Goal: Task Accomplishment & Management: Complete application form

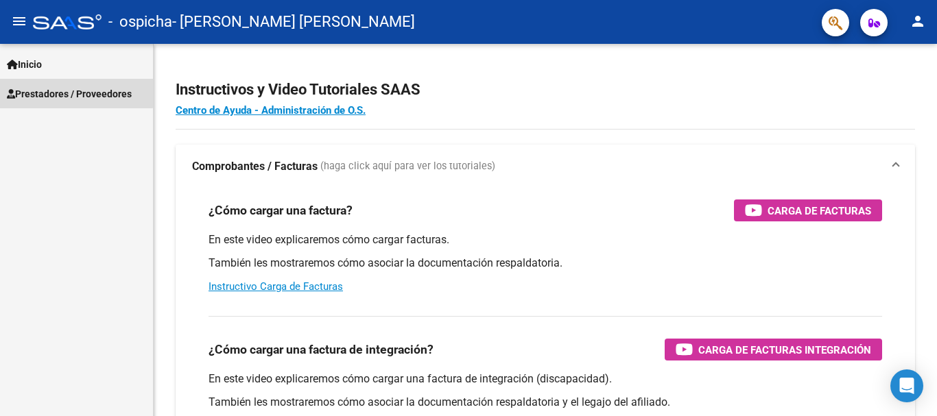
click at [54, 87] on span "Prestadores / Proveedores" at bounding box center [69, 93] width 125 height 15
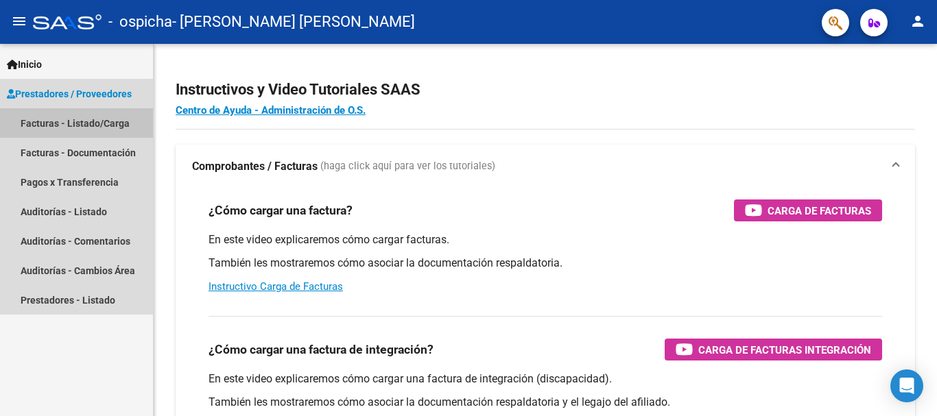
click at [100, 122] on link "Facturas - Listado/Carga" at bounding box center [76, 122] width 153 height 29
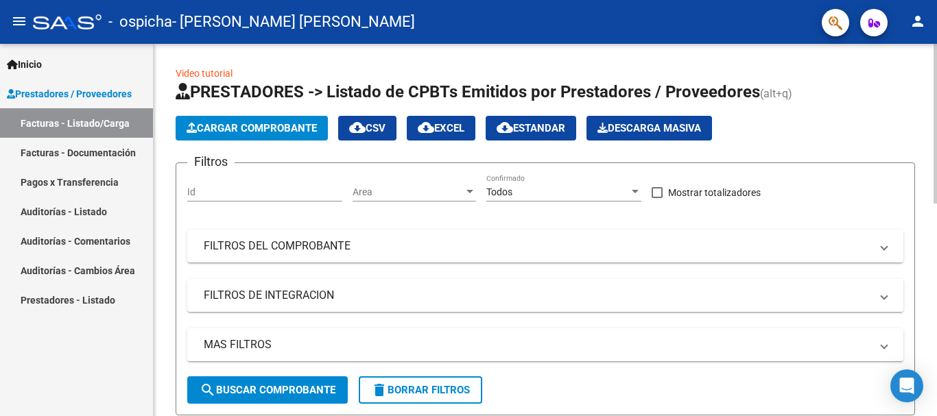
click at [296, 128] on span "Cargar Comprobante" at bounding box center [252, 128] width 130 height 12
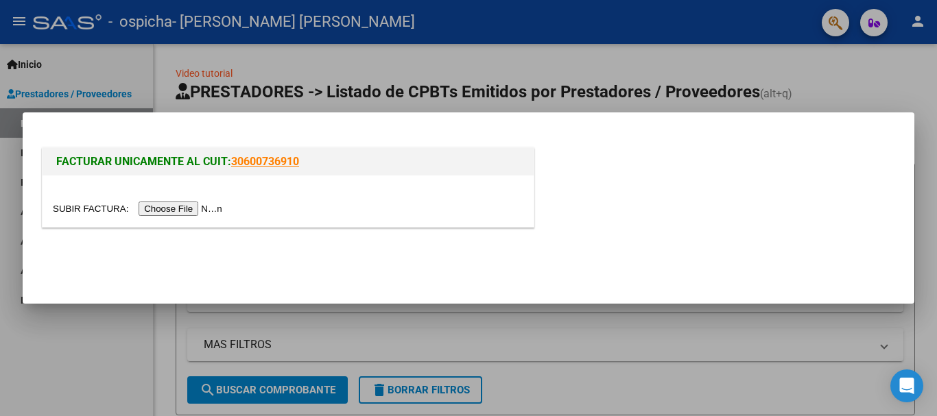
click at [215, 208] on input "file" at bounding box center [139, 209] width 173 height 14
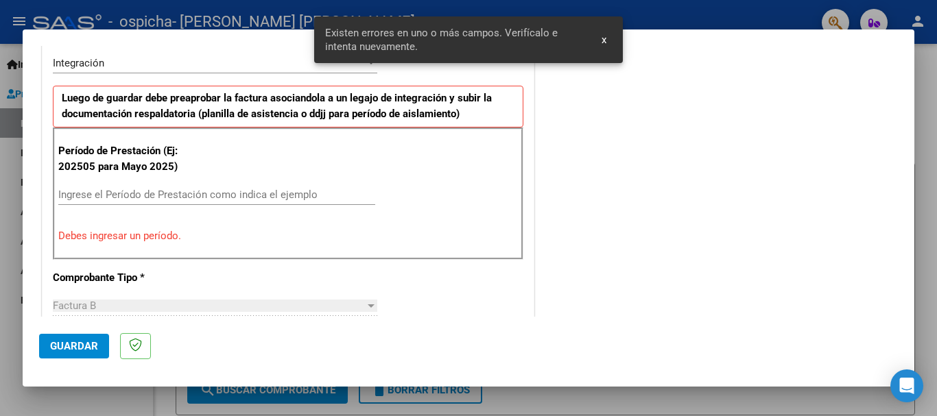
scroll to position [342, 0]
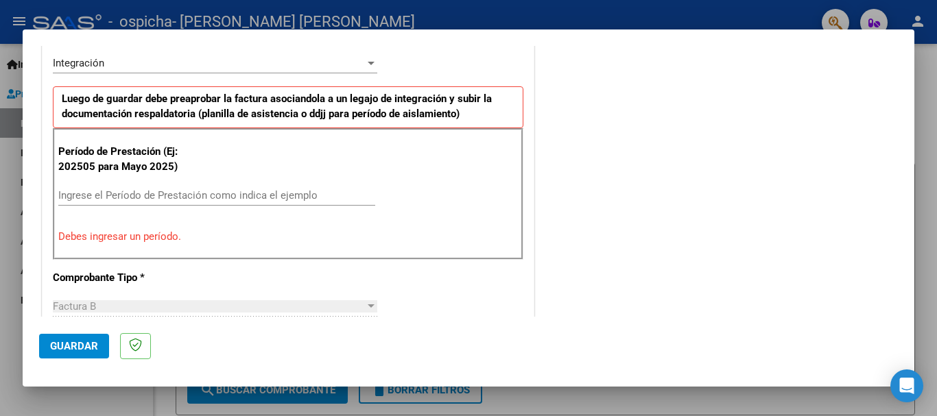
click at [190, 197] on input "Ingrese el Período de Prestación como indica el ejemplo" at bounding box center [216, 195] width 317 height 12
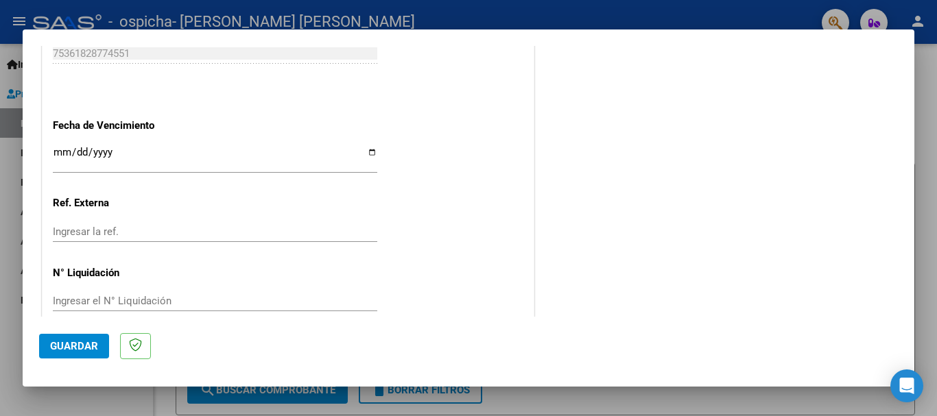
scroll to position [936, 0]
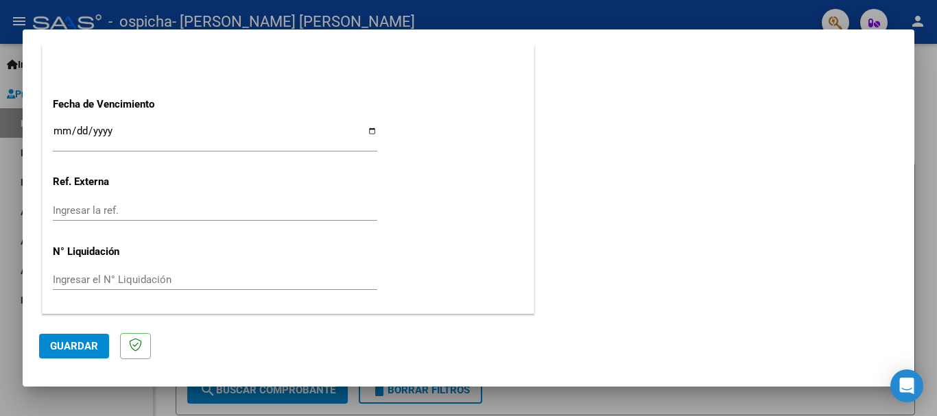
type input "202508"
click at [368, 130] on input "Ingresar la fecha" at bounding box center [215, 136] width 324 height 22
type input "[DATE]"
click at [95, 348] on span "Guardar" at bounding box center [74, 346] width 48 height 12
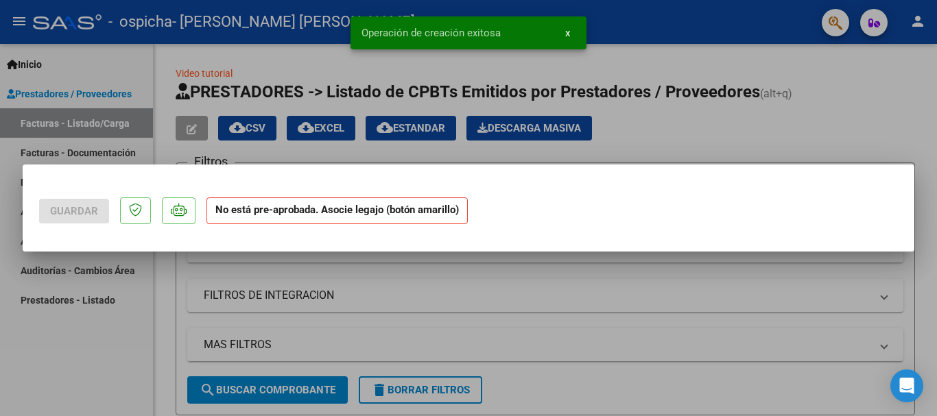
scroll to position [0, 0]
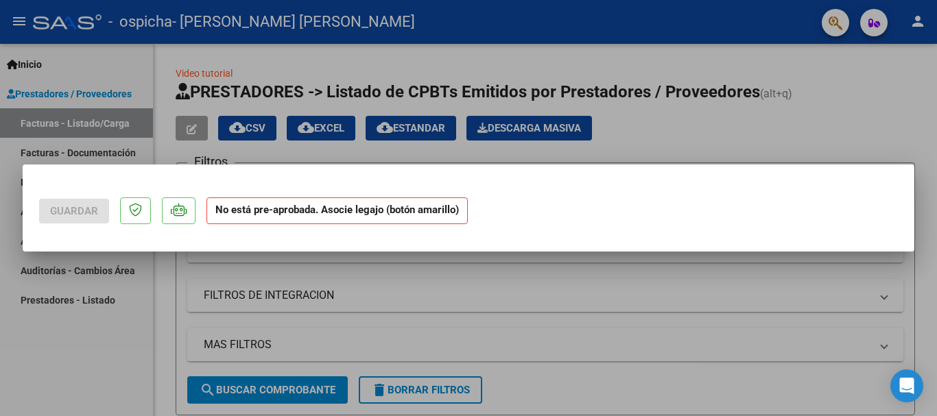
click at [291, 215] on strong "No está pre-aprobada. Asocie legajo (botón amarillo)" at bounding box center [336, 210] width 261 height 27
click at [570, 315] on div at bounding box center [468, 208] width 937 height 416
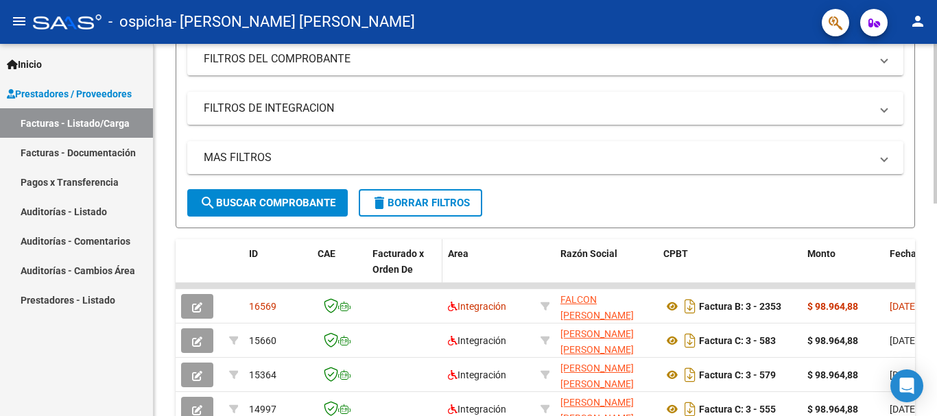
scroll to position [206, 0]
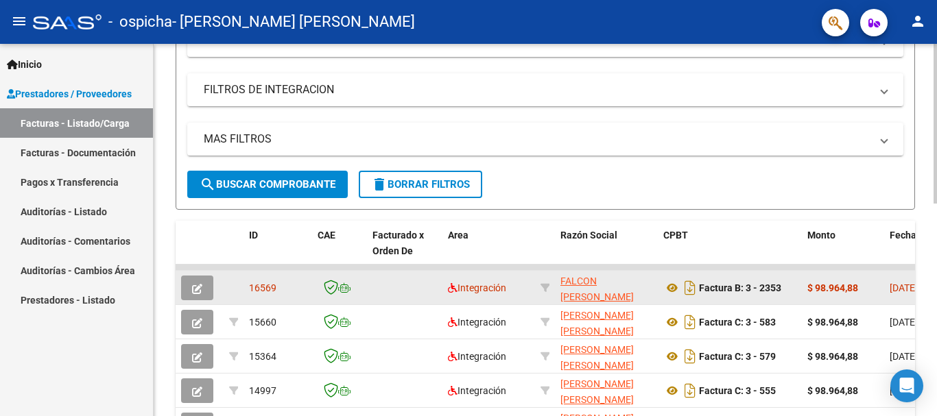
click at [197, 287] on icon "button" at bounding box center [197, 289] width 10 height 10
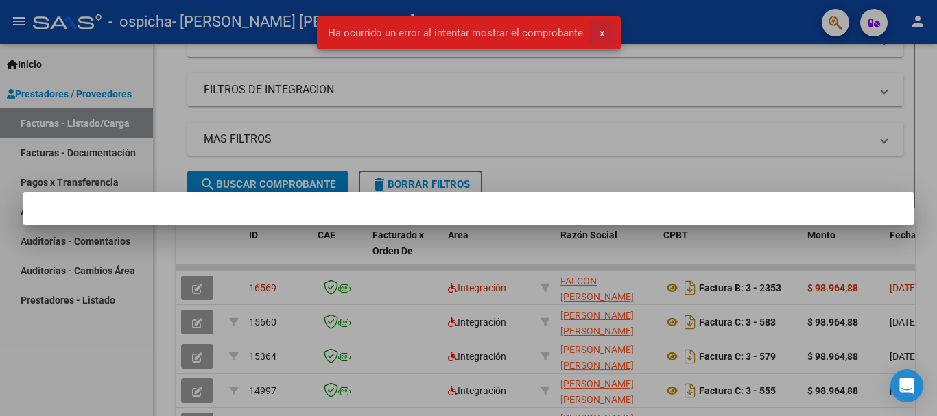
drag, startPoint x: 603, startPoint y: 30, endPoint x: 697, endPoint y: 89, distance: 111.5
click at [607, 30] on button "x" at bounding box center [601, 33] width 27 height 25
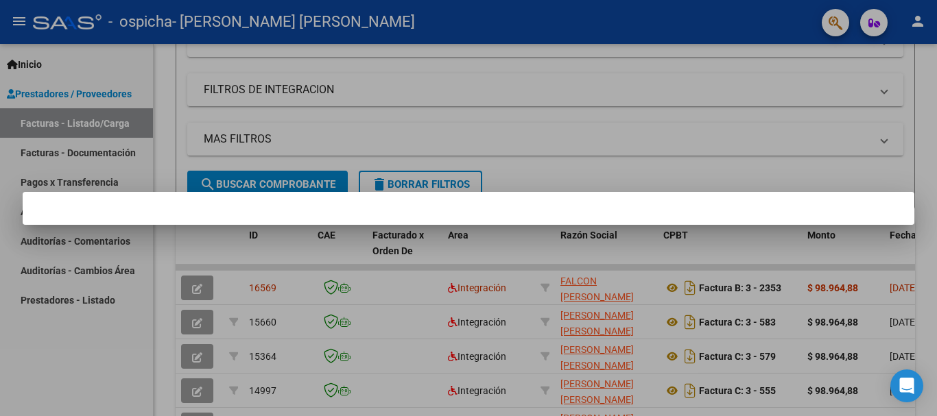
click at [676, 149] on div at bounding box center [468, 208] width 937 height 416
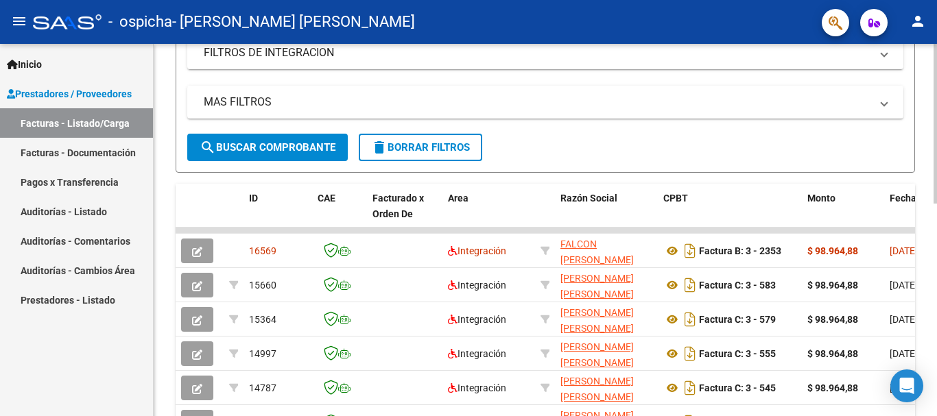
scroll to position [223, 0]
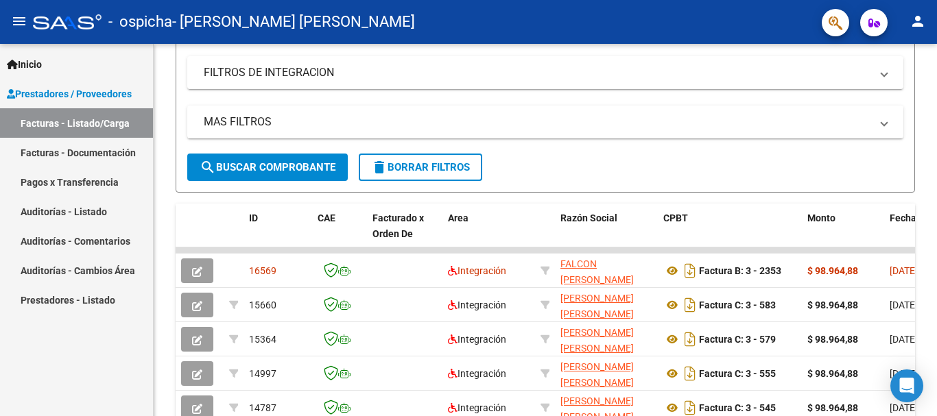
click at [676, 18] on mat-icon "person" at bounding box center [917, 21] width 16 height 16
click at [676, 56] on button "person Mi Perfil" at bounding box center [889, 57] width 84 height 33
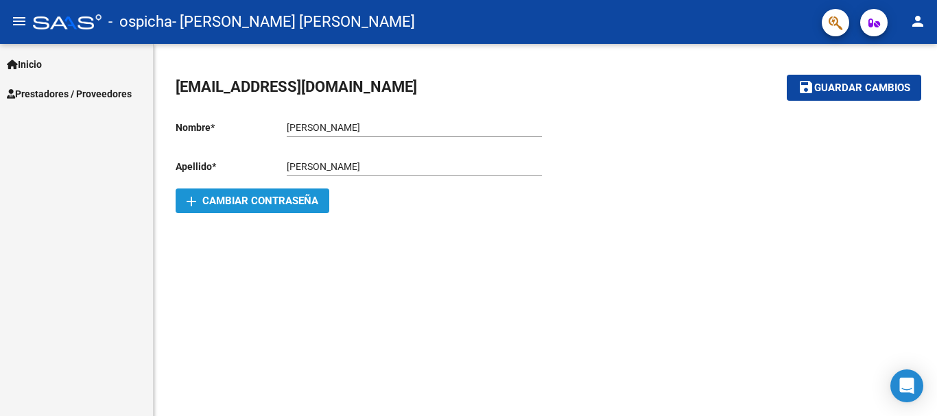
click at [309, 197] on span "add Cambiar Contraseña" at bounding box center [253, 201] width 132 height 12
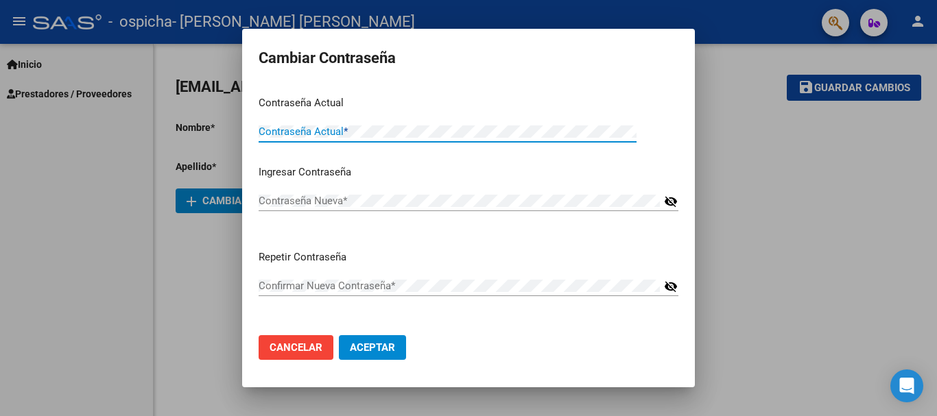
click at [676, 306] on div at bounding box center [468, 208] width 937 height 416
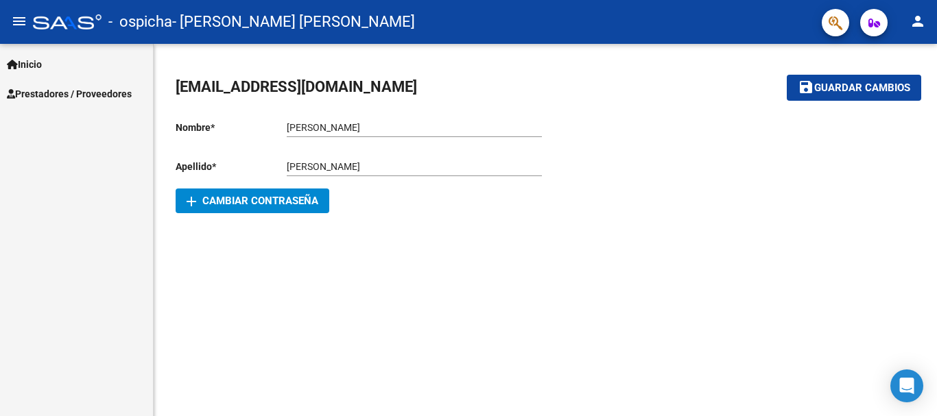
click at [56, 88] on span "Prestadores / Proveedores" at bounding box center [69, 93] width 125 height 15
click at [101, 94] on span "Prestadores / Proveedores" at bounding box center [69, 93] width 125 height 15
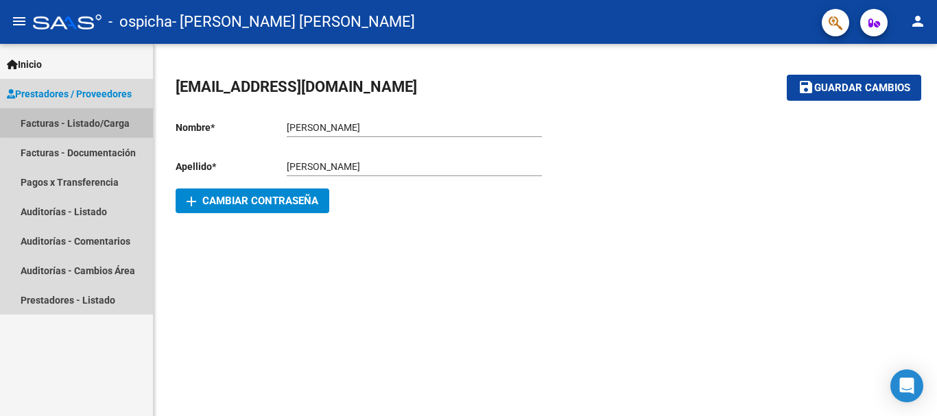
click at [97, 121] on link "Facturas - Listado/Carga" at bounding box center [76, 122] width 153 height 29
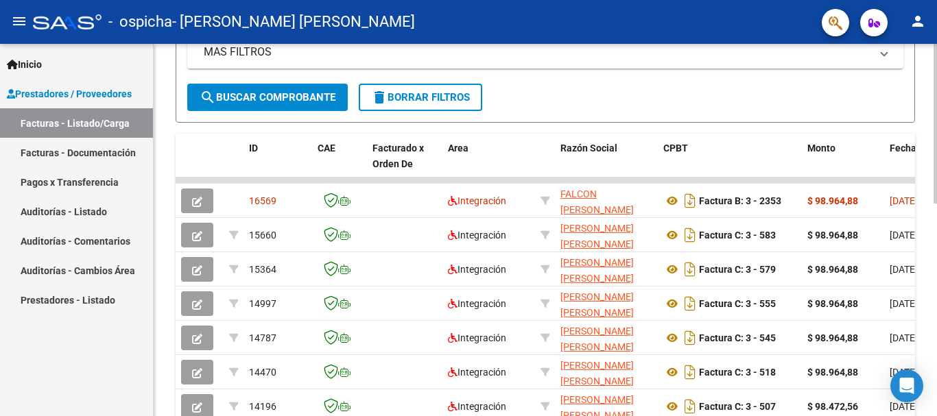
scroll to position [291, 0]
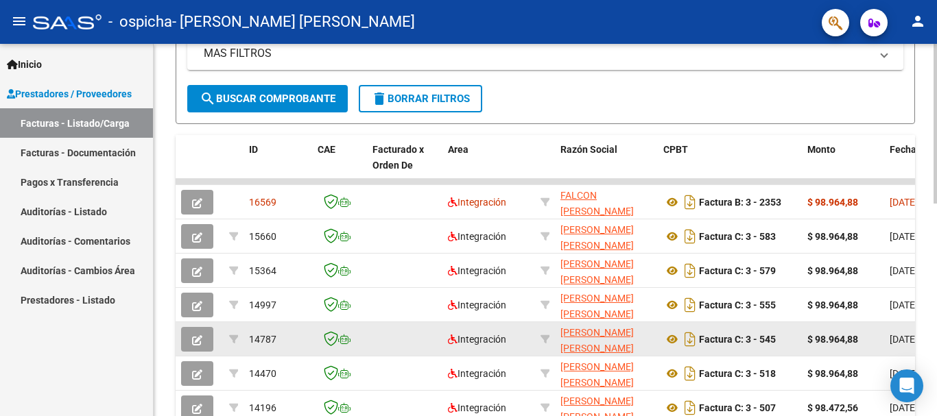
drag, startPoint x: 906, startPoint y: 383, endPoint x: 730, endPoint y: 325, distance: 185.6
click at [676, 381] on div "Open Intercom Messenger" at bounding box center [906, 386] width 33 height 33
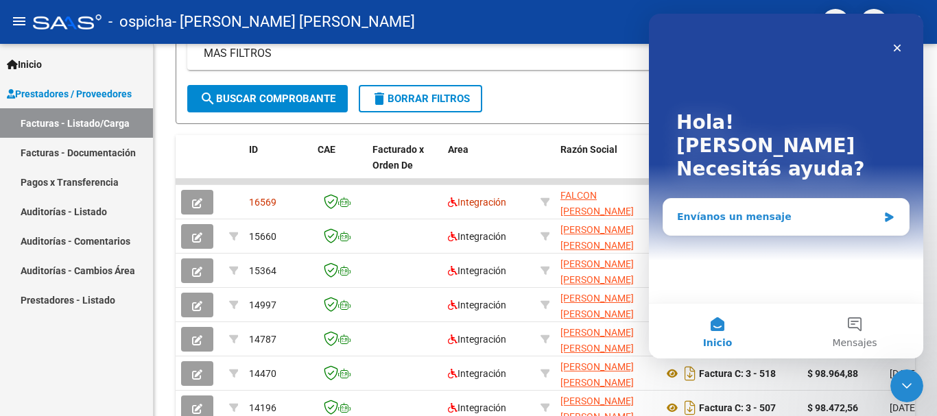
scroll to position [0, 0]
click at [676, 210] on div "Envíanos un mensaje" at bounding box center [777, 217] width 201 height 14
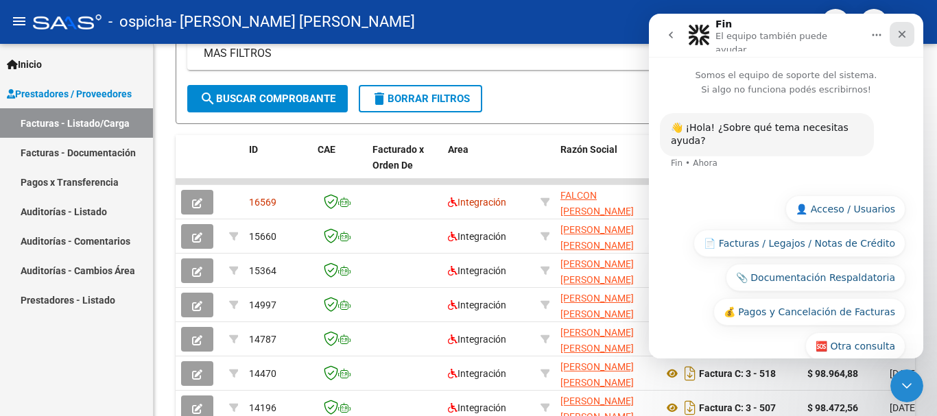
click at [676, 34] on icon "Cerrar" at bounding box center [902, 35] width 8 height 8
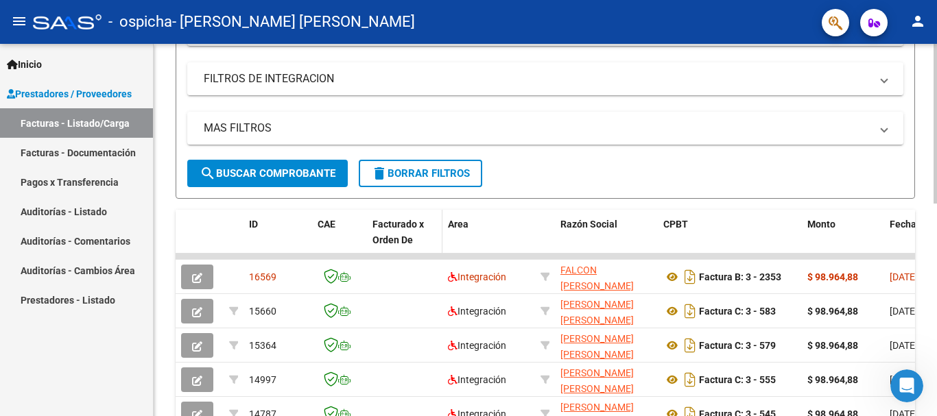
scroll to position [223, 0]
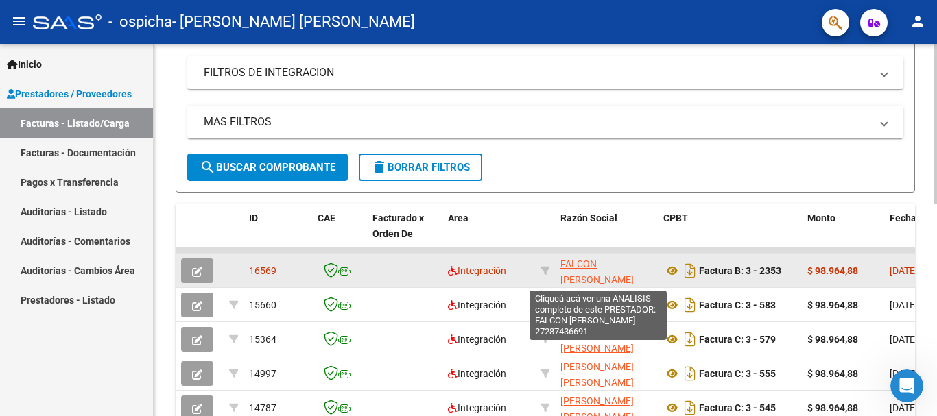
click at [603, 263] on span "FALCON [PERSON_NAME]" at bounding box center [596, 271] width 73 height 27
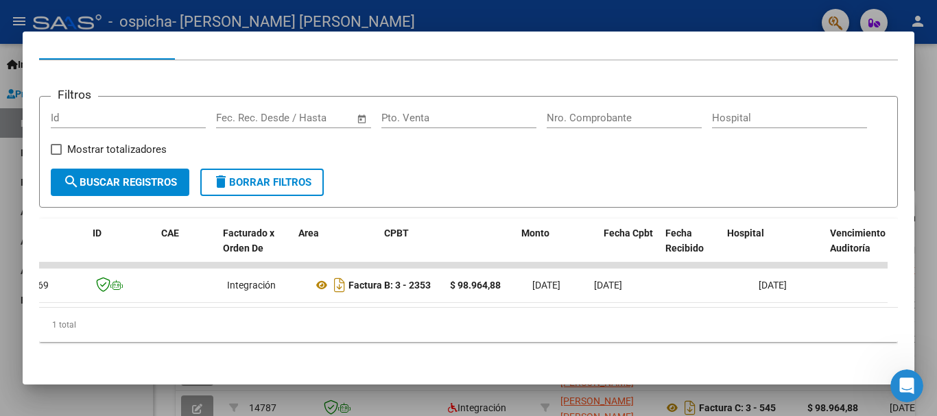
scroll to position [0, 0]
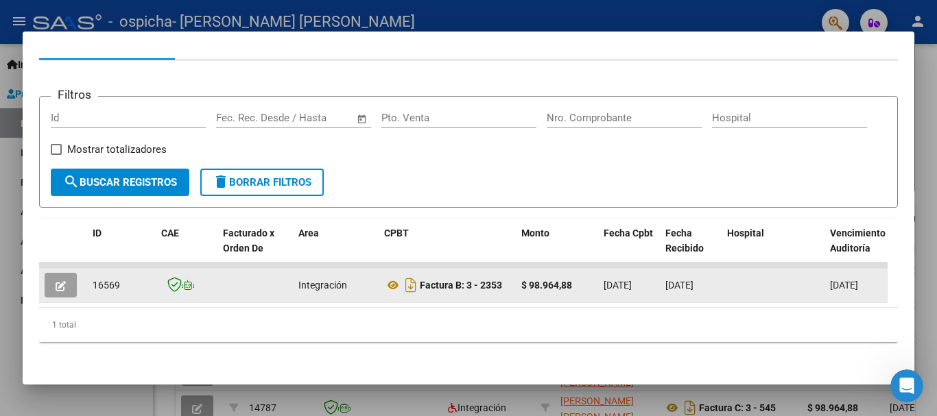
click at [60, 281] on icon "button" at bounding box center [61, 286] width 10 height 10
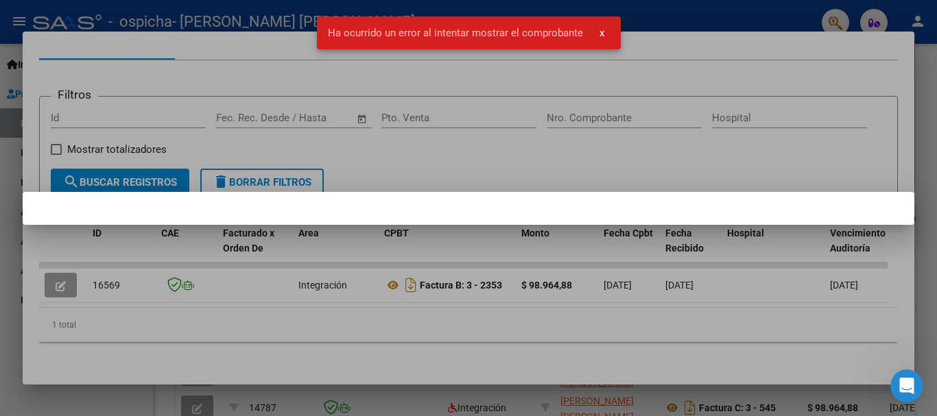
drag, startPoint x: 915, startPoint y: 23, endPoint x: 904, endPoint y: 23, distance: 11.0
click at [676, 23] on div at bounding box center [468, 208] width 937 height 416
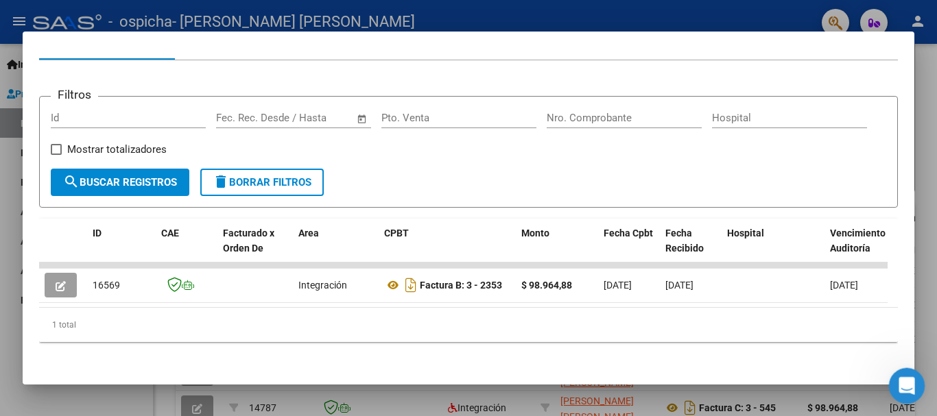
drag, startPoint x: 903, startPoint y: 379, endPoint x: 882, endPoint y: 368, distance: 23.6
click at [676, 368] on html at bounding box center [904, 384] width 33 height 33
click at [676, 382] on icon "Abrir Intercom Messenger" at bounding box center [904, 384] width 23 height 23
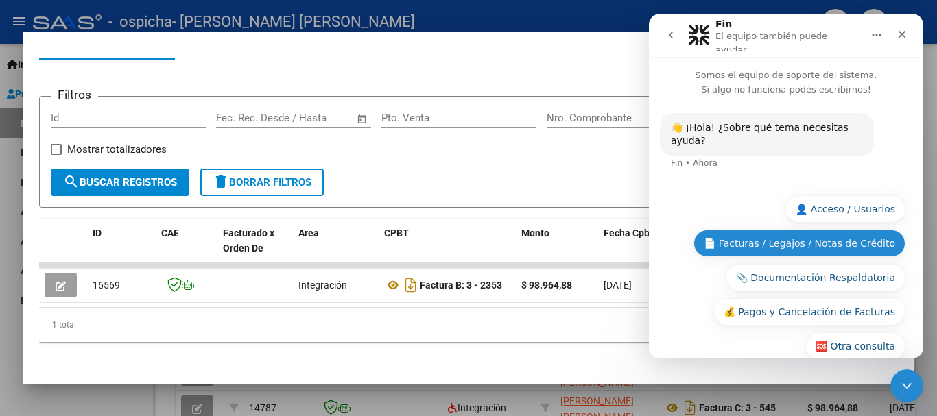
click at [676, 230] on button "📄 Facturas / Legajos / Notas de Crédito" at bounding box center [799, 243] width 212 height 27
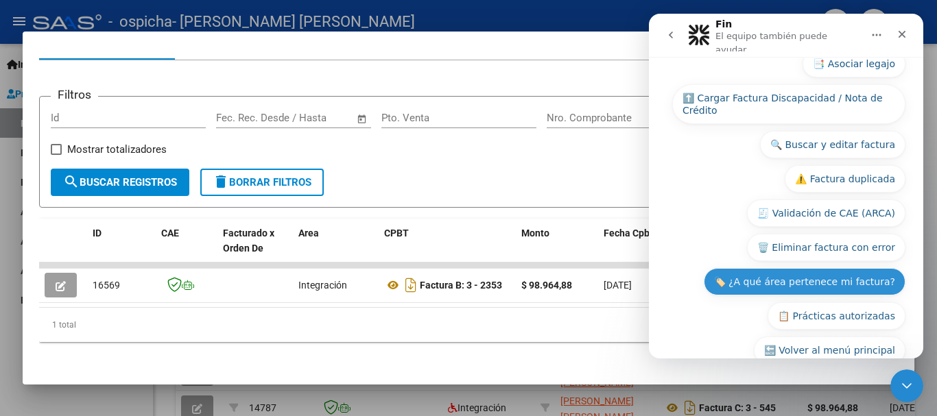
scroll to position [263, 0]
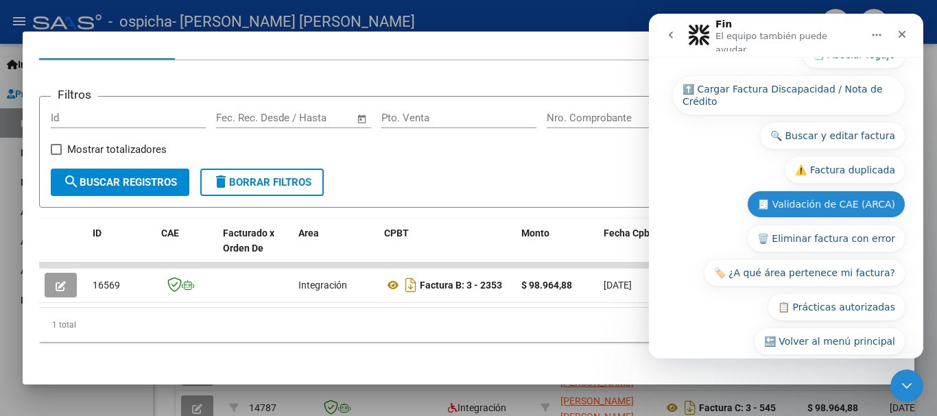
click at [676, 225] on button "🗑️ Eliminar factura con error" at bounding box center [826, 238] width 158 height 27
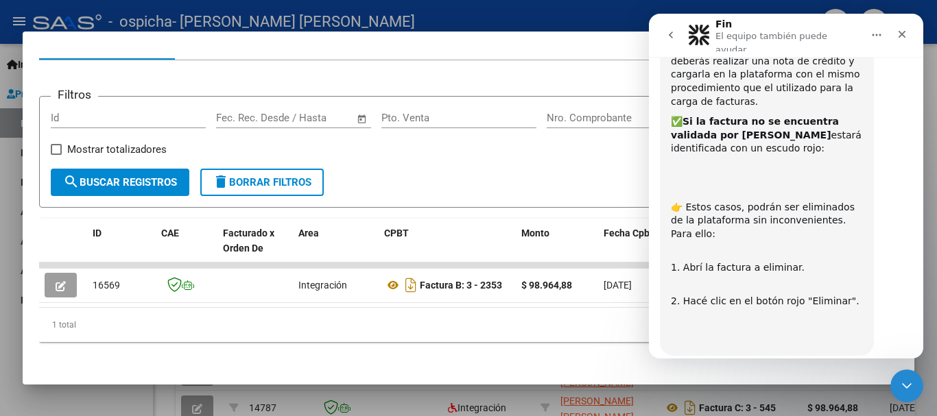
scroll to position [464, 0]
click at [676, 381] on button "⏭️ Continuar" at bounding box center [864, 394] width 82 height 27
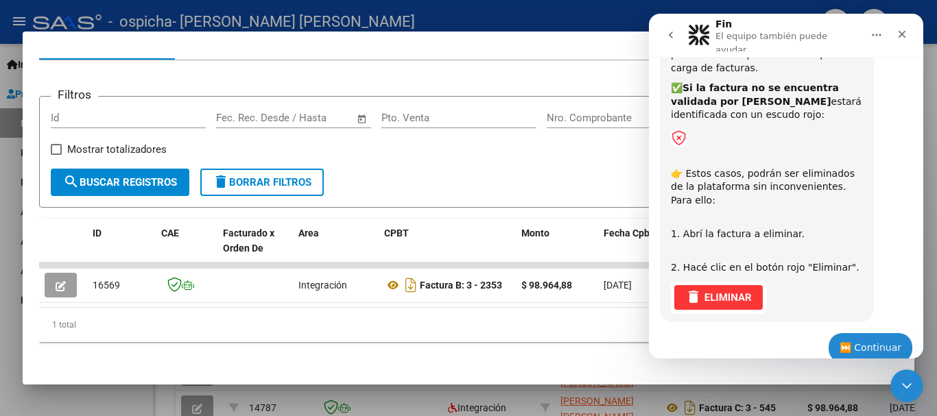
scroll to position [578, 0]
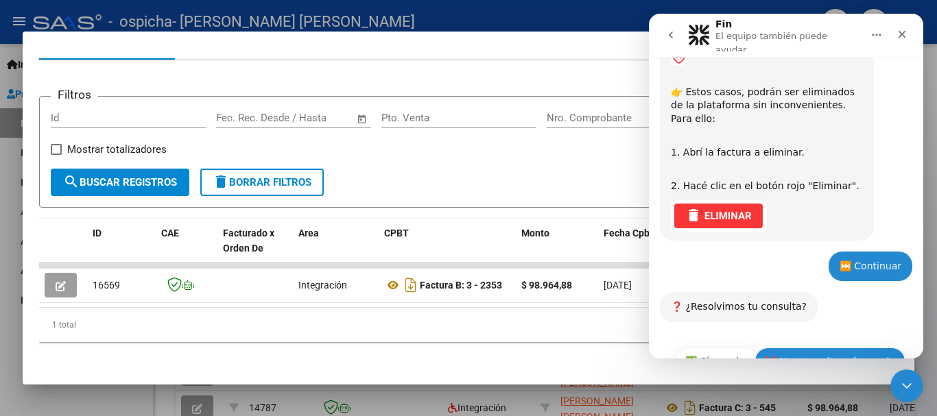
click at [676, 348] on button "❌ No, necesito más ayuda" at bounding box center [829, 361] width 151 height 27
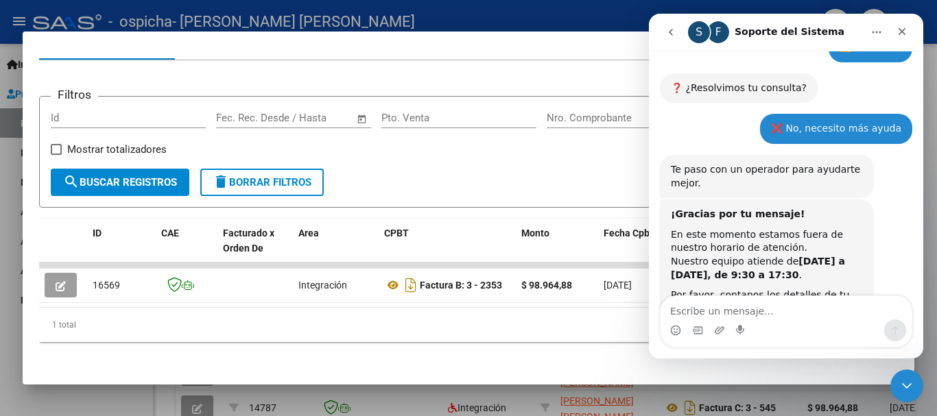
scroll to position [794, 0]
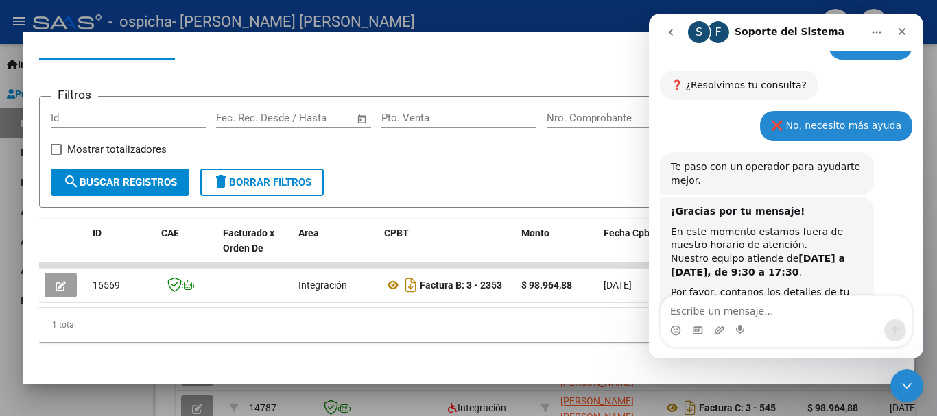
drag, startPoint x: 567, startPoint y: 309, endPoint x: 583, endPoint y: 296, distance: 20.9
click at [571, 304] on div "ID CAE Facturado x Orden De Area CPBT Monto Fecha Cpbt Fecha Recibido Hospital …" at bounding box center [468, 281] width 858 height 124
click at [676, 32] on icon "Cerrar" at bounding box center [901, 31] width 11 height 11
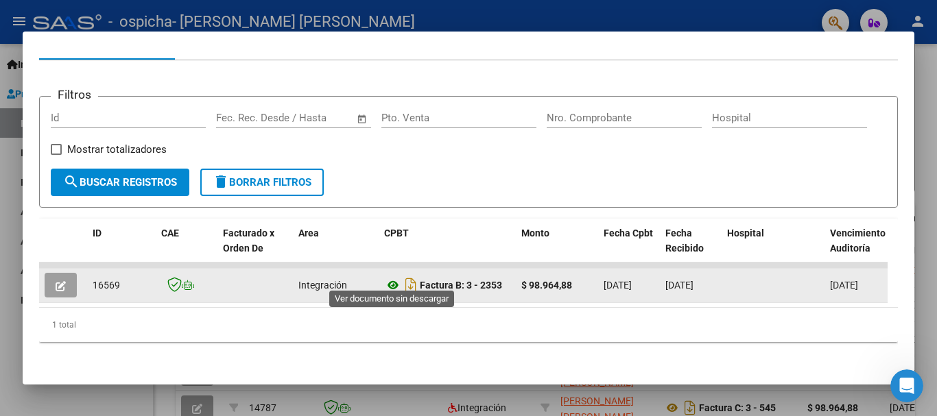
click at [388, 277] on icon at bounding box center [393, 285] width 18 height 16
click at [64, 281] on icon "button" at bounding box center [61, 286] width 10 height 10
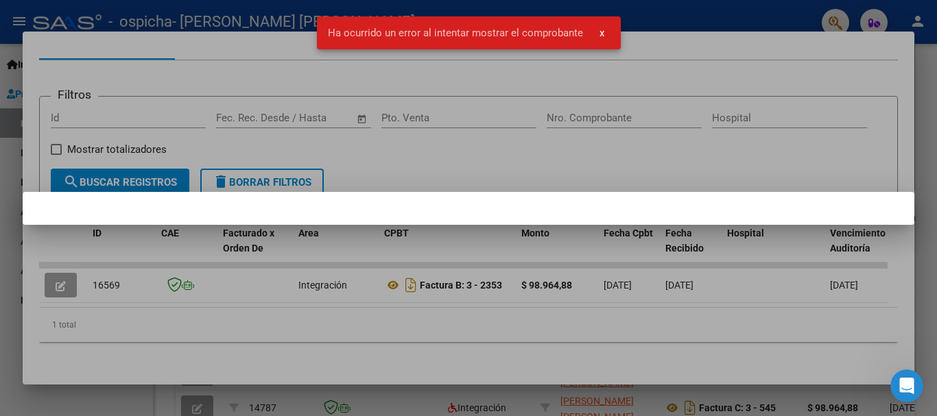
drag, startPoint x: 739, startPoint y: 308, endPoint x: 679, endPoint y: 309, distance: 60.4
click at [676, 308] on div at bounding box center [468, 208] width 937 height 416
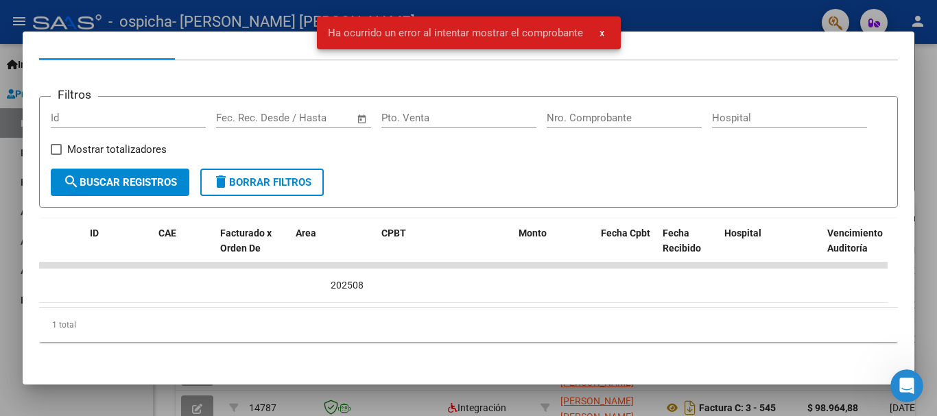
scroll to position [0, 0]
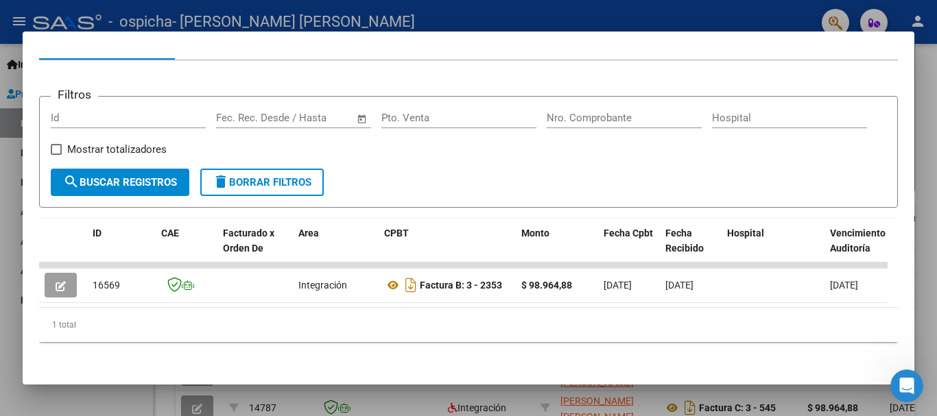
click at [676, 25] on div at bounding box center [468, 208] width 937 height 416
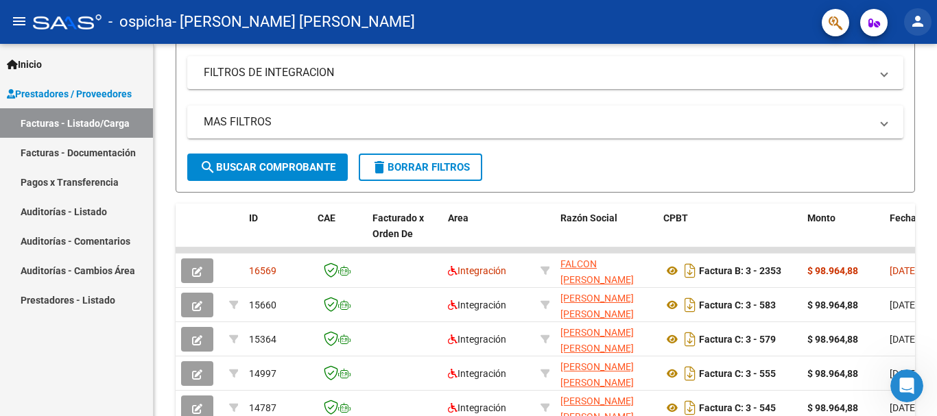
click at [676, 25] on mat-icon "person" at bounding box center [917, 21] width 16 height 16
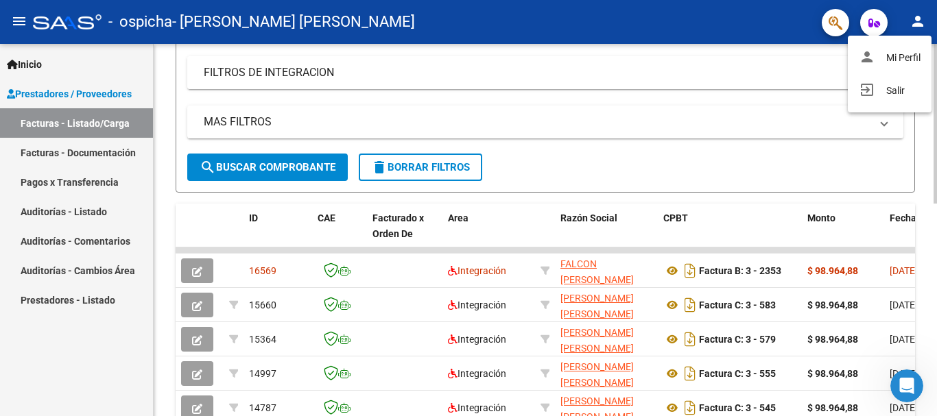
drag, startPoint x: 894, startPoint y: 92, endPoint x: 892, endPoint y: 77, distance: 15.2
click at [676, 91] on button "exit_to_app Salir" at bounding box center [889, 90] width 84 height 33
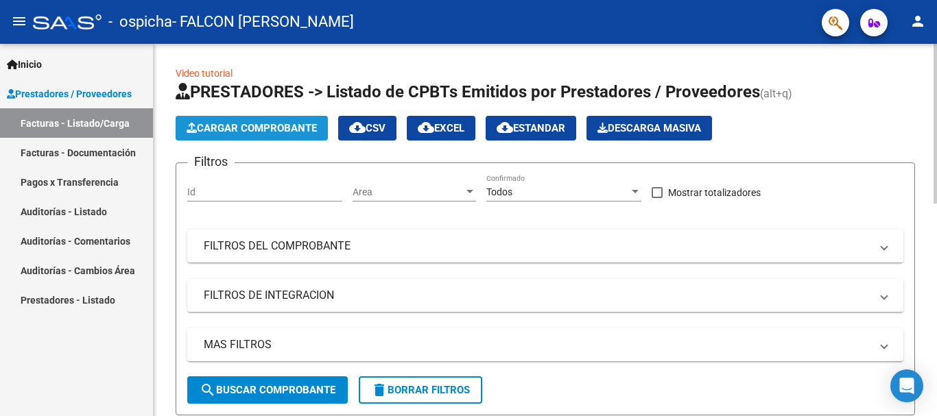
click at [227, 134] on span "Cargar Comprobante" at bounding box center [252, 128] width 130 height 12
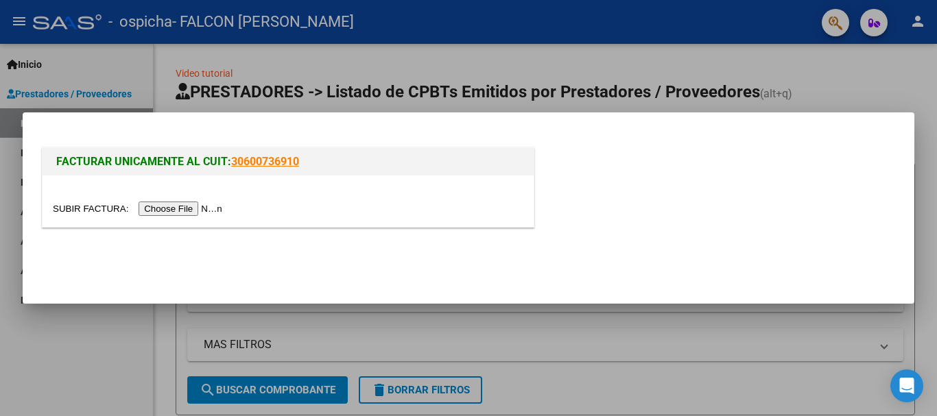
click at [198, 206] on input "file" at bounding box center [139, 209] width 173 height 14
click at [189, 206] on input "file" at bounding box center [139, 209] width 173 height 14
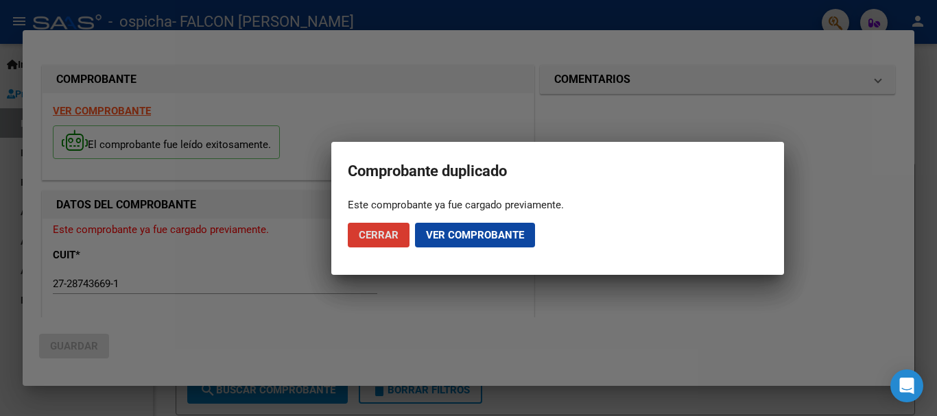
click at [433, 237] on span "Ver comprobante" at bounding box center [475, 235] width 98 height 12
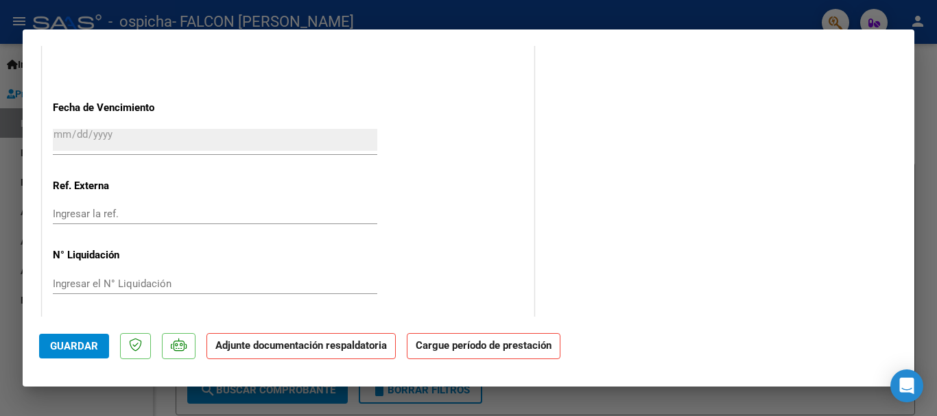
scroll to position [906, 0]
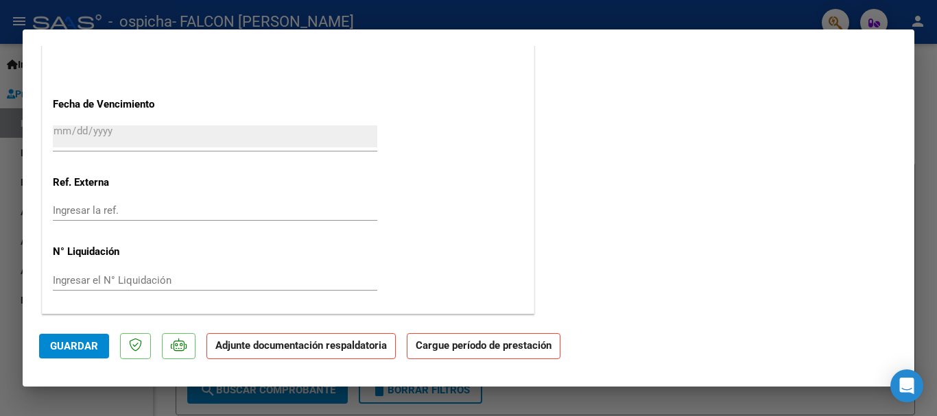
click at [250, 350] on strong "Adjunte documentación respaldatoria" at bounding box center [300, 345] width 171 height 12
click at [88, 346] on span "Guardar" at bounding box center [74, 346] width 48 height 12
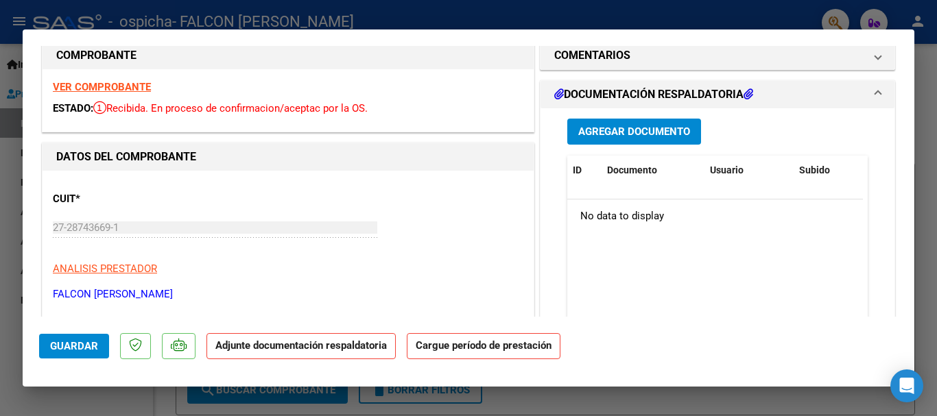
scroll to position [0, 0]
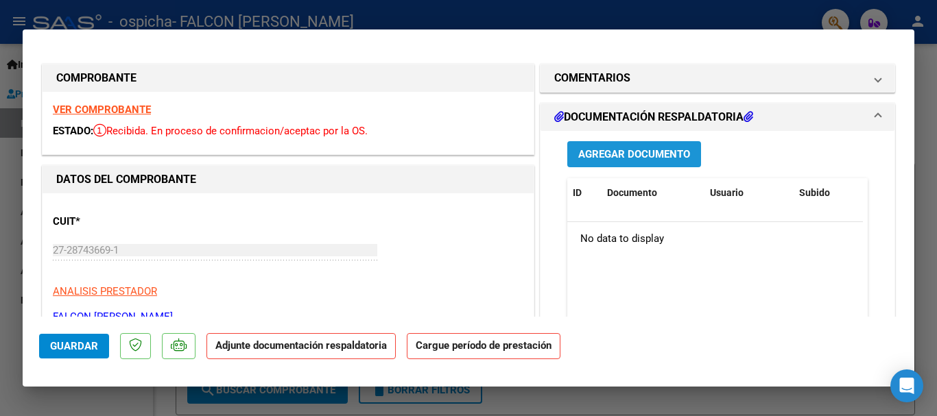
click at [621, 152] on span "Agregar Documento" at bounding box center [634, 155] width 112 height 12
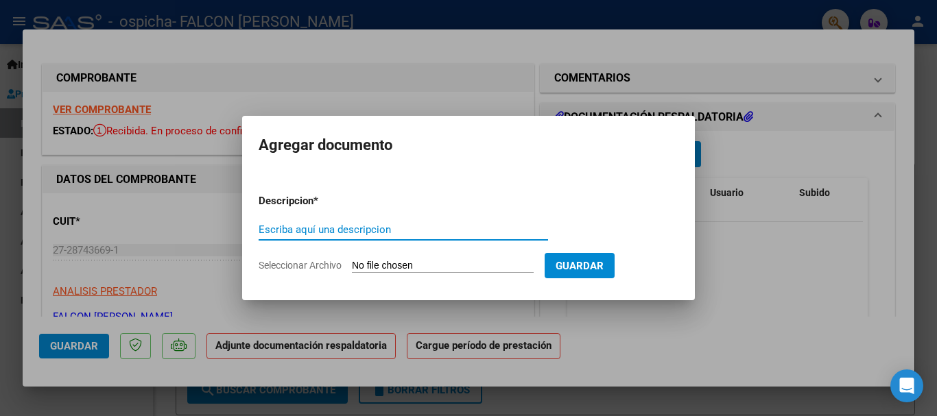
click at [401, 224] on input "Escriba aquí una descripcion" at bounding box center [402, 230] width 289 height 12
type input "PLANILLA DE ASISTENCIA"
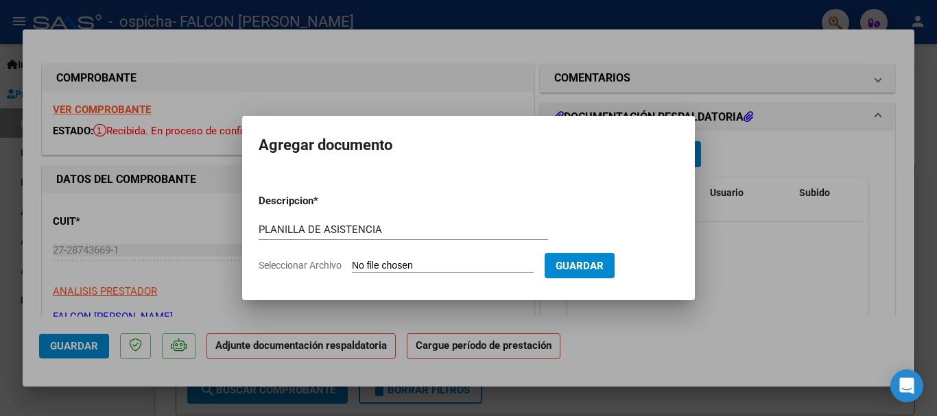
click at [494, 261] on input "Seleccionar Archivo" at bounding box center [443, 266] width 182 height 13
type input "C:\fakepath\PA [PERSON_NAME] (1) (1).pdf"
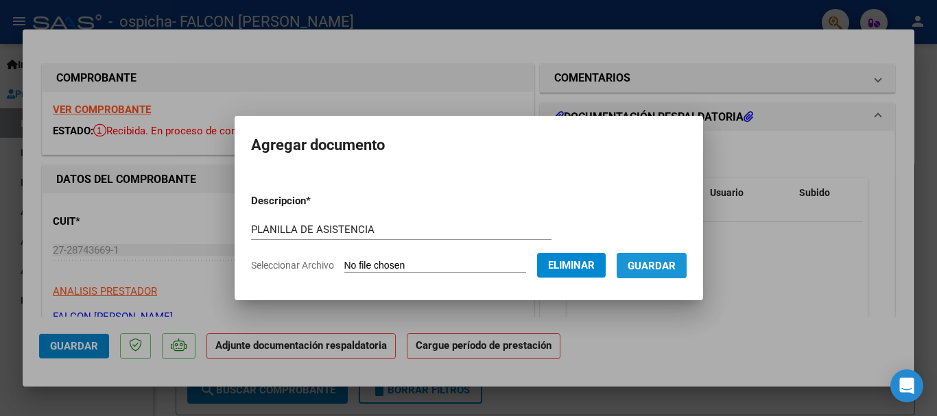
click at [675, 267] on span "Guardar" at bounding box center [651, 266] width 48 height 12
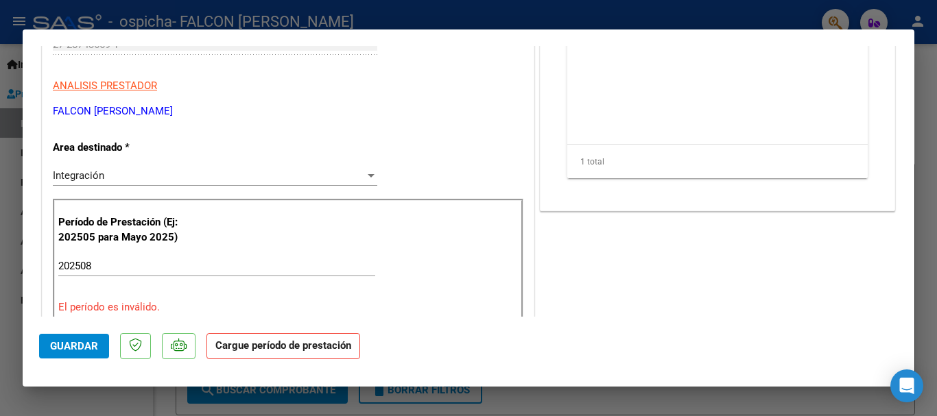
scroll to position [274, 0]
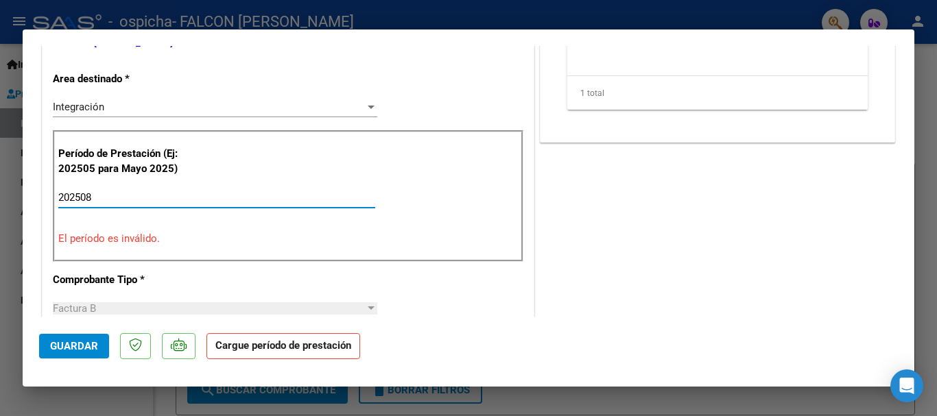
click at [101, 201] on input "202508" at bounding box center [216, 197] width 317 height 12
type input "2"
type input "202508"
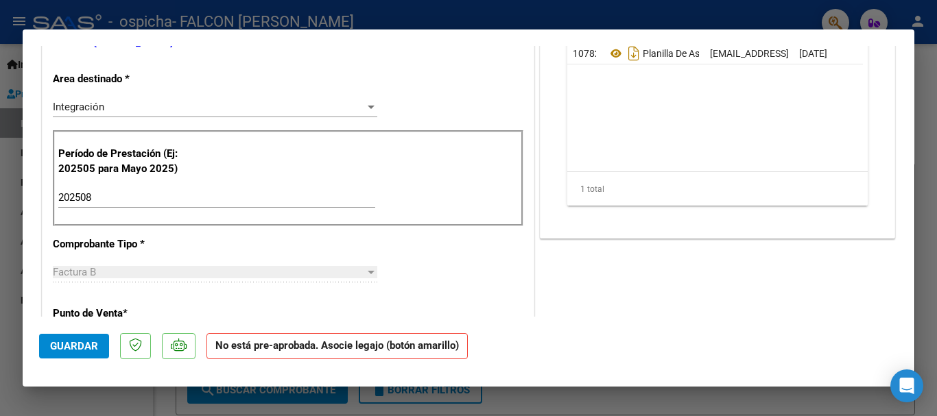
click at [463, 268] on div "CUIT * 27-28743669-1 Ingresar CUIT ANALISIS PRESTADOR FALCON ANDREA MELINA ARCA…" at bounding box center [288, 414] width 491 height 990
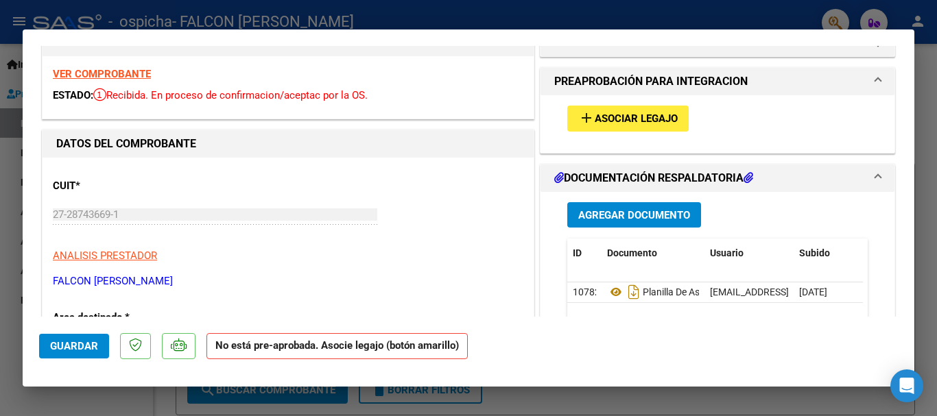
scroll to position [0, 0]
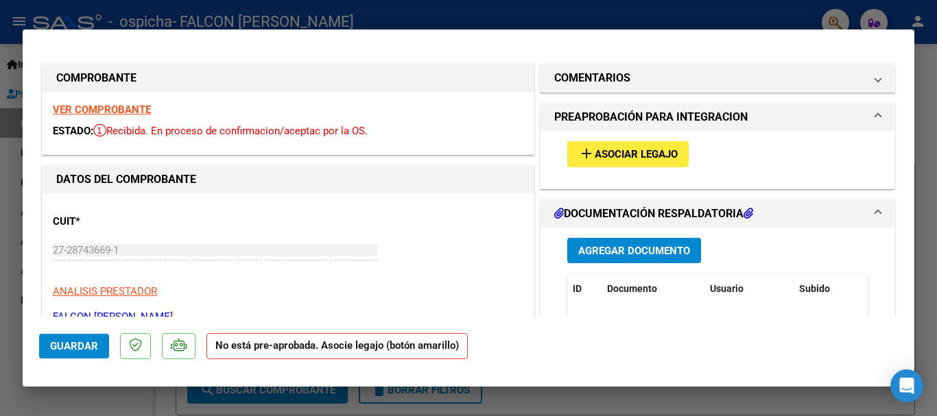
click at [603, 150] on span "Asociar Legajo" at bounding box center [635, 155] width 83 height 12
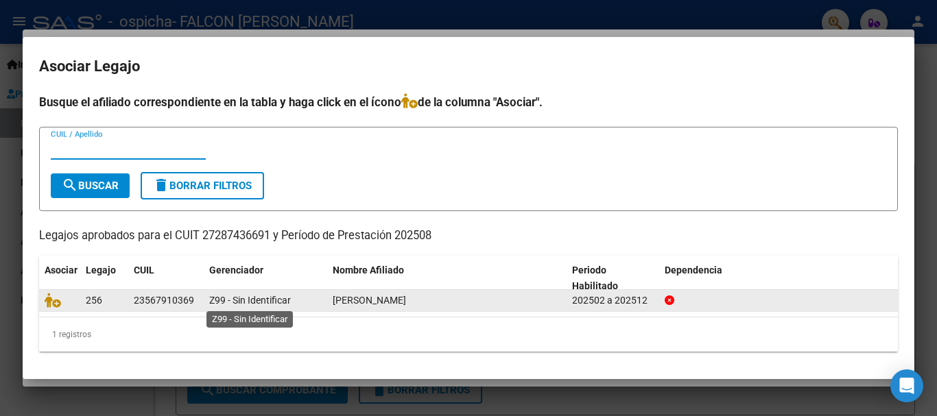
click at [290, 299] on span "Z99 - Sin Identificar" at bounding box center [250, 300] width 82 height 11
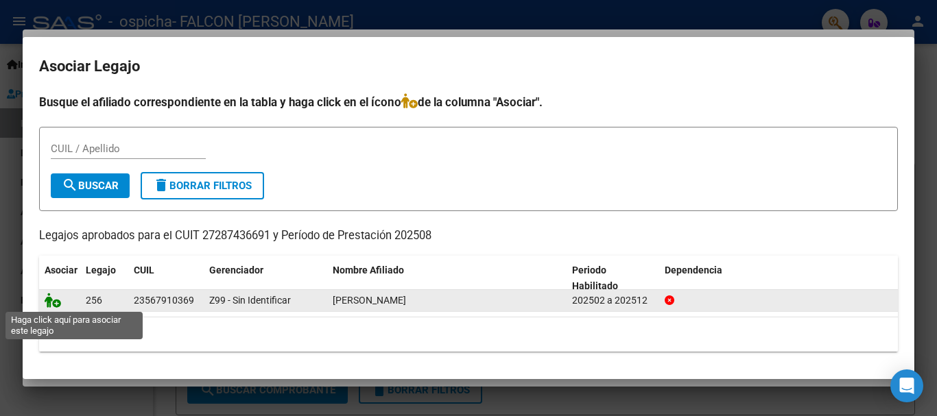
click at [60, 304] on icon at bounding box center [53, 300] width 16 height 15
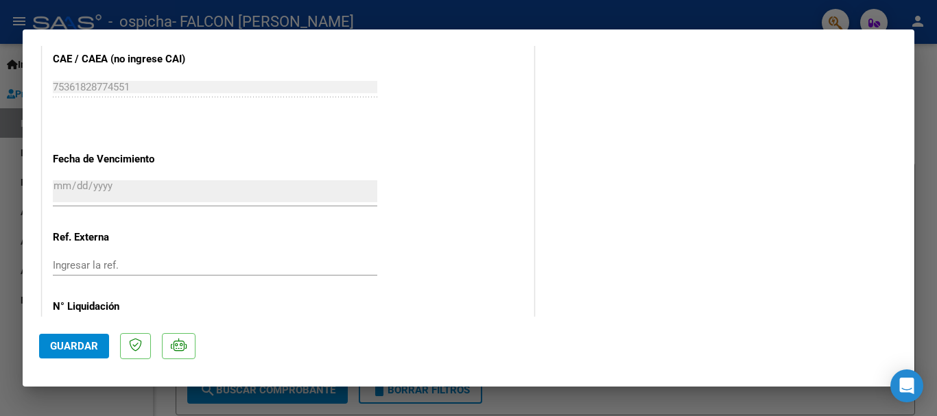
scroll to position [906, 0]
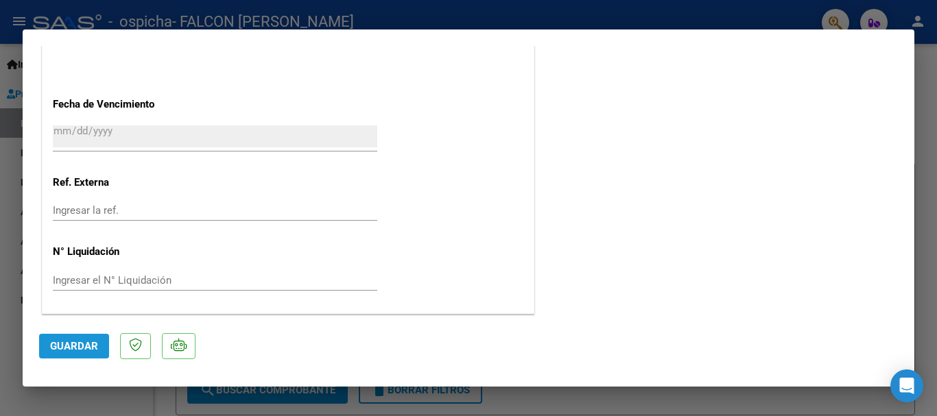
drag, startPoint x: 93, startPoint y: 344, endPoint x: 206, endPoint y: 320, distance: 115.7
click at [99, 341] on button "Guardar" at bounding box center [74, 346] width 70 height 25
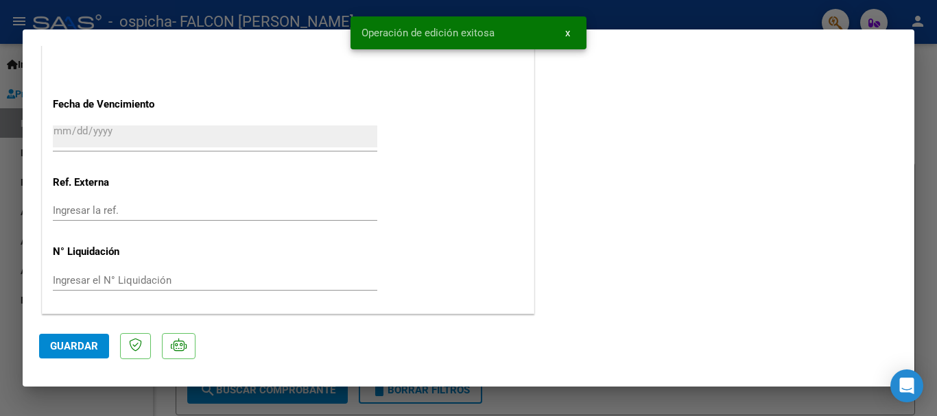
click at [562, 401] on div at bounding box center [468, 208] width 937 height 416
type input "$ 0,00"
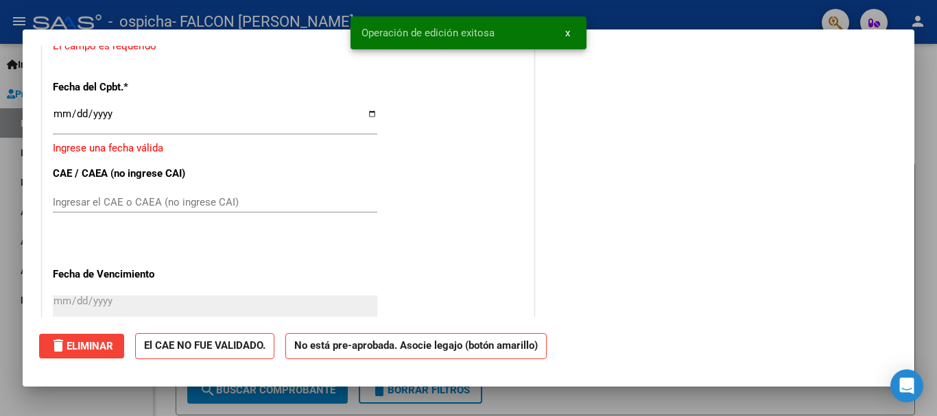
scroll to position [1075, 0]
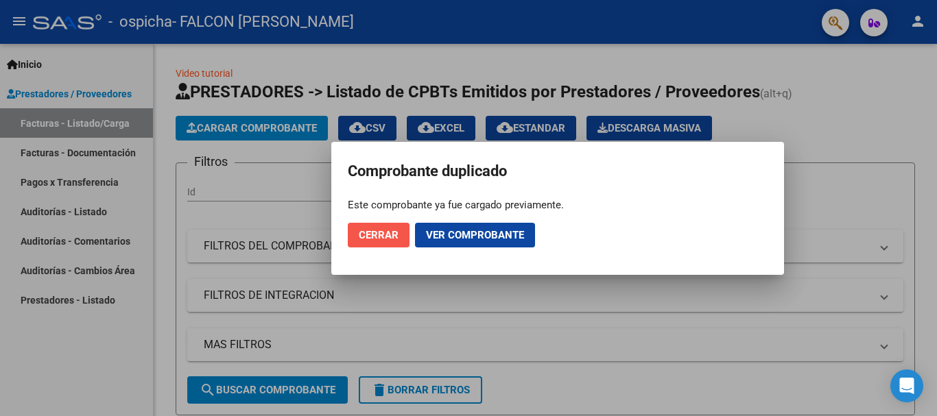
click at [393, 240] on span "Cerrar" at bounding box center [379, 235] width 40 height 12
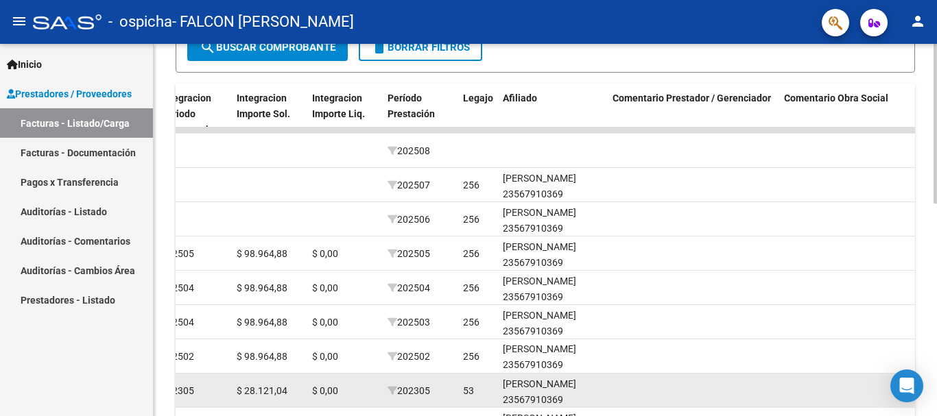
scroll to position [18, 0]
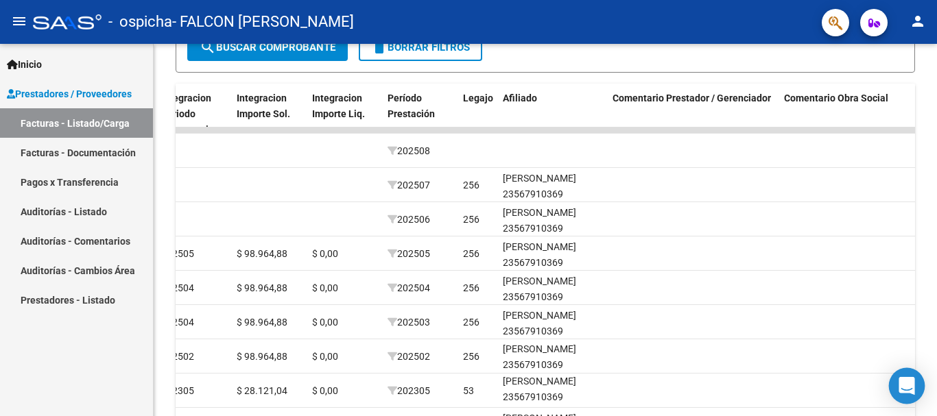
click at [906, 386] on icon "Open Intercom Messenger" at bounding box center [906, 386] width 16 height 18
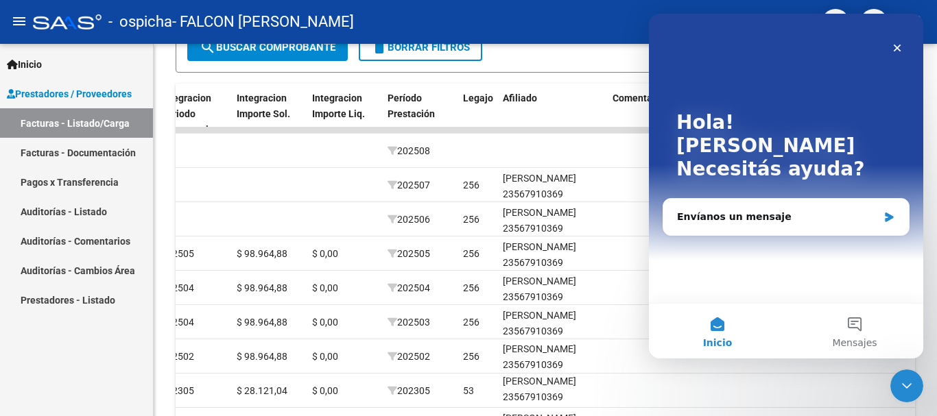
scroll to position [0, 0]
click at [751, 210] on div "Envíanos un mensaje" at bounding box center [777, 217] width 201 height 14
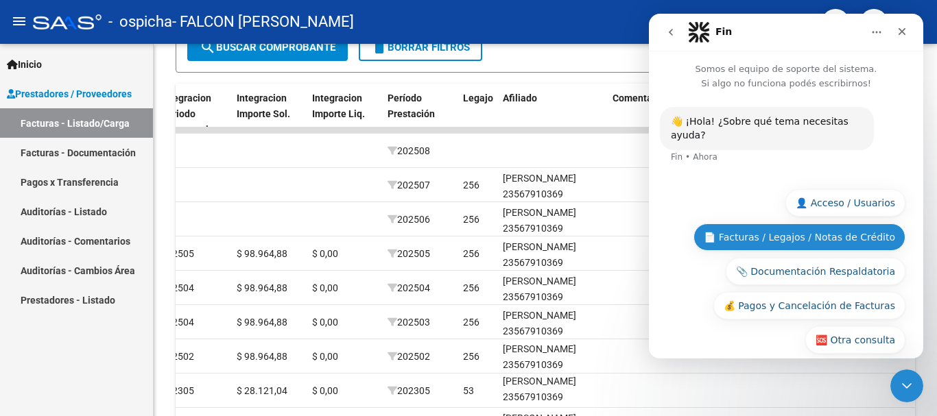
click at [826, 225] on button "📄 Facturas / Legajos / Notas de Crédito" at bounding box center [799, 237] width 212 height 27
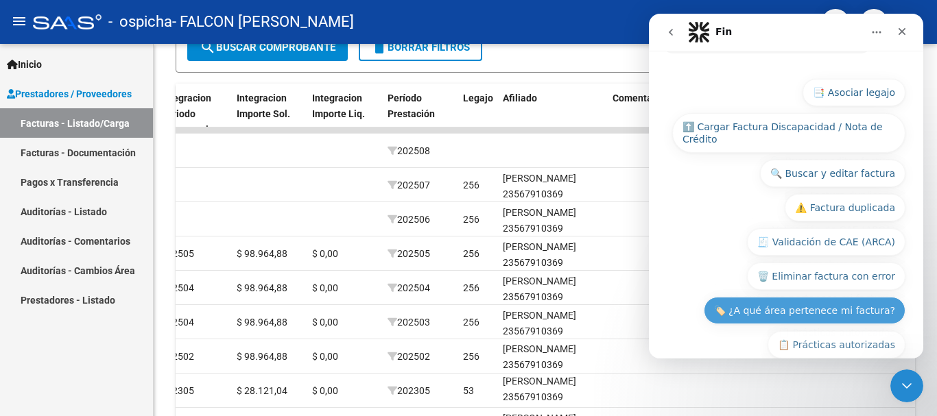
scroll to position [263, 0]
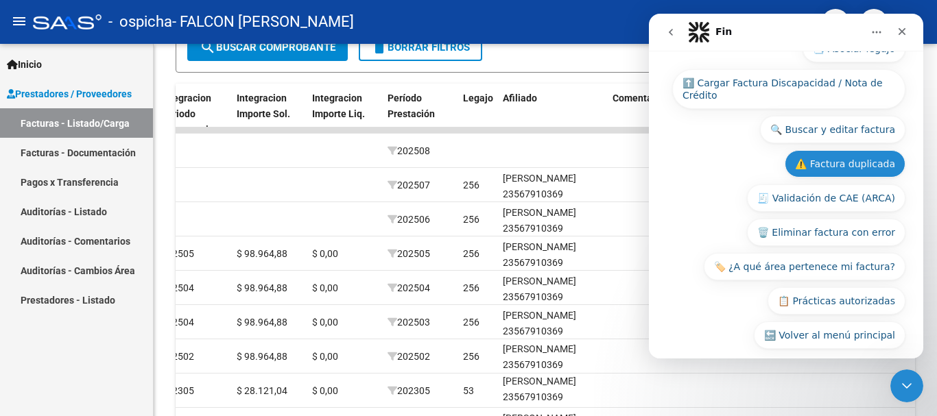
click at [834, 152] on button "⚠️ Factura duplicada" at bounding box center [844, 163] width 121 height 27
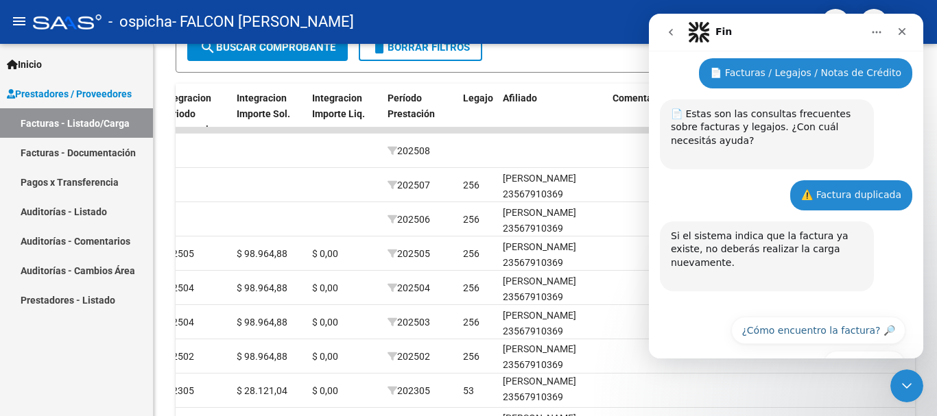
scroll to position [119, 0]
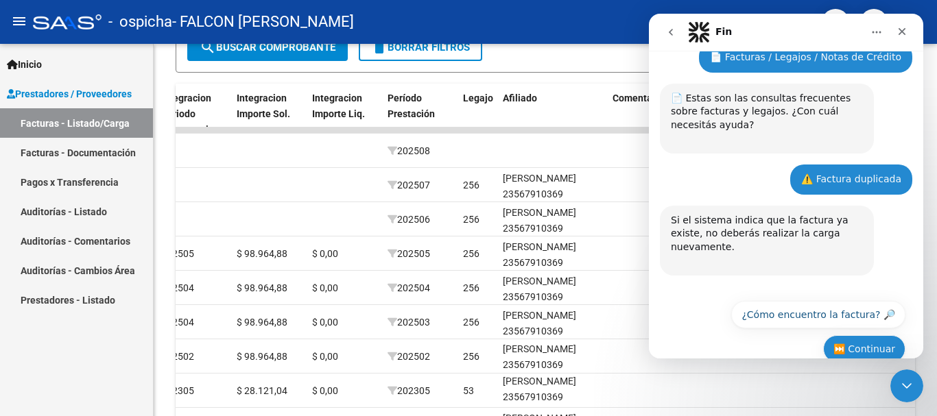
click at [865, 335] on button "⏭️ Continuar" at bounding box center [864, 348] width 82 height 27
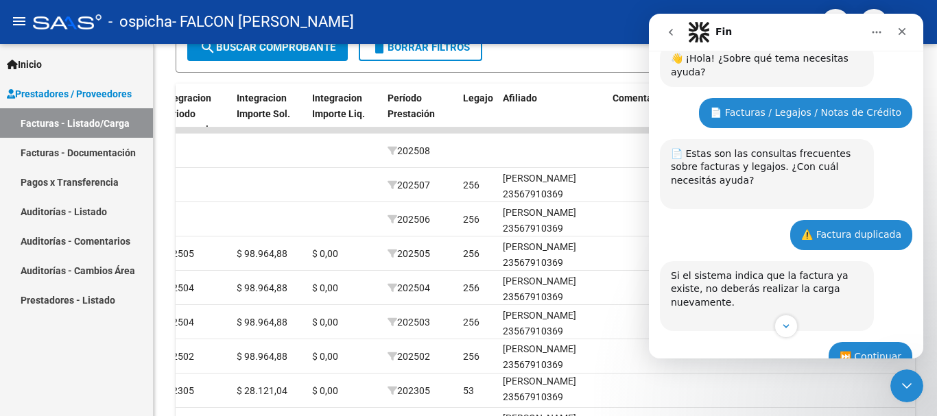
scroll to position [0, 0]
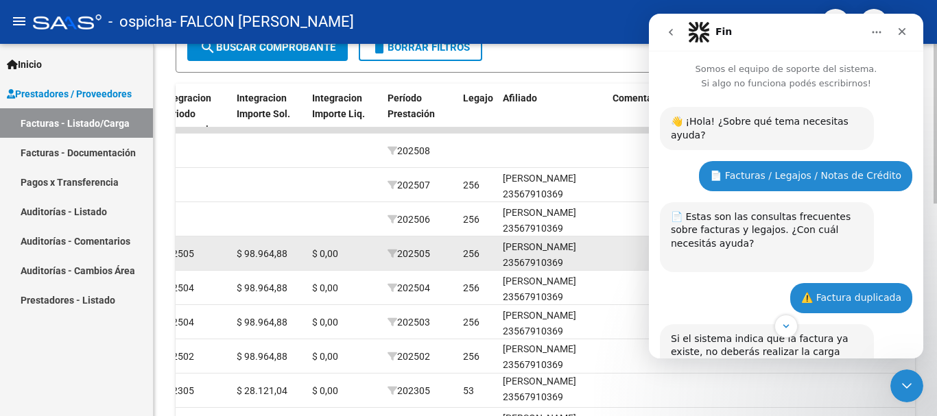
click at [591, 256] on div "LOVERA LEMMY NICOLAS 23567910369" at bounding box center [552, 255] width 99 height 32
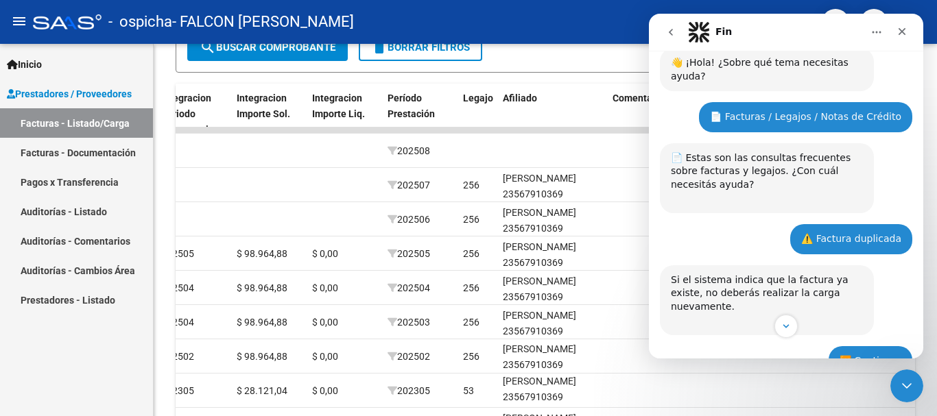
scroll to position [69, 0]
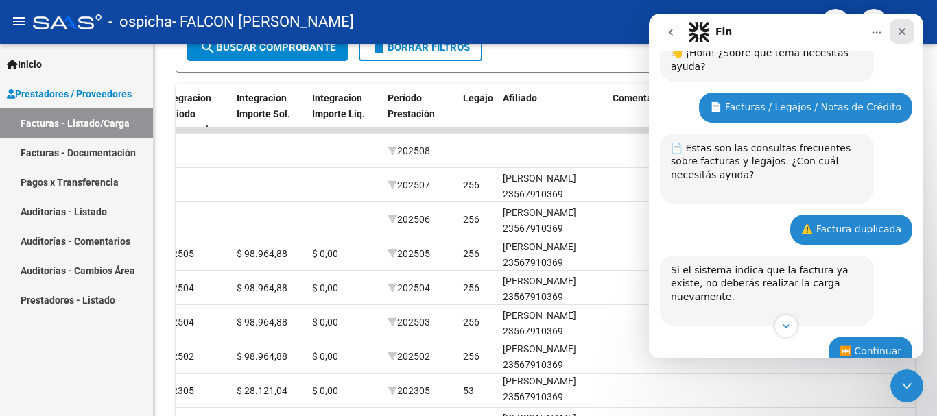
click at [906, 26] on icon "Cerrar" at bounding box center [901, 31] width 11 height 11
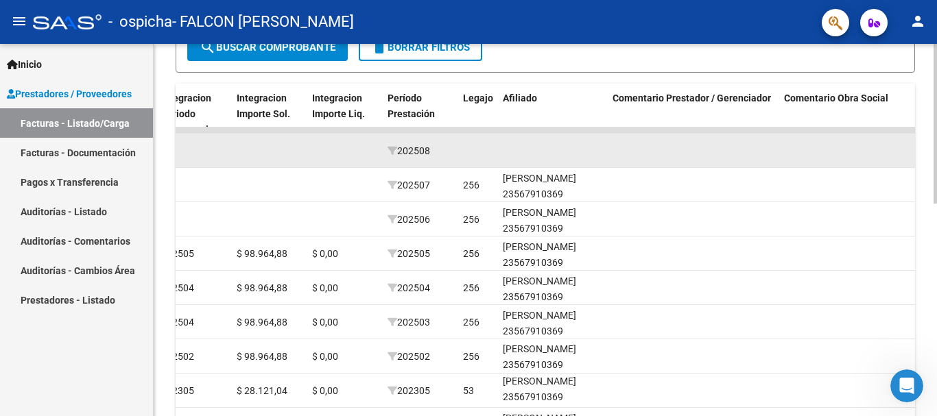
scroll to position [18, 0]
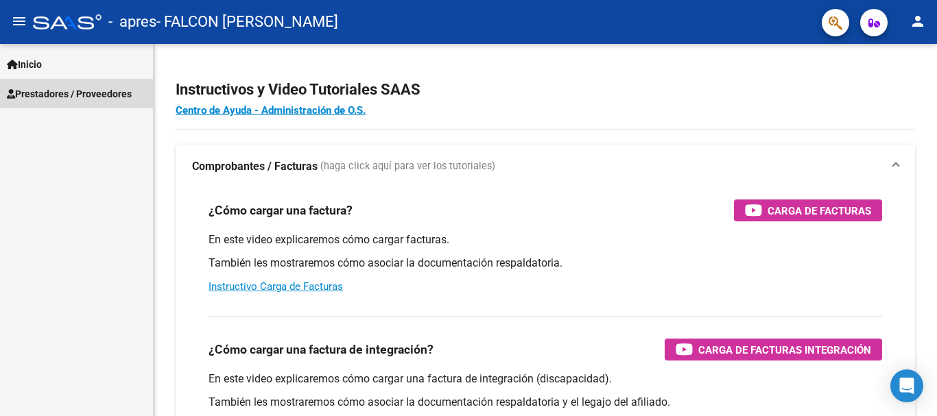
click at [63, 94] on span "Prestadores / Proveedores" at bounding box center [69, 93] width 125 height 15
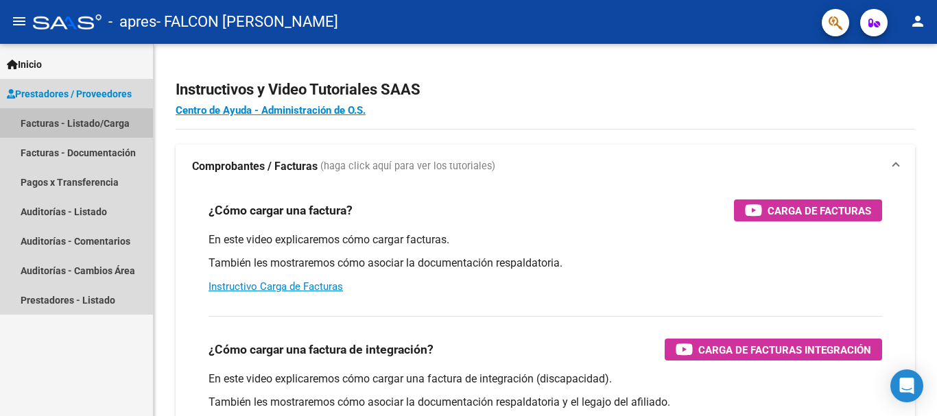
click at [69, 125] on link "Facturas - Listado/Carga" at bounding box center [76, 122] width 153 height 29
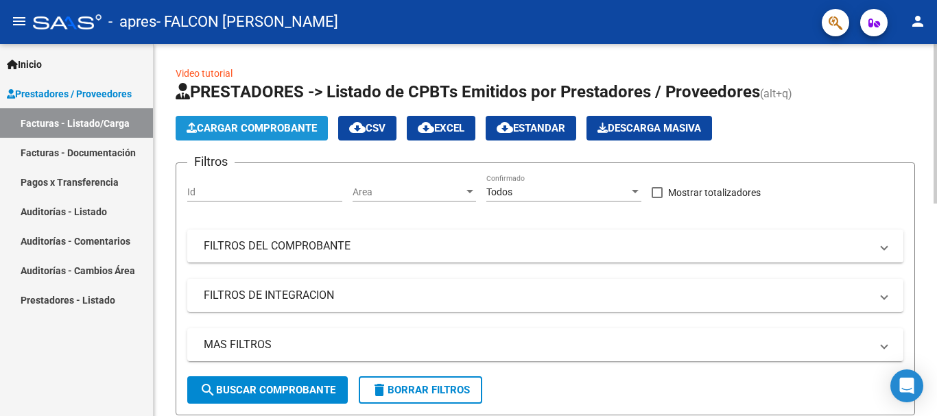
click at [268, 127] on span "Cargar Comprobante" at bounding box center [252, 128] width 130 height 12
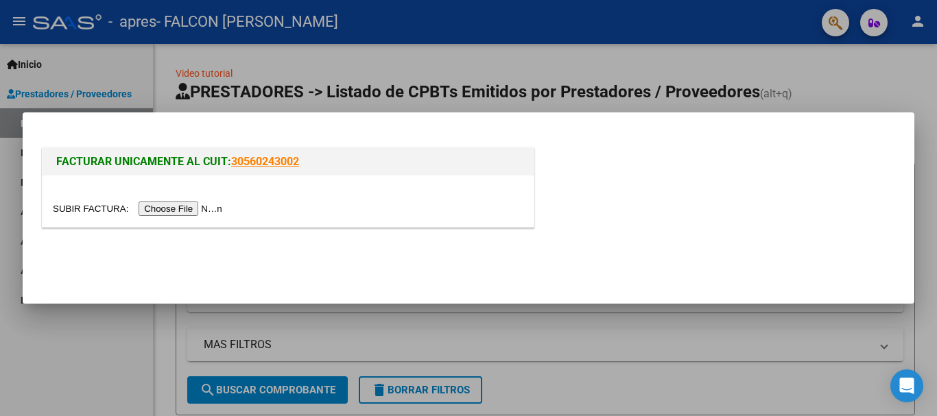
click at [210, 206] on input "file" at bounding box center [139, 209] width 173 height 14
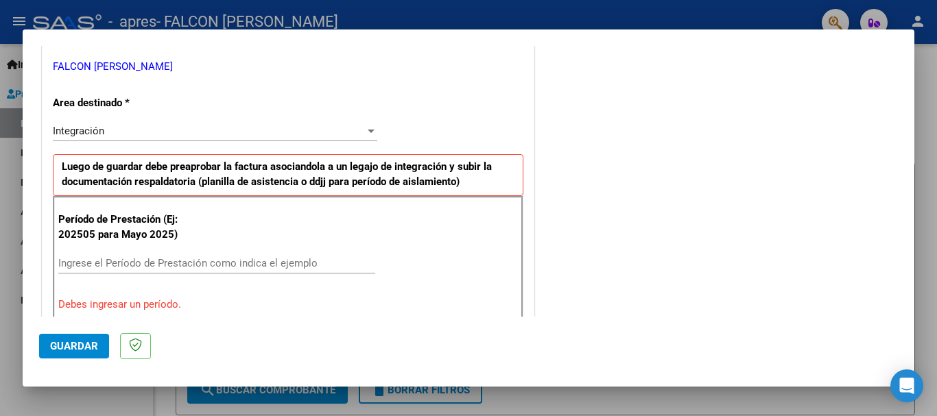
scroll to position [343, 0]
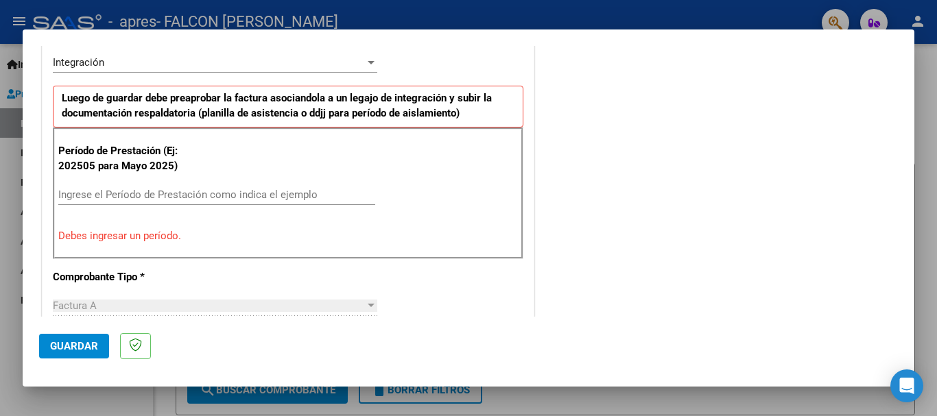
click at [147, 196] on input "Ingrese el Período de Prestación como indica el ejemplo" at bounding box center [216, 195] width 317 height 12
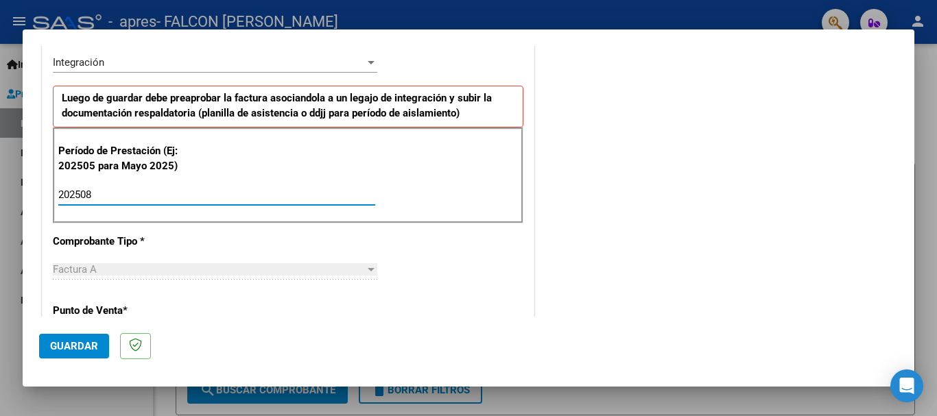
type input "202508"
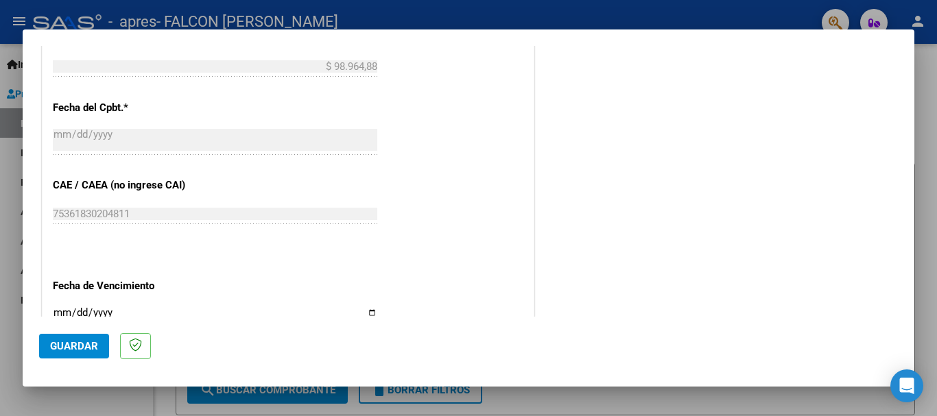
scroll to position [823, 0]
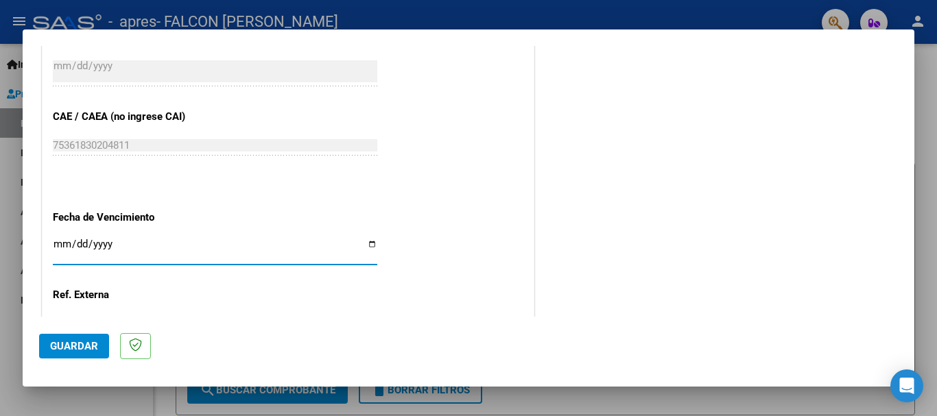
click at [372, 244] on input "Ingresar la fecha" at bounding box center [215, 250] width 324 height 22
type input "[DATE]"
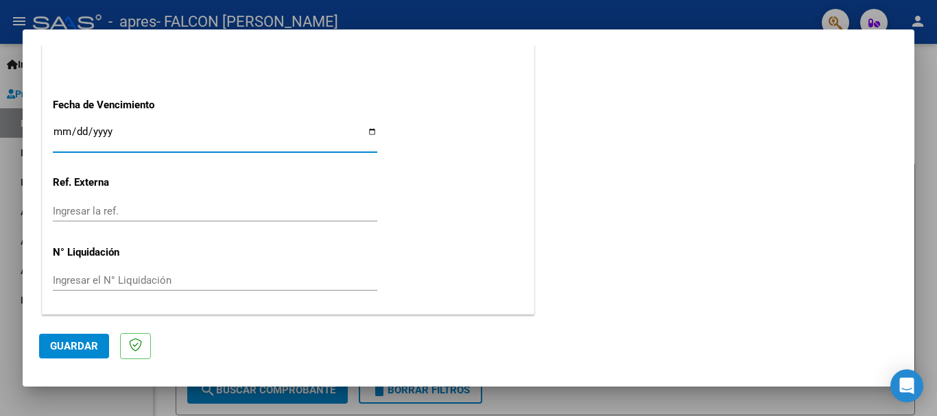
scroll to position [936, 0]
click at [89, 346] on span "Guardar" at bounding box center [74, 346] width 48 height 12
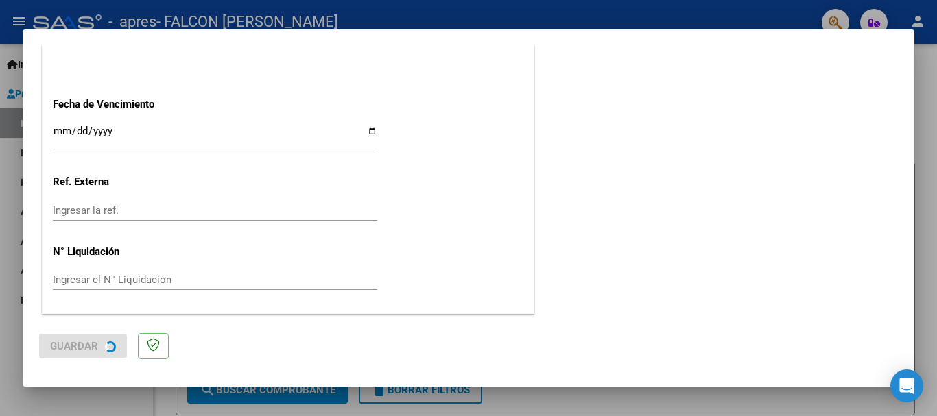
scroll to position [0, 0]
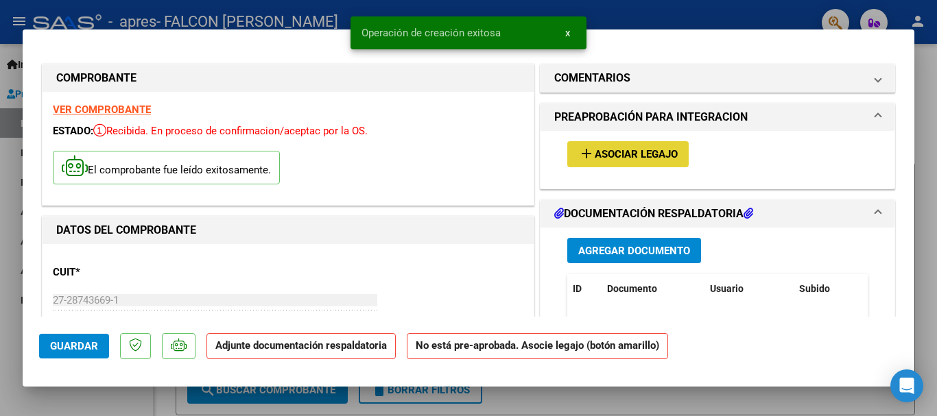
click at [604, 153] on span "Asociar Legajo" at bounding box center [635, 155] width 83 height 12
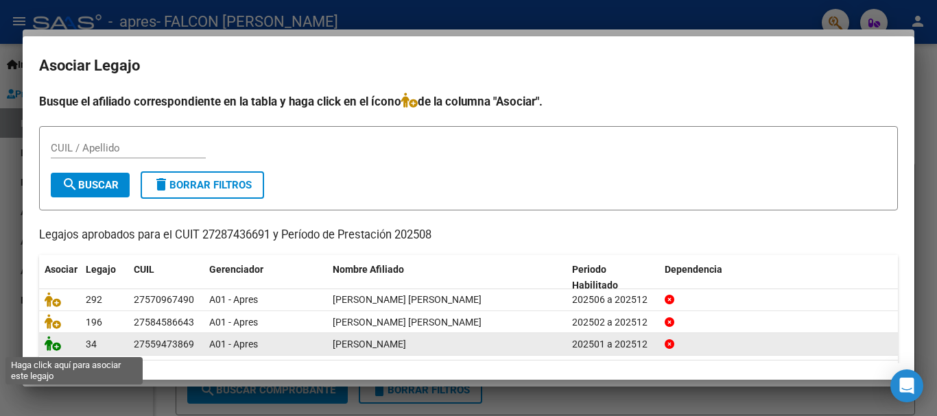
click at [51, 346] on icon at bounding box center [53, 343] width 16 height 15
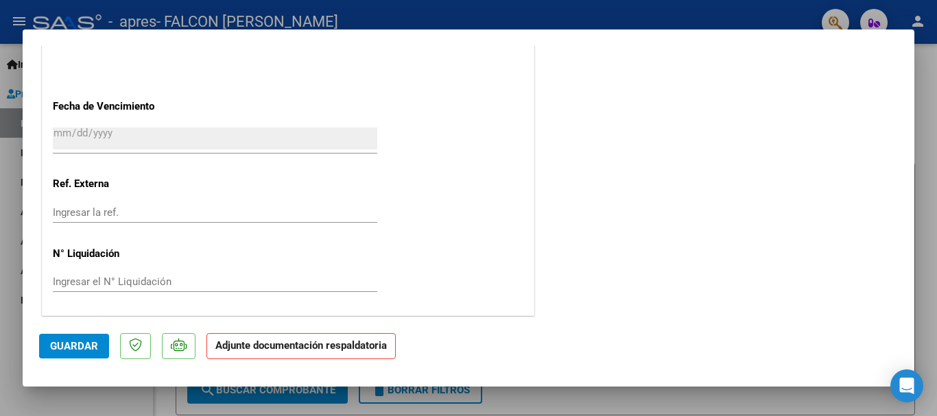
scroll to position [956, 0]
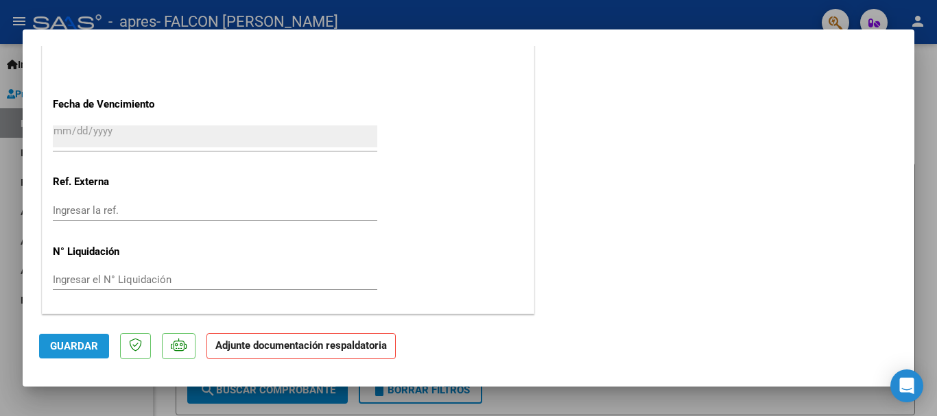
click at [60, 348] on span "Guardar" at bounding box center [74, 346] width 48 height 12
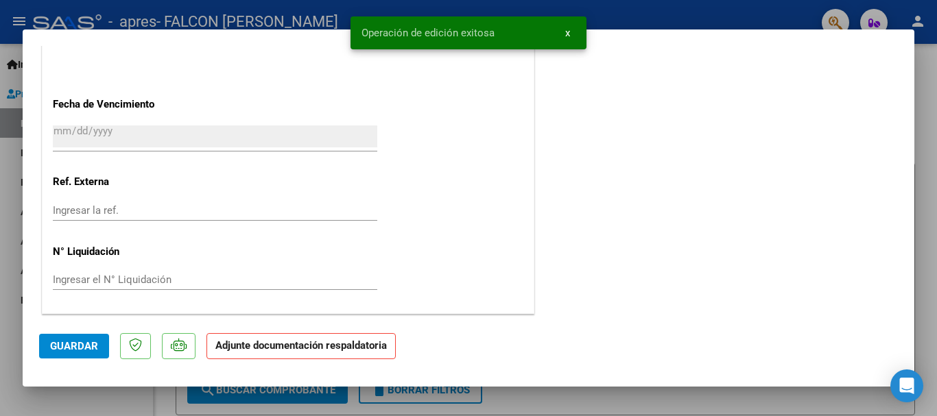
click at [527, 399] on div at bounding box center [468, 208] width 937 height 416
type input "$ 0,00"
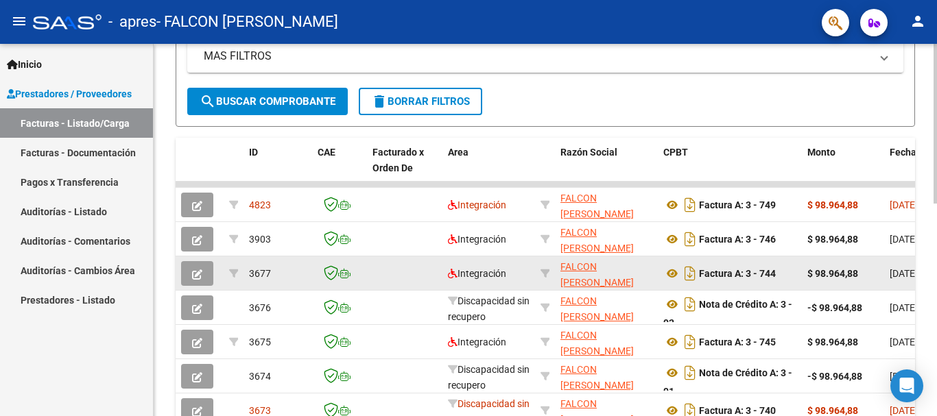
scroll to position [291, 0]
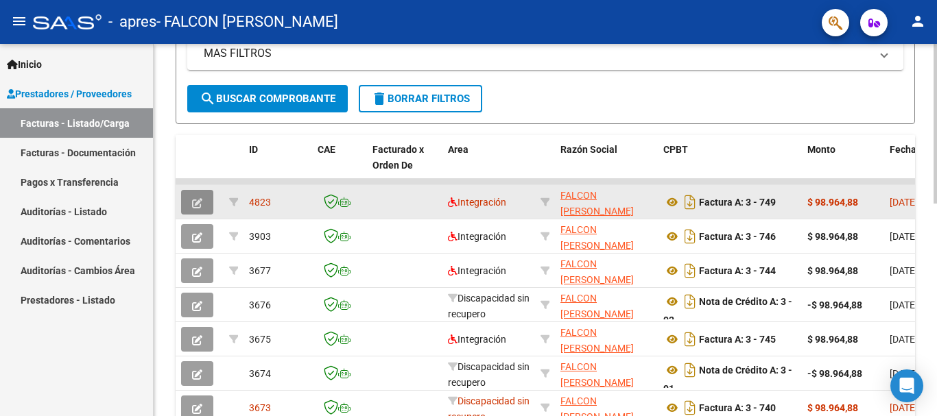
click at [210, 198] on button "button" at bounding box center [197, 202] width 32 height 25
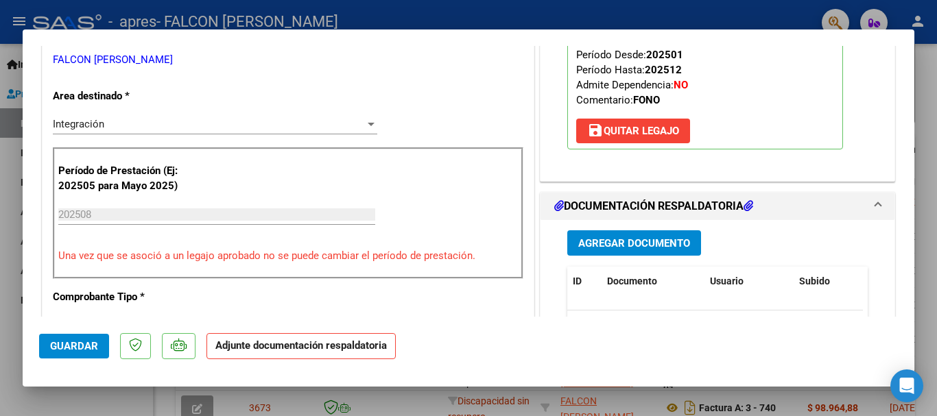
scroll to position [343, 0]
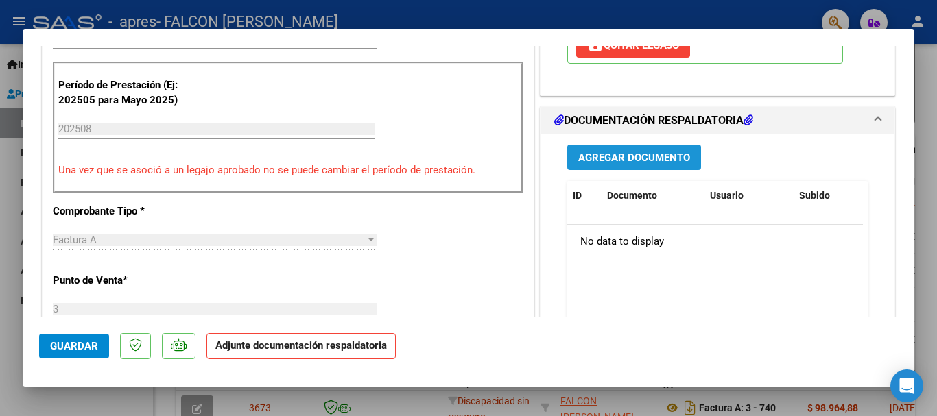
click at [619, 153] on span "Agregar Documento" at bounding box center [634, 158] width 112 height 12
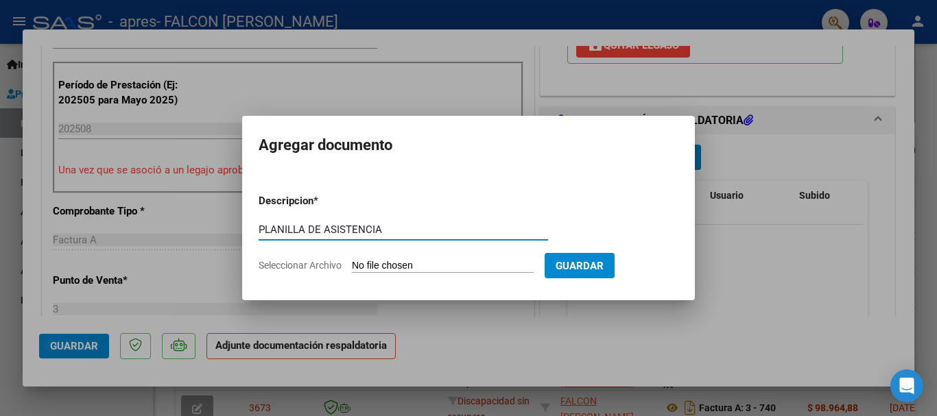
type input "PLANILLA DE ASISTENCIA"
click at [512, 263] on input "Seleccionar Archivo" at bounding box center [443, 266] width 182 height 13
click at [503, 264] on input "Seleccionar Archivo" at bounding box center [443, 266] width 182 height 13
type input "C:\fakepath\PA Escobar Mila (1) (1).pdf"
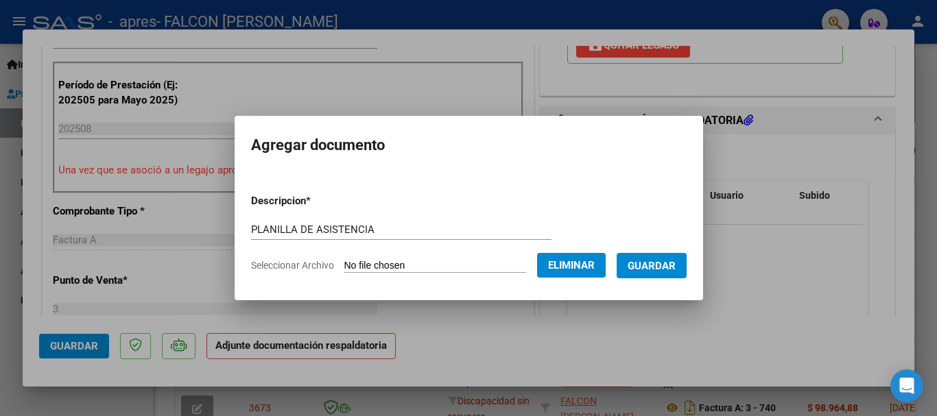
click at [671, 267] on span "Guardar" at bounding box center [651, 266] width 48 height 12
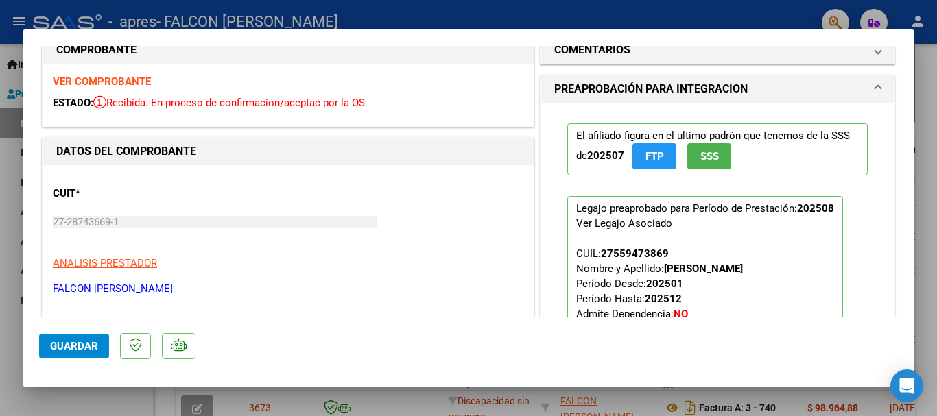
scroll to position [0, 0]
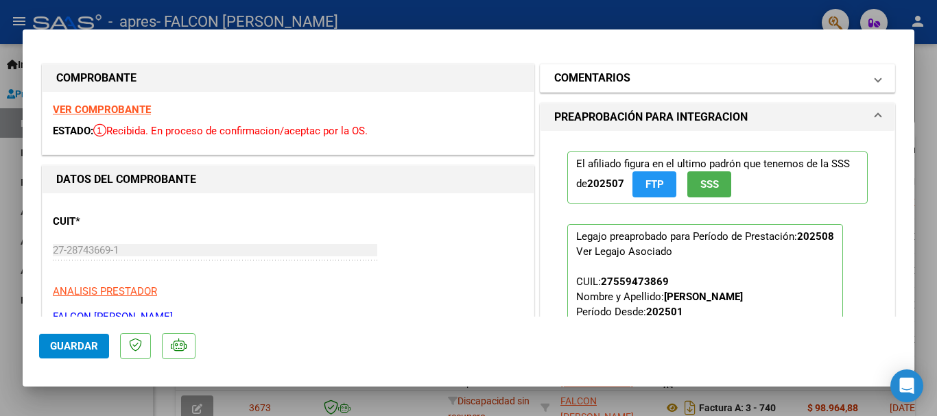
click at [676, 77] on mat-panel-title "COMENTARIOS" at bounding box center [709, 78] width 310 height 16
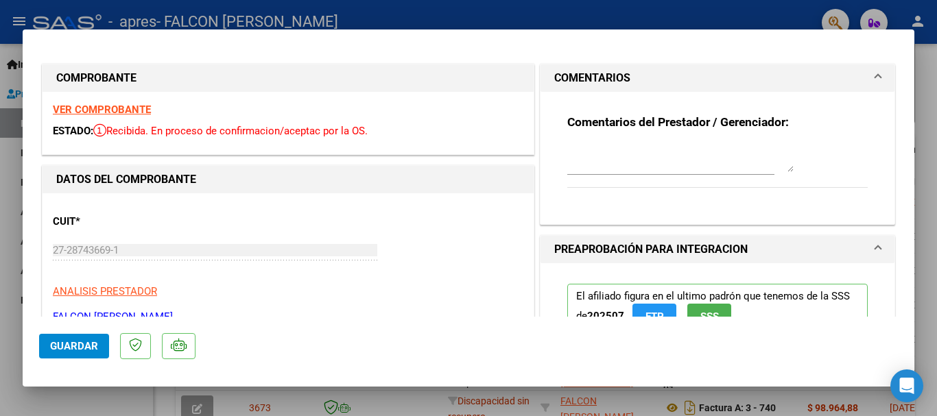
click at [611, 158] on textarea at bounding box center [680, 158] width 226 height 27
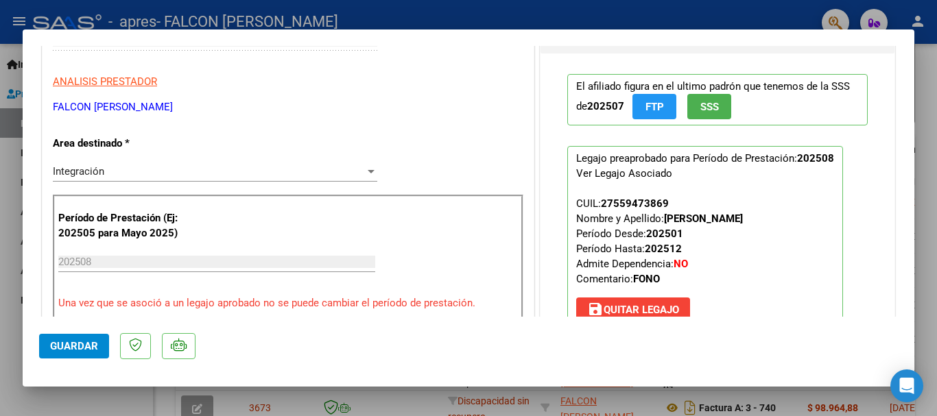
scroll to position [343, 0]
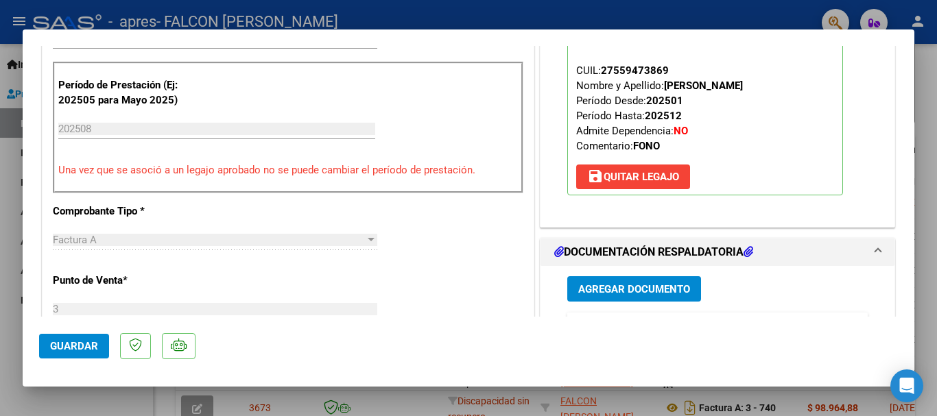
type textarea "SE ENVIA FACTURACIÓN DE AGOSTO 2025 JUNTO CON LA PLANILLA DE ASISTENCIA"
click at [82, 346] on span "Guardar" at bounding box center [74, 346] width 48 height 12
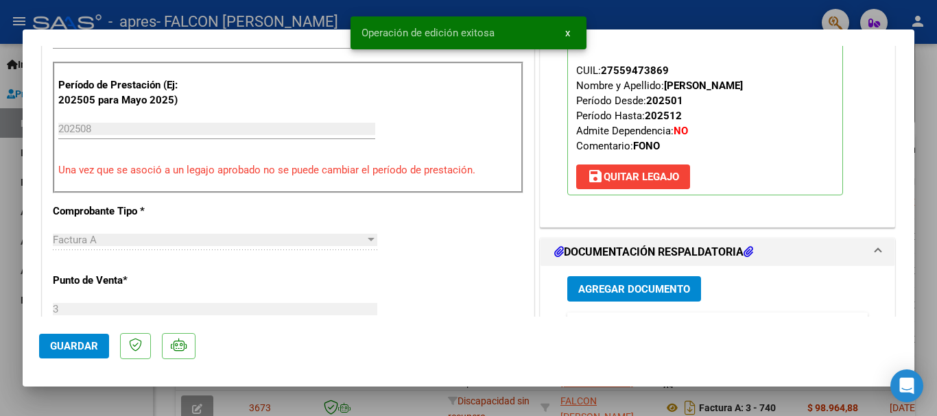
click at [676, 88] on div at bounding box center [468, 208] width 937 height 416
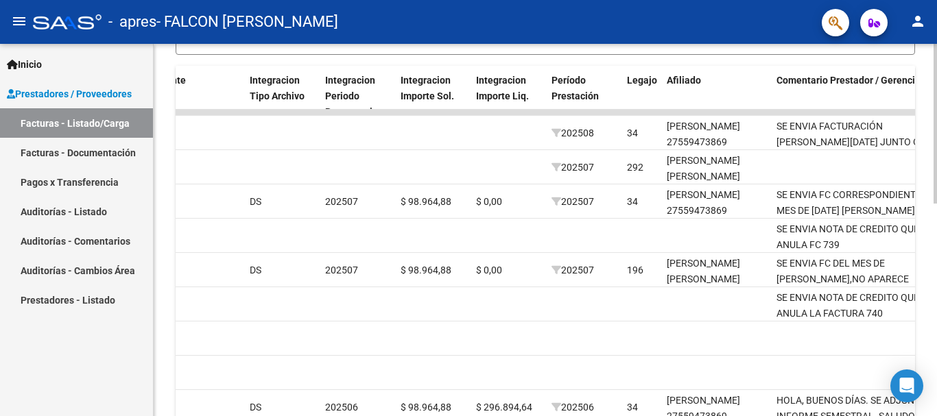
scroll to position [429, 0]
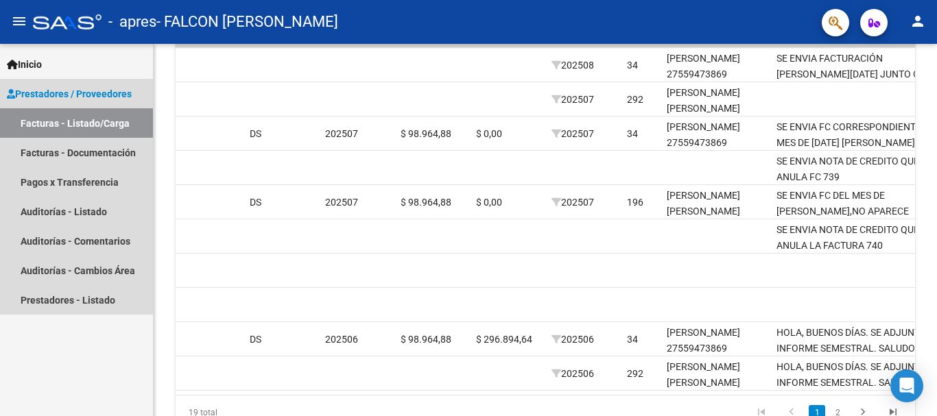
click at [65, 121] on link "Facturas - Listado/Carga" at bounding box center [76, 122] width 153 height 29
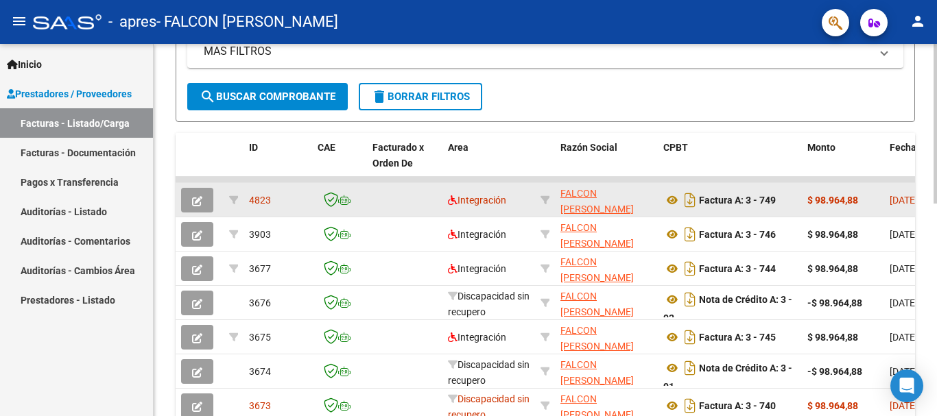
scroll to position [291, 0]
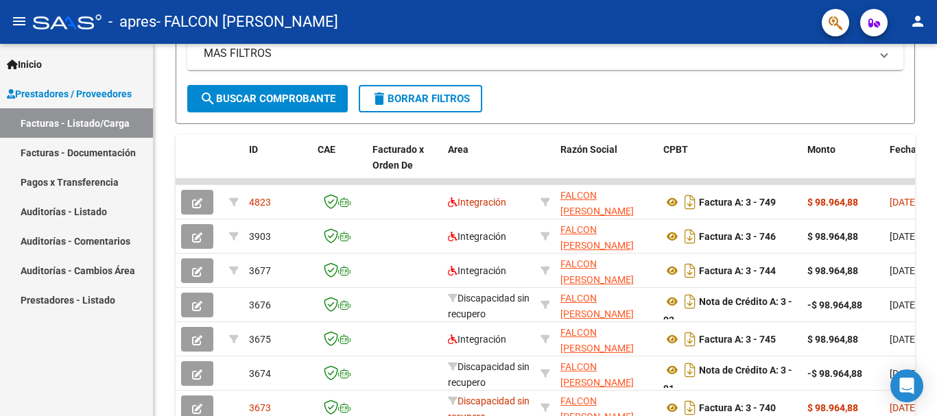
click at [69, 150] on link "Facturas - Documentación" at bounding box center [76, 152] width 153 height 29
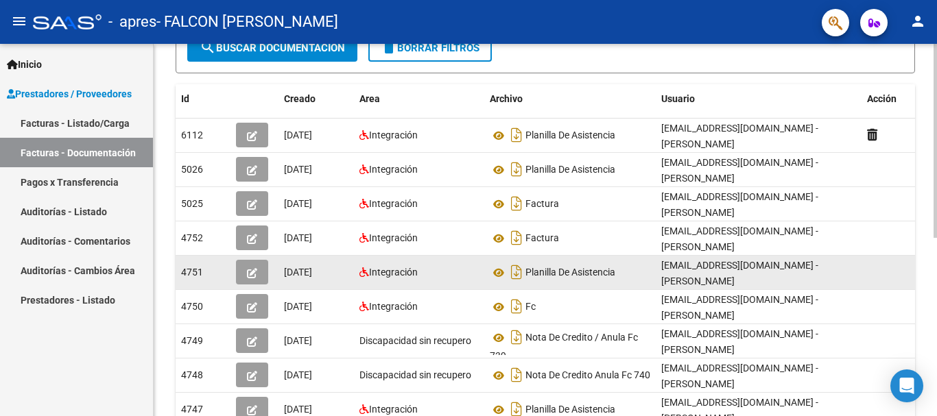
scroll to position [206, 0]
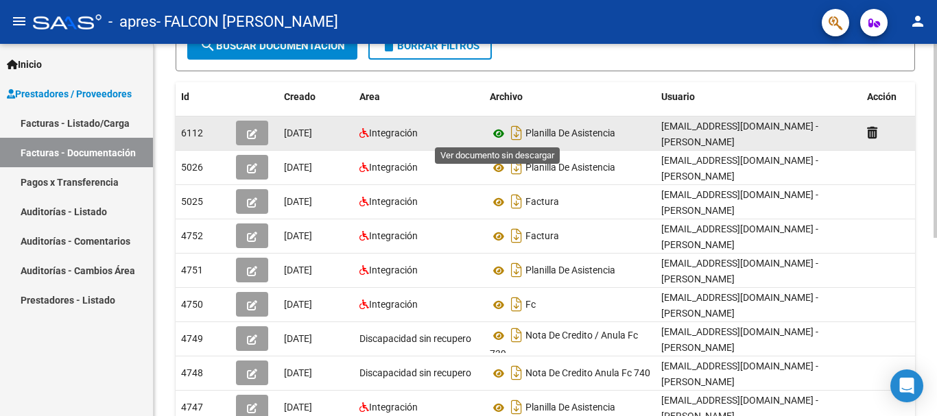
click at [497, 130] on icon at bounding box center [499, 133] width 18 height 16
click at [516, 135] on icon "Descargar documento" at bounding box center [516, 133] width 18 height 22
click at [253, 132] on icon "button" at bounding box center [252, 134] width 10 height 10
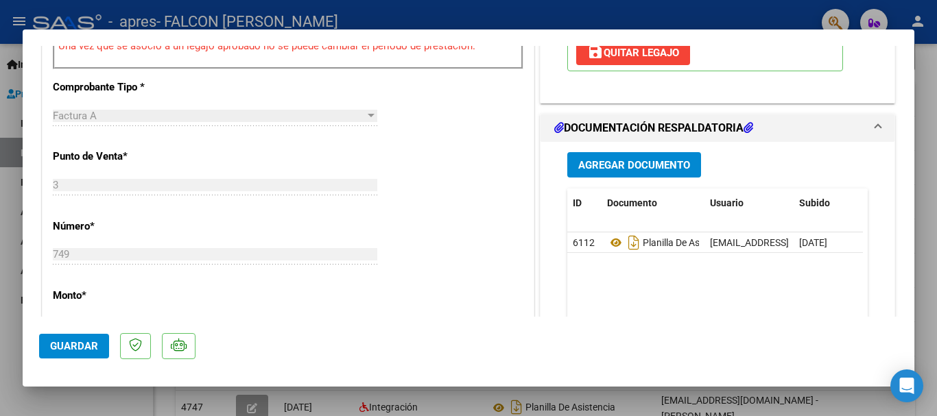
scroll to position [411, 0]
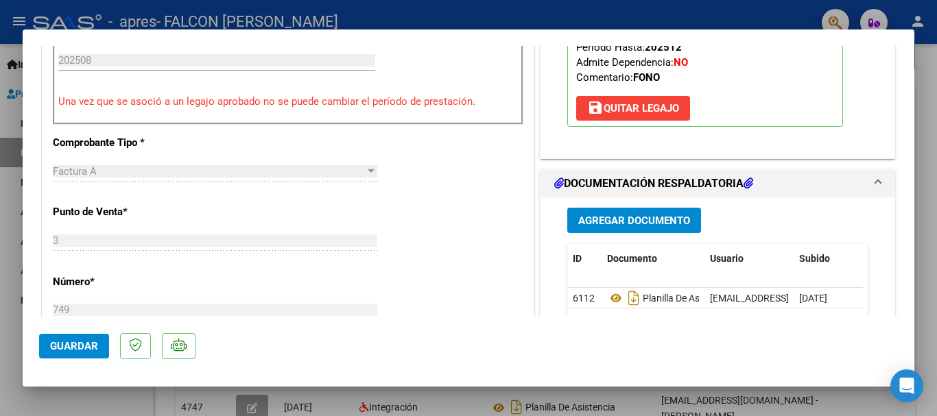
click at [612, 216] on span "Agregar Documento" at bounding box center [634, 221] width 112 height 12
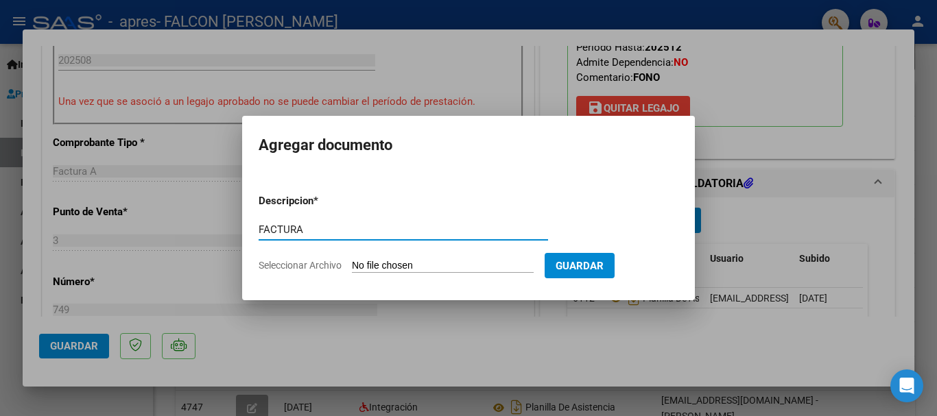
type input "FACTURA"
click at [498, 261] on input "Seleccionar Archivo" at bounding box center [443, 266] width 182 height 13
type input "C:\fakepath\27287436691_001_00003_00000749.pdf"
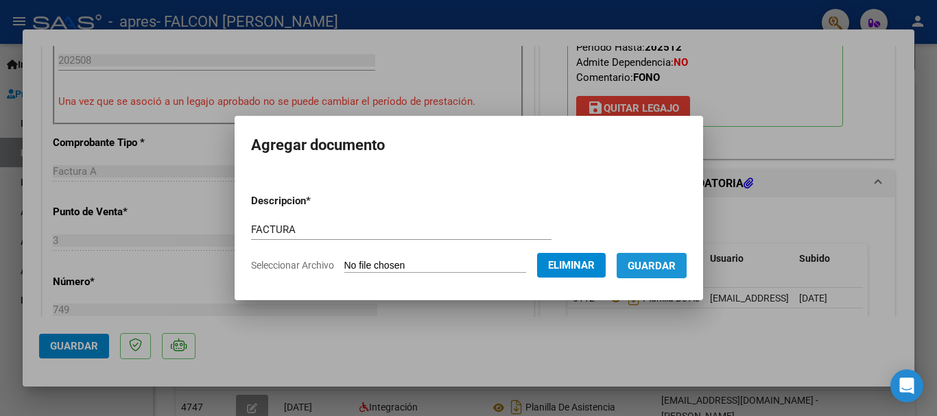
click at [660, 270] on span "Guardar" at bounding box center [651, 266] width 48 height 12
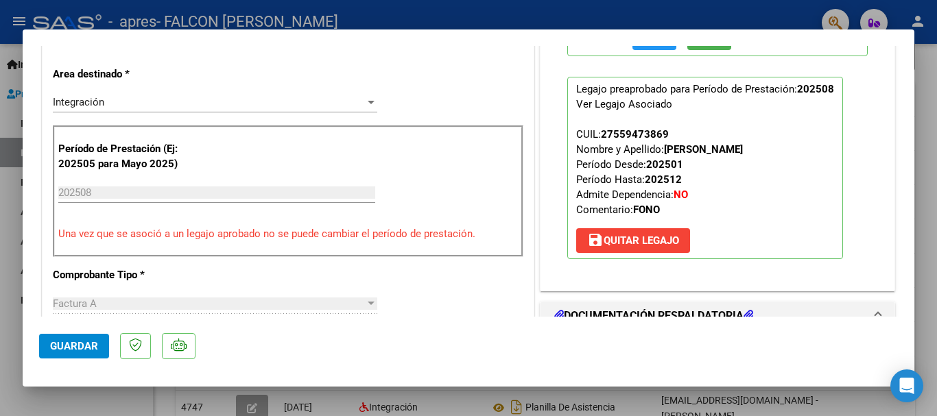
scroll to position [274, 0]
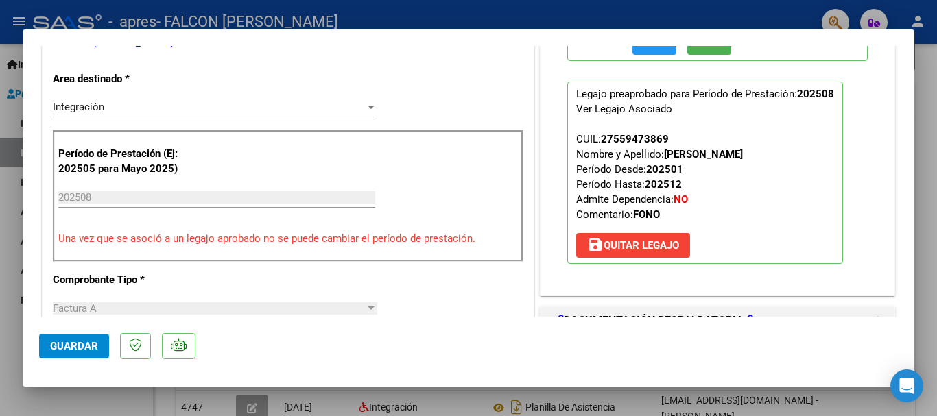
drag, startPoint x: 933, startPoint y: 91, endPoint x: 885, endPoint y: 97, distance: 47.6
click at [676, 91] on div at bounding box center [468, 208] width 937 height 416
type input "$ 0,00"
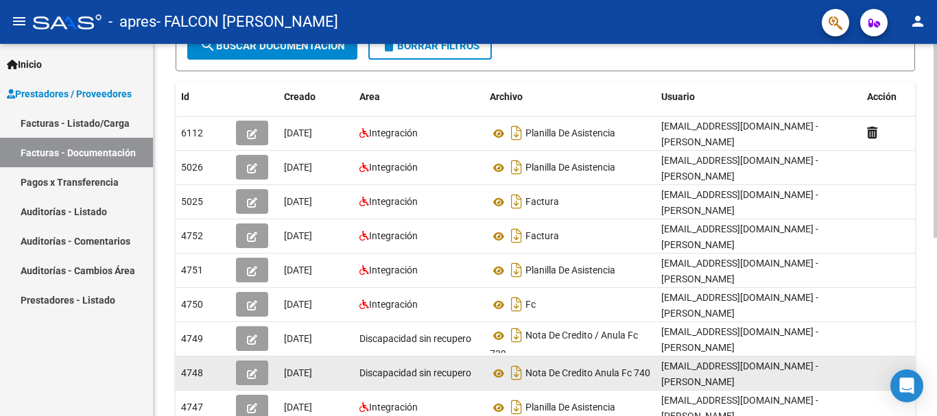
scroll to position [343, 0]
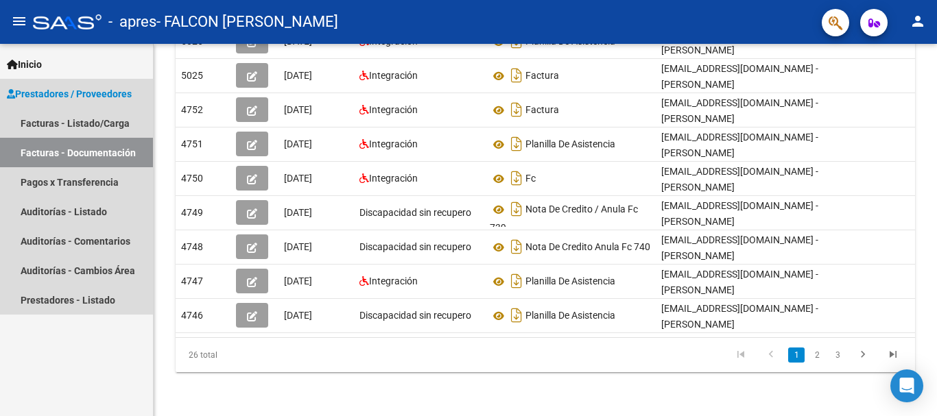
click at [99, 157] on link "Facturas - Documentación" at bounding box center [76, 152] width 153 height 29
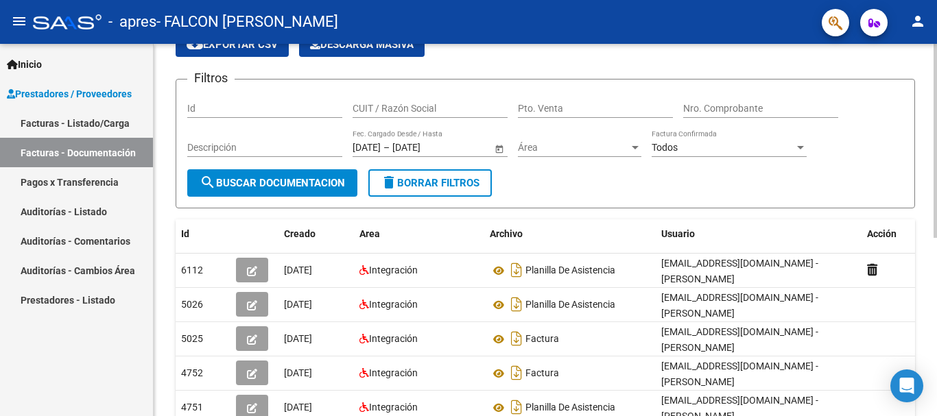
scroll to position [0, 0]
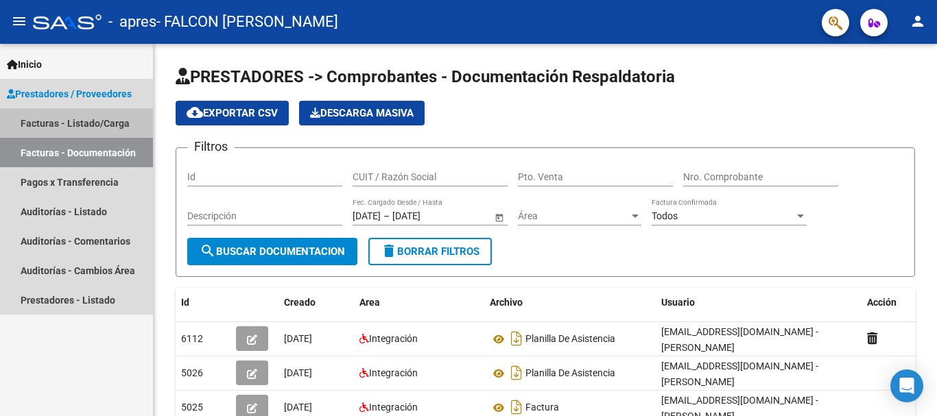
click at [80, 122] on link "Facturas - Listado/Carga" at bounding box center [76, 122] width 153 height 29
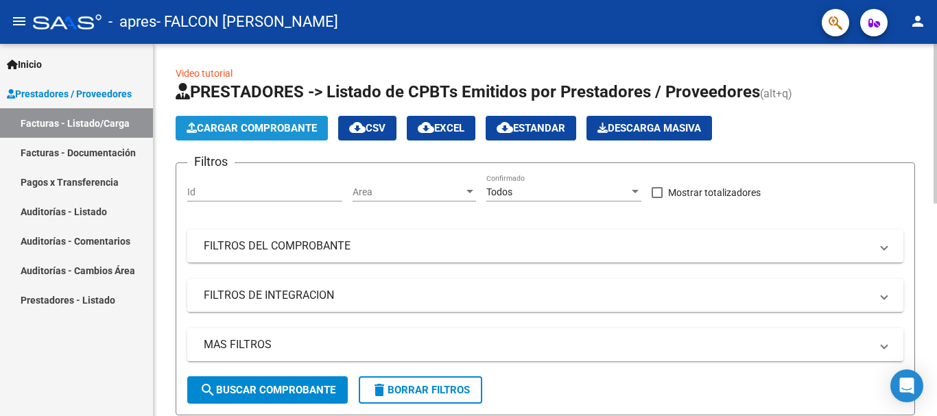
click at [213, 127] on span "Cargar Comprobante" at bounding box center [252, 128] width 130 height 12
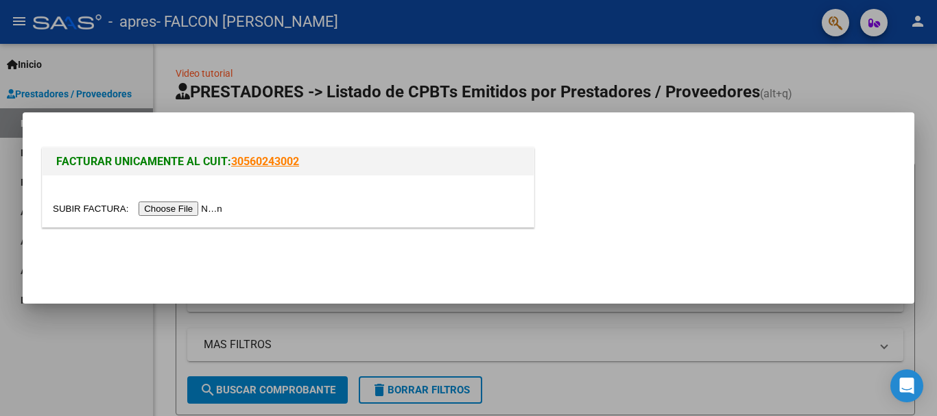
click at [206, 207] on input "file" at bounding box center [139, 209] width 173 height 14
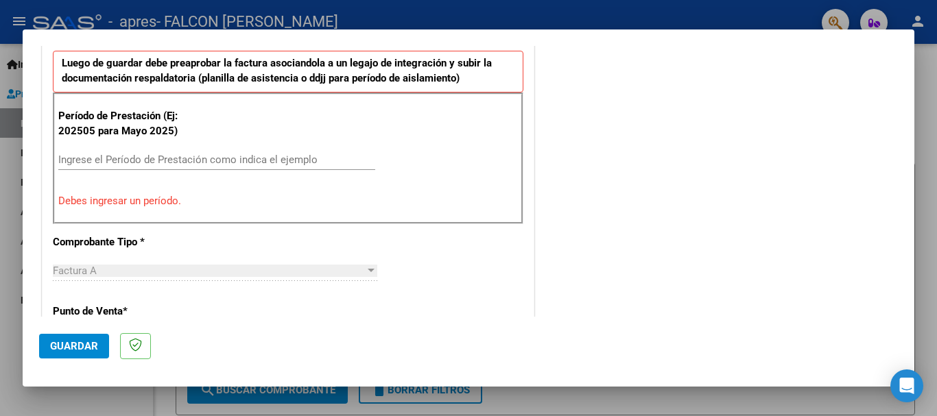
scroll to position [385, 0]
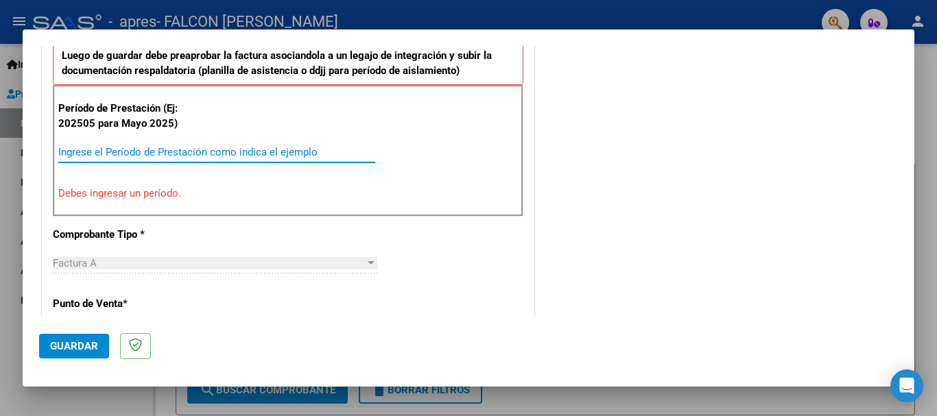
click at [191, 146] on input "Ingrese el Período de Prestación como indica el ejemplo" at bounding box center [216, 152] width 317 height 12
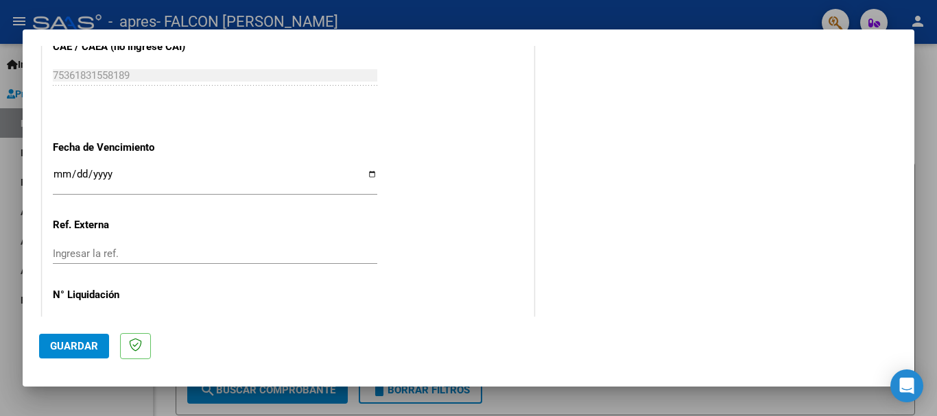
scroll to position [934, 0]
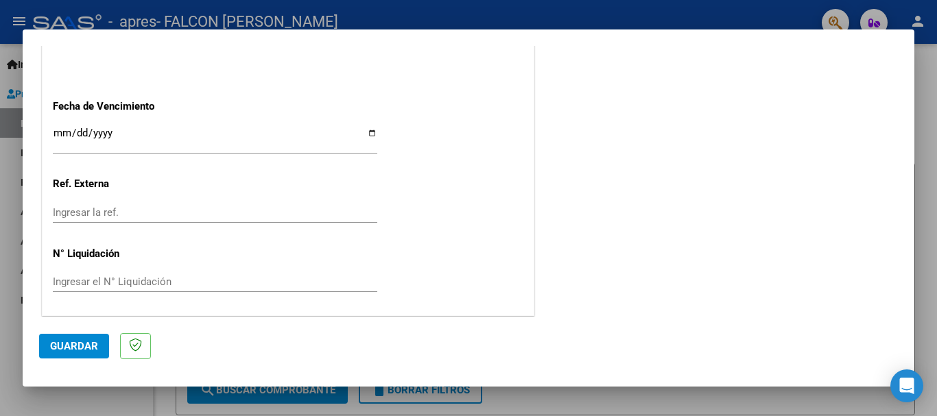
type input "202508"
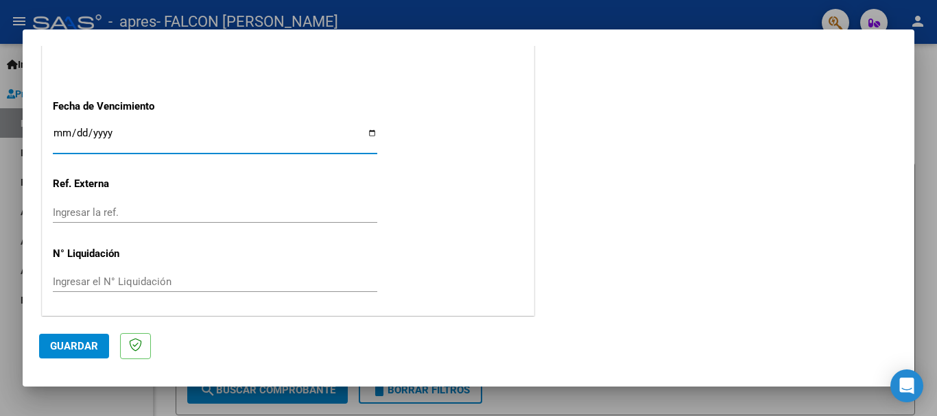
click at [373, 134] on input "Ingresar la fecha" at bounding box center [215, 139] width 324 height 22
type input "[DATE]"
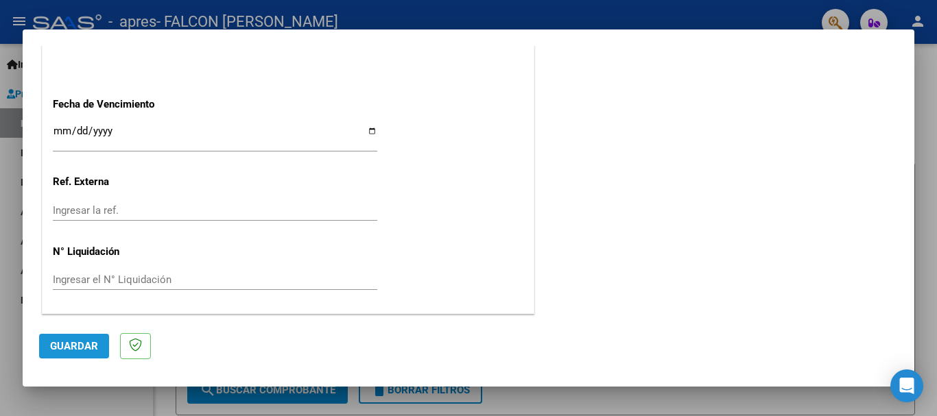
click at [90, 345] on span "Guardar" at bounding box center [74, 346] width 48 height 12
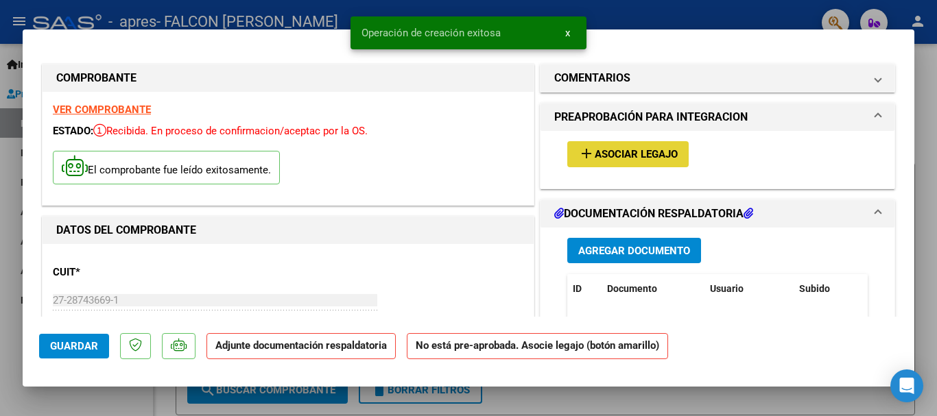
click at [615, 149] on span "Asociar Legajo" at bounding box center [635, 155] width 83 height 12
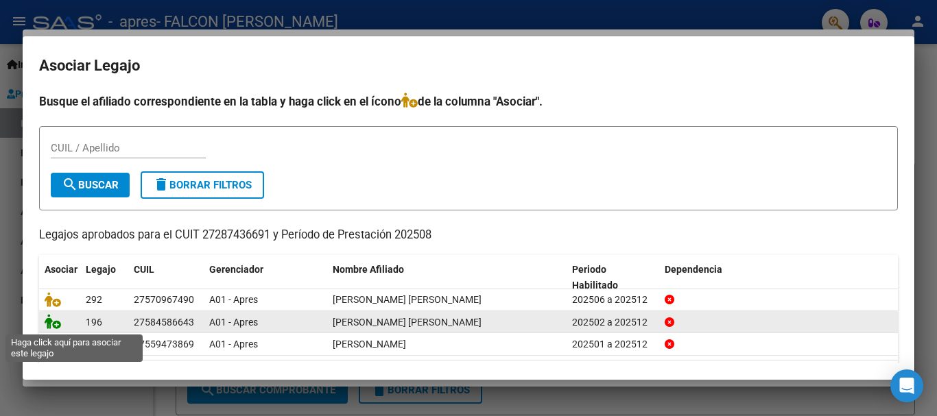
click at [56, 326] on icon at bounding box center [53, 321] width 16 height 15
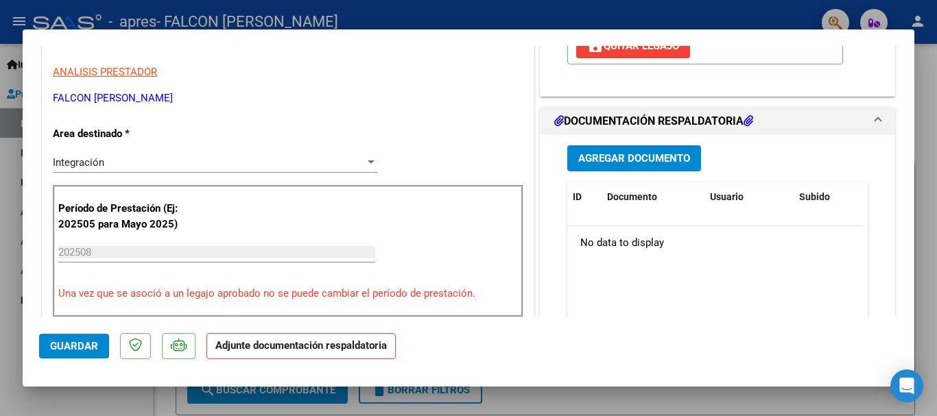
scroll to position [274, 0]
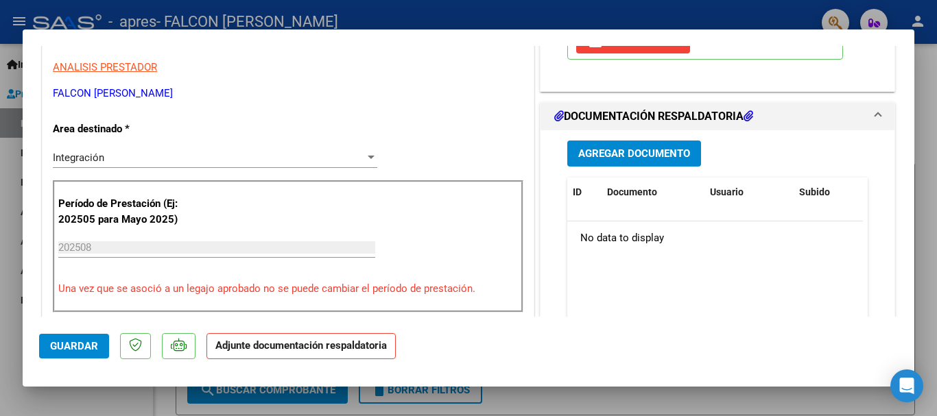
click at [646, 154] on span "Agregar Documento" at bounding box center [634, 154] width 112 height 12
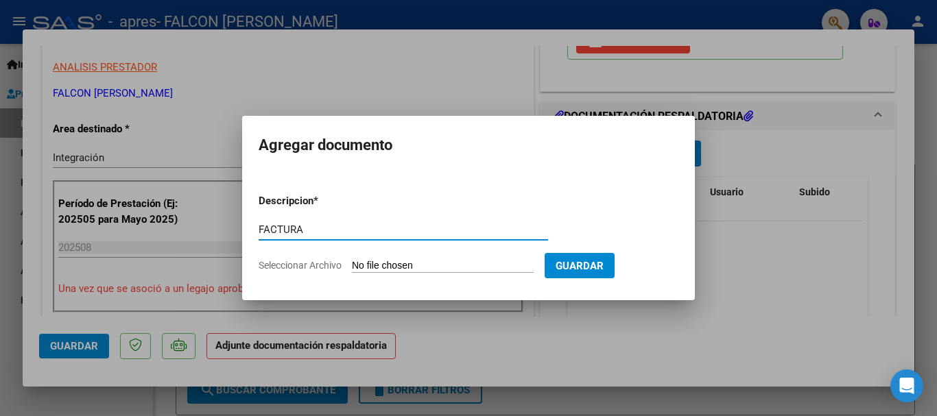
type input "FACTURA"
click at [451, 262] on input "Seleccionar Archivo" at bounding box center [443, 266] width 182 height 13
type input "C:\fakepath\27287436691_001_00003_00000750.pdf"
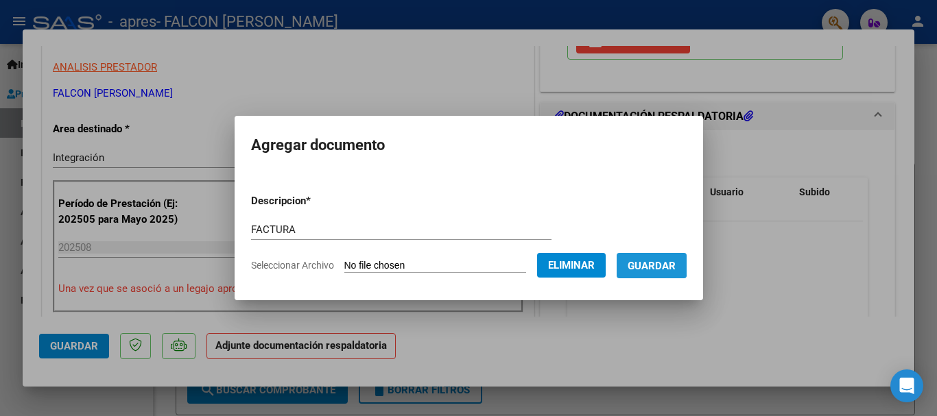
click at [652, 263] on span "Guardar" at bounding box center [651, 266] width 48 height 12
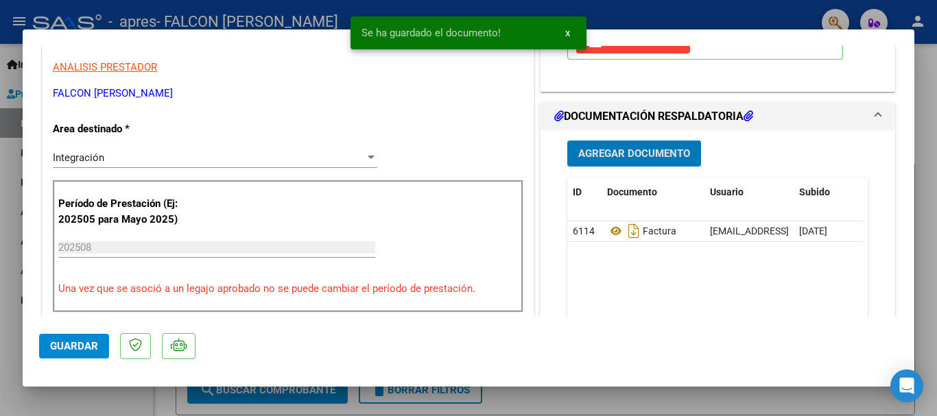
click at [625, 155] on span "Agregar Documento" at bounding box center [634, 154] width 112 height 12
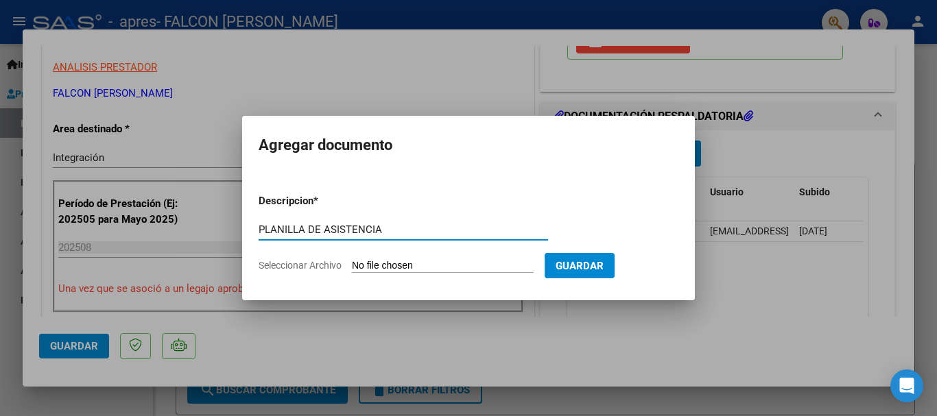
type input "PLANILLA DE ASISTENCIA"
click at [421, 263] on input "Seleccionar Archivo" at bounding box center [443, 266] width 182 height 13
type input "C:\fakepath\PA [PERSON_NAME] (1) (1).pdf"
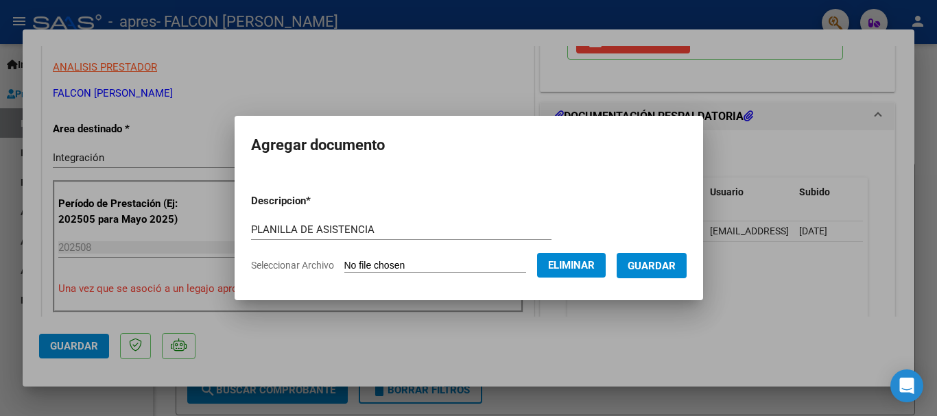
click at [668, 269] on span "Guardar" at bounding box center [651, 266] width 48 height 12
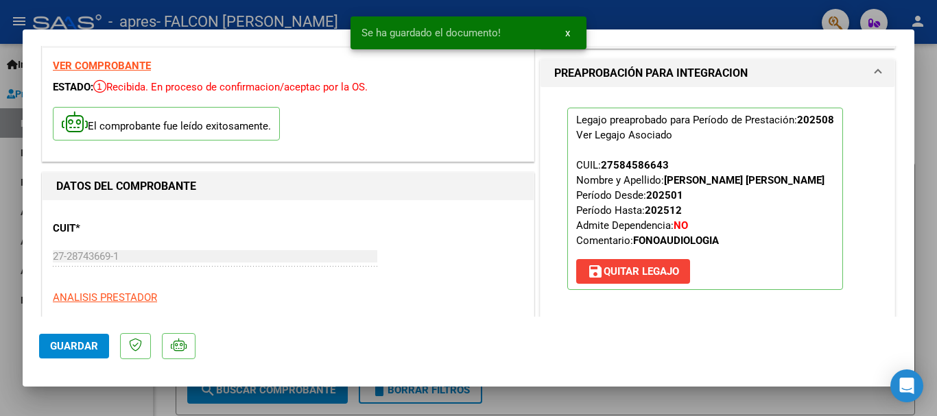
scroll to position [0, 0]
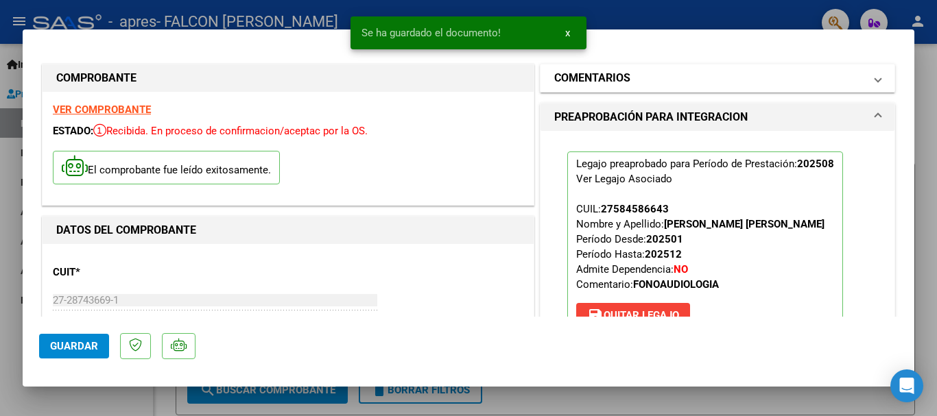
click at [676, 75] on mat-panel-title "COMENTARIOS" at bounding box center [709, 78] width 310 height 16
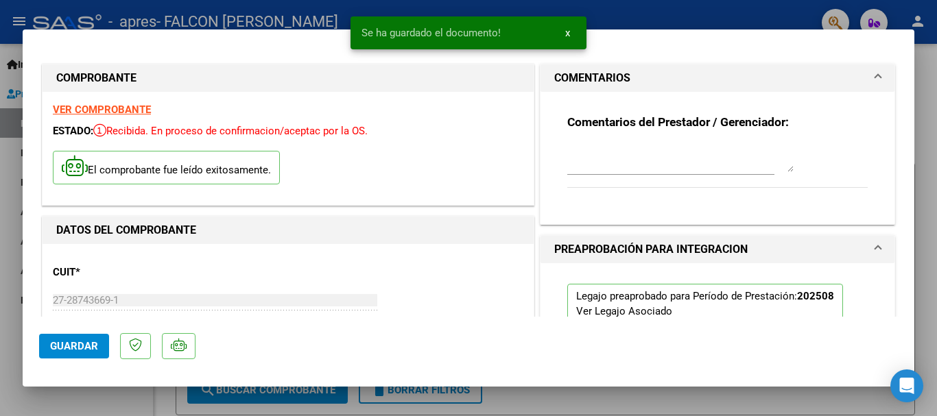
click at [606, 163] on textarea at bounding box center [680, 158] width 226 height 27
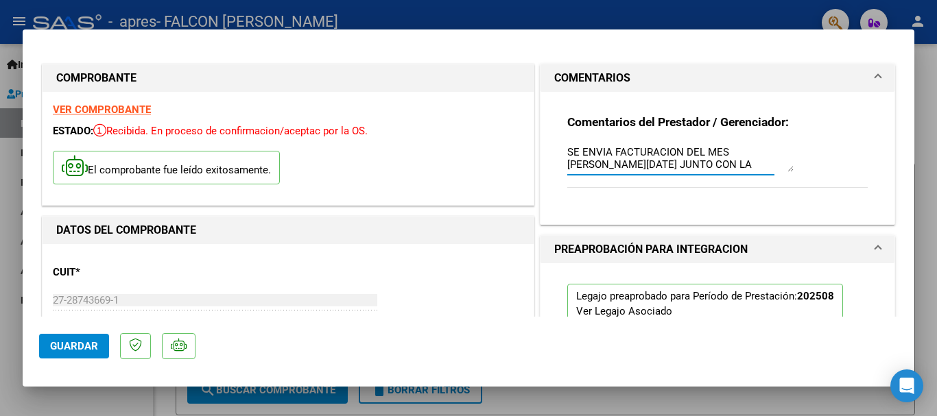
drag, startPoint x: 562, startPoint y: 149, endPoint x: 758, endPoint y: 160, distance: 196.4
click at [676, 163] on div "Comentarios del Prestador / Gerenciador: SE ENVIA FACTURACION DEL MES DE AGOSTO…" at bounding box center [717, 159] width 300 height 88
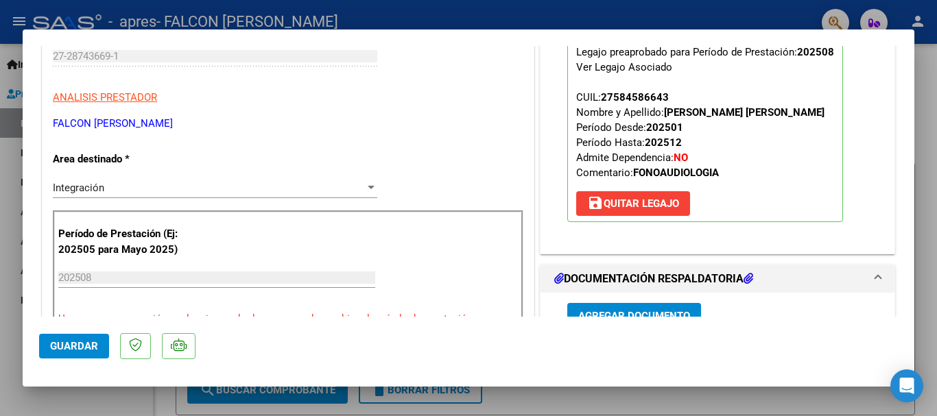
scroll to position [274, 0]
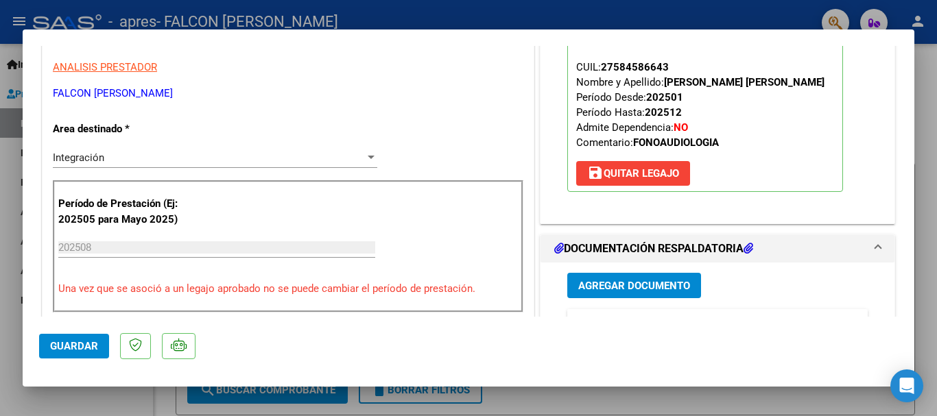
type textarea "SE ENVIA FACTURACION DEL MES [PERSON_NAME][DATE] JUNTO CON LA PLANILLA DE ASIST…"
click at [77, 346] on span "Guardar" at bounding box center [74, 346] width 48 height 12
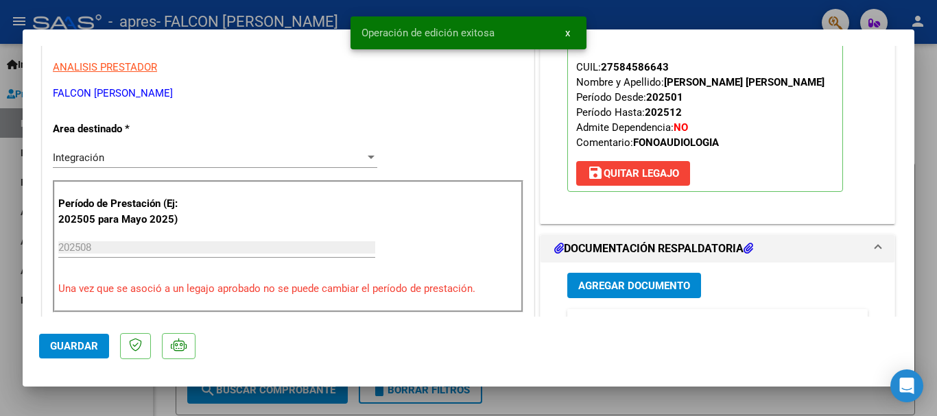
drag, startPoint x: 664, startPoint y: 407, endPoint x: 610, endPoint y: 361, distance: 71.0
click at [661, 402] on div at bounding box center [468, 208] width 937 height 416
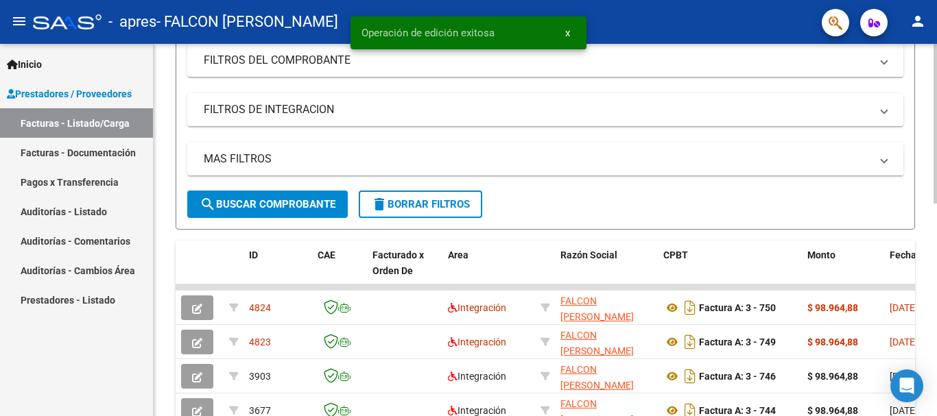
scroll to position [206, 0]
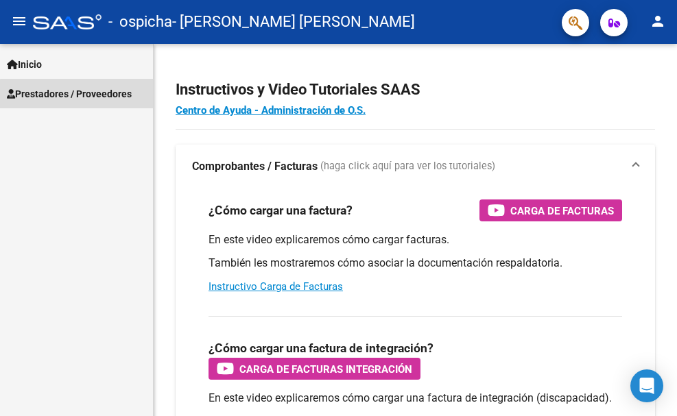
click at [88, 95] on span "Prestadores / Proveedores" at bounding box center [69, 93] width 125 height 15
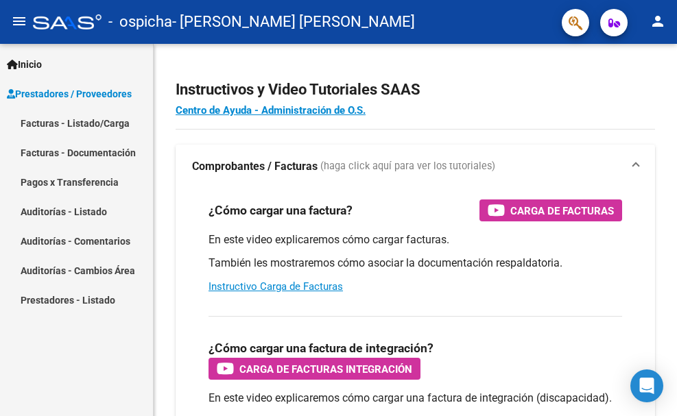
click at [88, 123] on link "Facturas - Listado/Carga" at bounding box center [76, 122] width 153 height 29
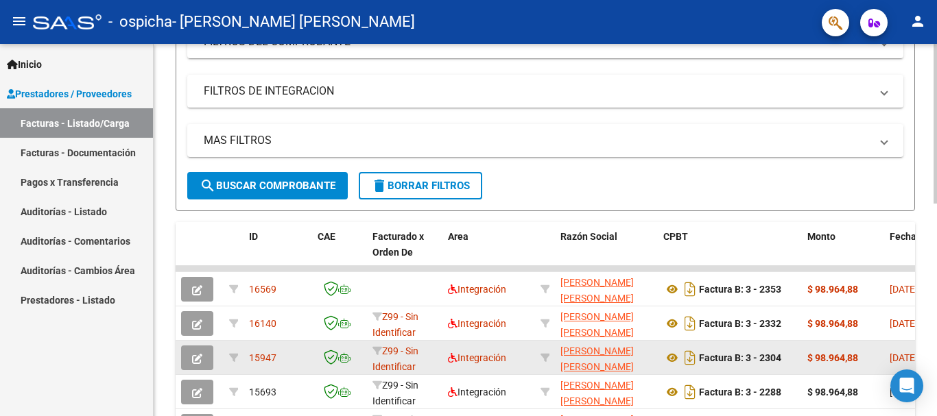
scroll to position [206, 0]
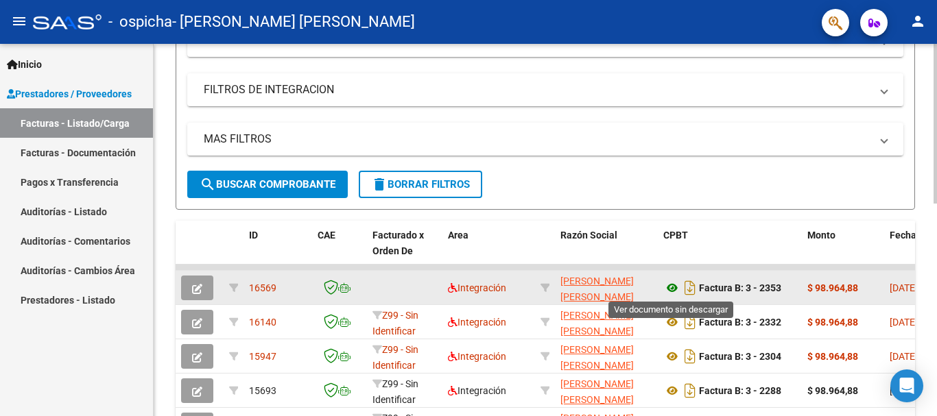
click at [673, 287] on icon at bounding box center [672, 288] width 18 height 16
click at [195, 287] on icon "button" at bounding box center [197, 289] width 10 height 10
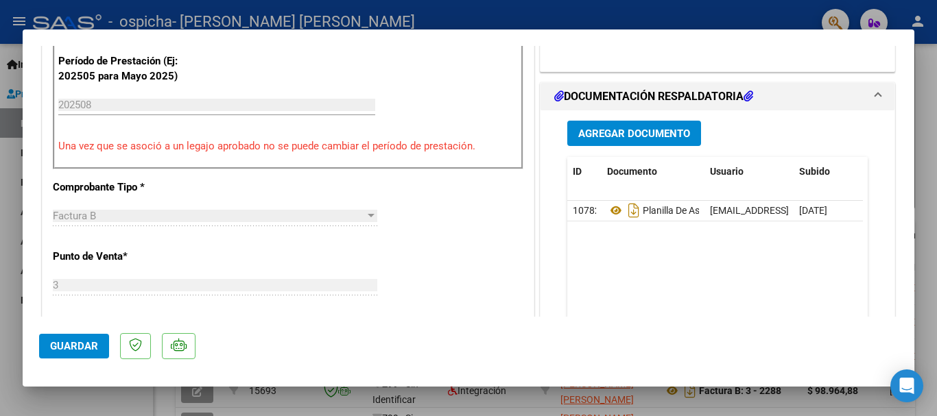
scroll to position [411, 0]
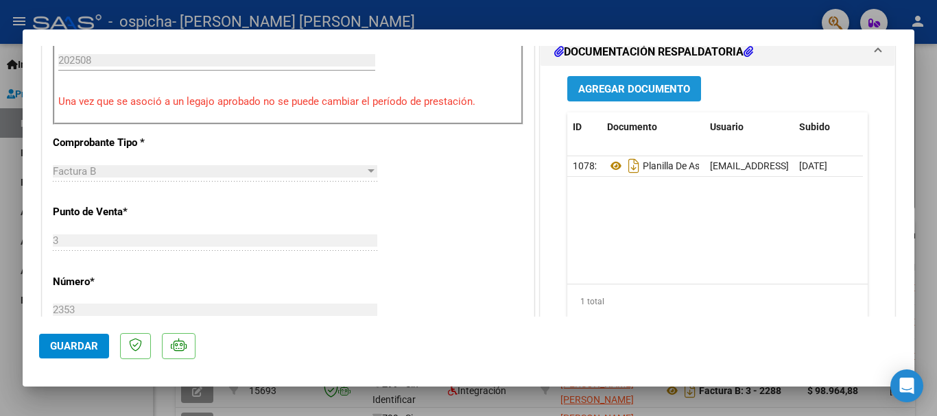
click at [630, 95] on span "Agregar Documento" at bounding box center [634, 89] width 112 height 12
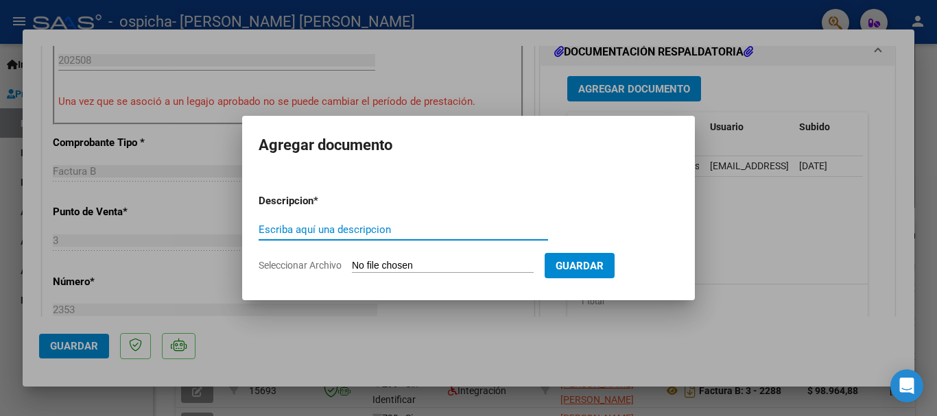
click at [339, 230] on input "Escriba aquí una descripcion" at bounding box center [402, 230] width 289 height 12
type input "PLANILLA DE ASISTENCIA"
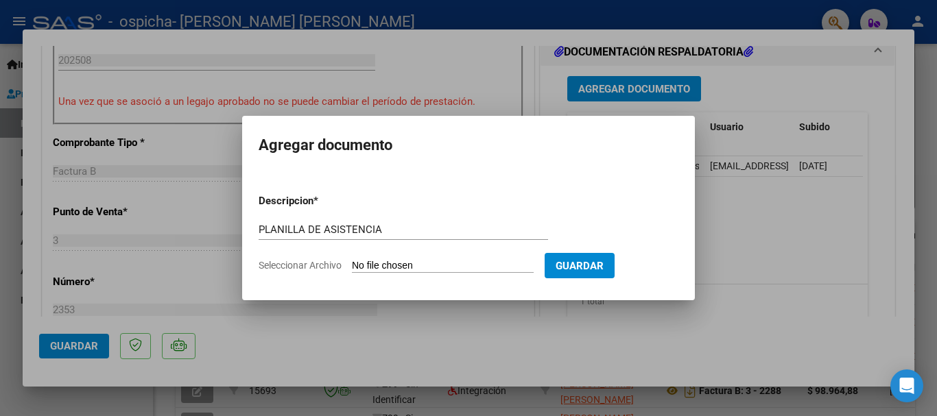
click at [441, 267] on input "Seleccionar Archivo" at bounding box center [443, 266] width 182 height 13
type input "C:\fakepath\PA [PERSON_NAME] (1) (1).pdf"
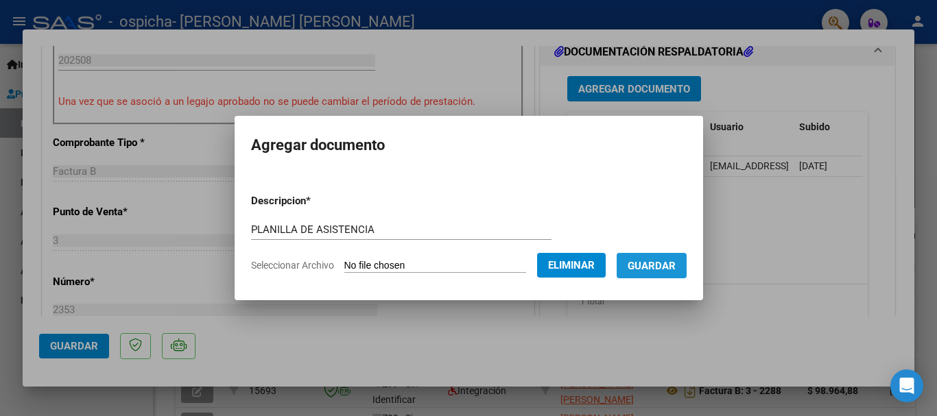
click at [656, 265] on span "Guardar" at bounding box center [651, 266] width 48 height 12
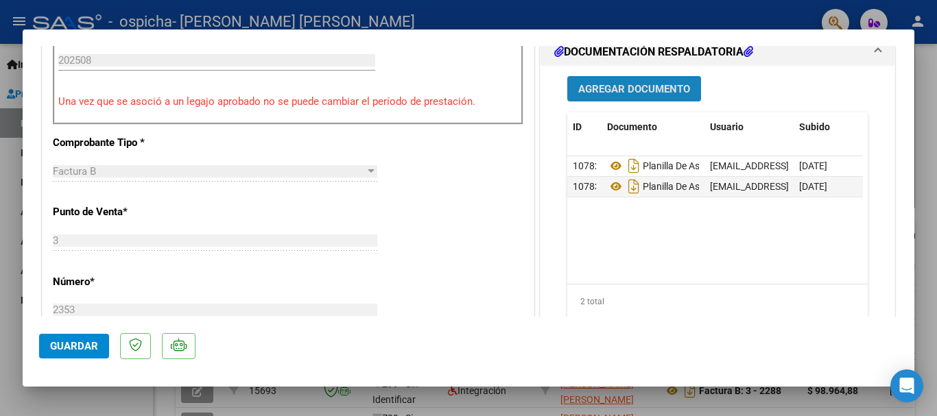
click at [629, 95] on span "Agregar Documento" at bounding box center [634, 89] width 112 height 12
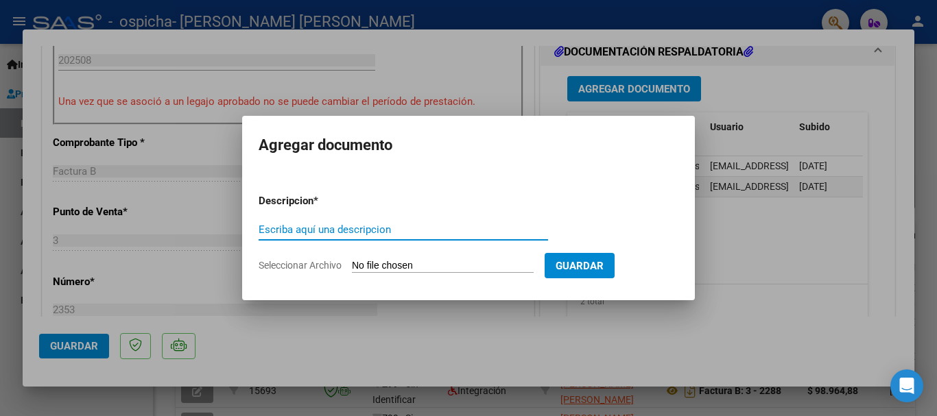
click at [412, 231] on input "Escriba aquí una descripcion" at bounding box center [402, 230] width 289 height 12
type input "FACTURA"
click at [420, 263] on input "Seleccionar Archivo" at bounding box center [443, 266] width 182 height 13
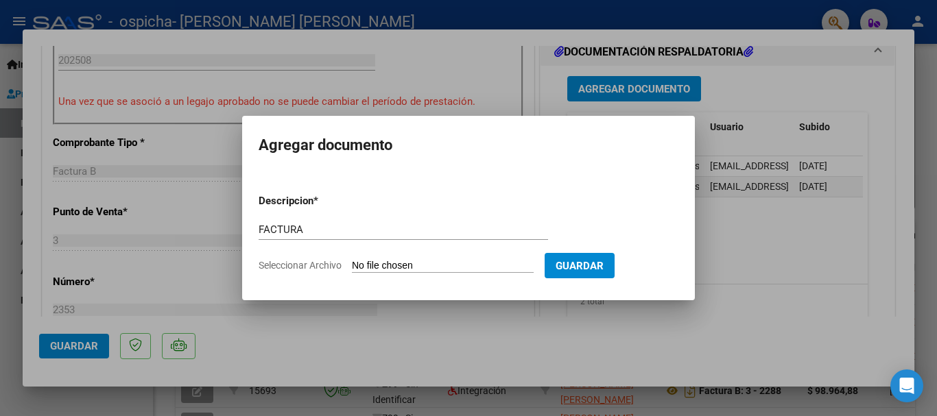
type input "C:\fakepath\27287436691_006_00003_00002353.pdf"
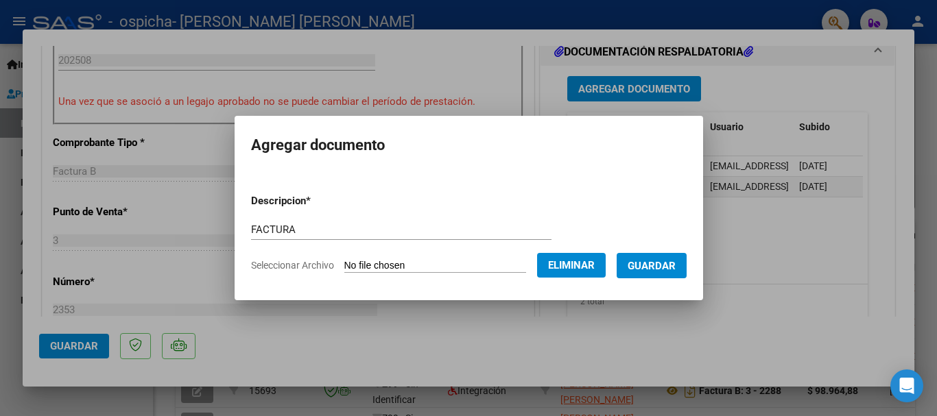
click at [649, 270] on span "Guardar" at bounding box center [651, 266] width 48 height 12
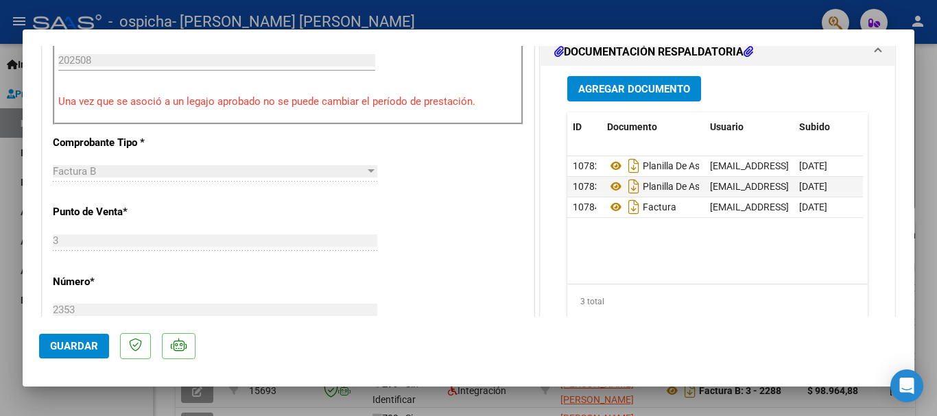
drag, startPoint x: 634, startPoint y: 177, endPoint x: 717, endPoint y: 249, distance: 109.8
click at [676, 249] on datatable-body "10782 Planilla De Asistencia alasvarela@gmail.com - ANDREA MELINA FALCON 07/09/…" at bounding box center [715, 220] width 296 height 128
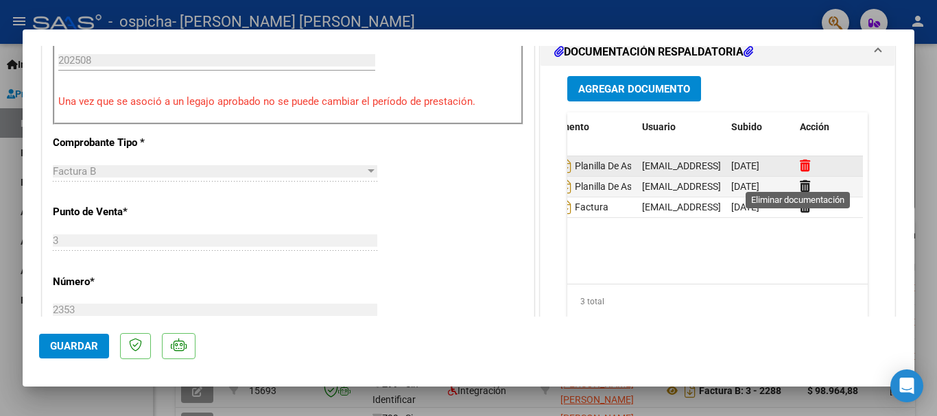
click at [676, 172] on icon at bounding box center [804, 165] width 10 height 13
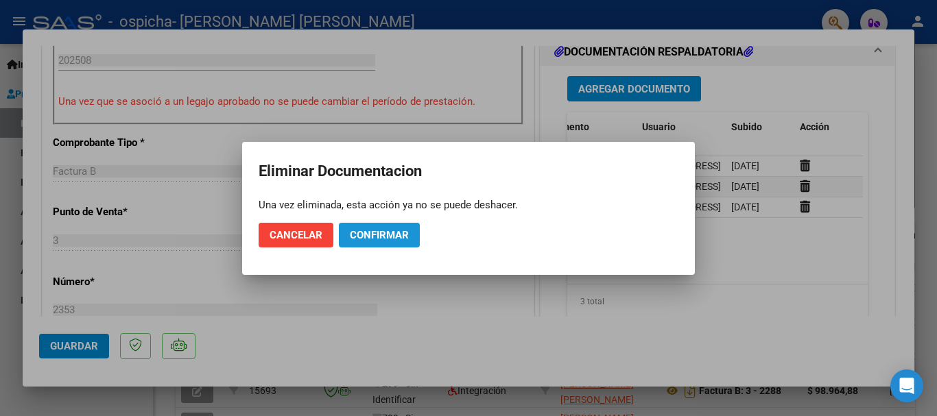
drag, startPoint x: 378, startPoint y: 234, endPoint x: 588, endPoint y: 246, distance: 209.5
click at [382, 234] on span "Confirmar" at bounding box center [379, 235] width 59 height 12
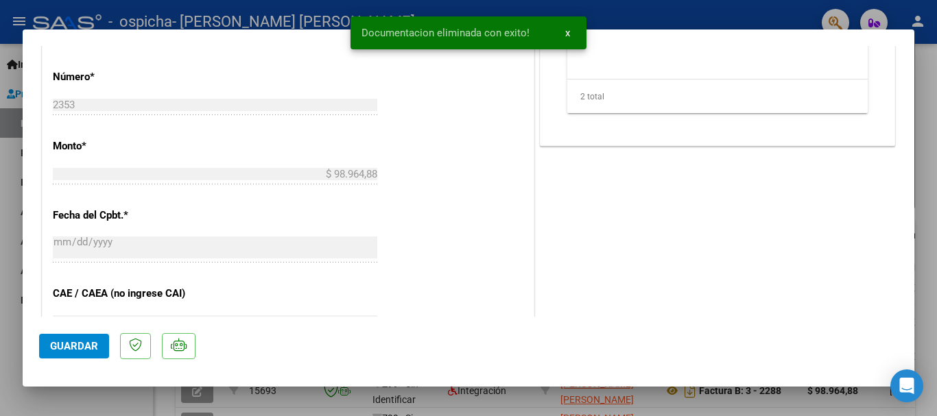
scroll to position [617, 0]
click at [90, 344] on span "Guardar" at bounding box center [74, 346] width 48 height 12
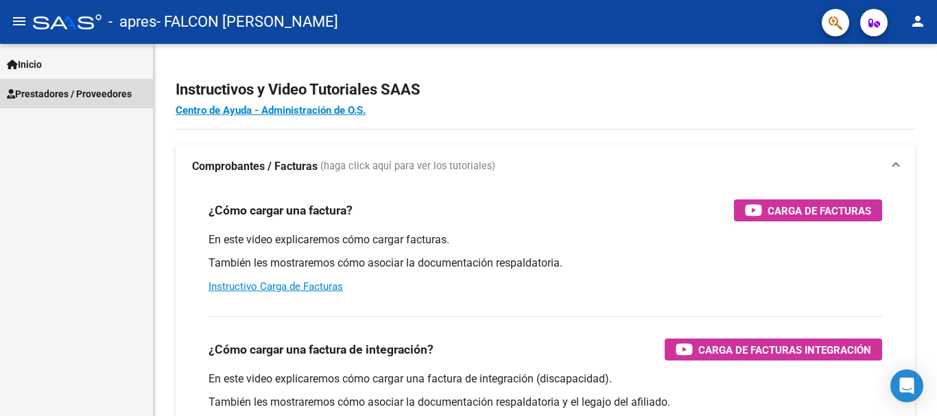
click at [65, 93] on span "Prestadores / Proveedores" at bounding box center [69, 93] width 125 height 15
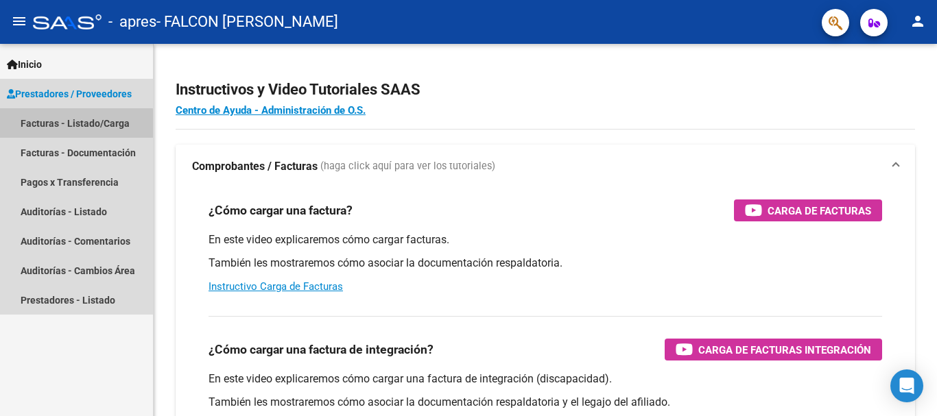
drag, startPoint x: 75, startPoint y: 127, endPoint x: 92, endPoint y: 117, distance: 19.6
click at [77, 126] on link "Facturas - Listado/Carga" at bounding box center [76, 122] width 153 height 29
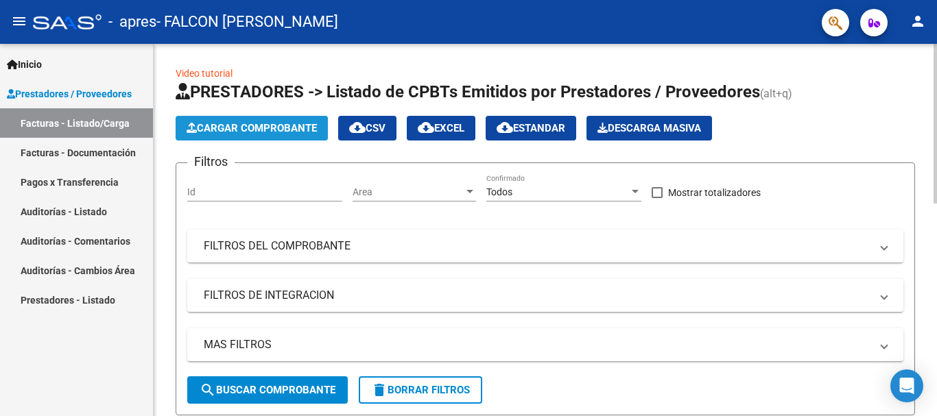
click at [245, 125] on span "Cargar Comprobante" at bounding box center [252, 128] width 130 height 12
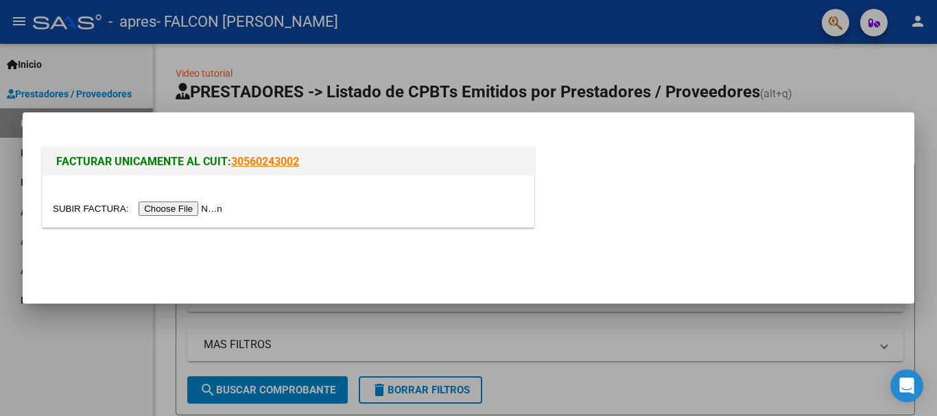
click at [201, 209] on input "file" at bounding box center [139, 209] width 173 height 14
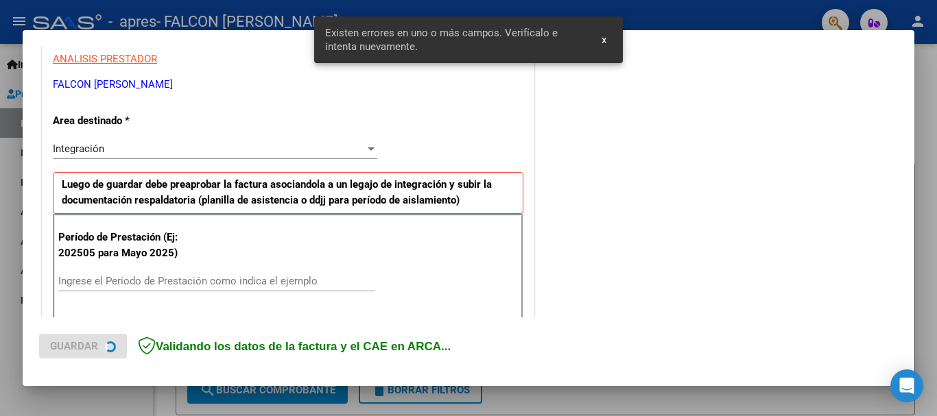
scroll to position [317, 0]
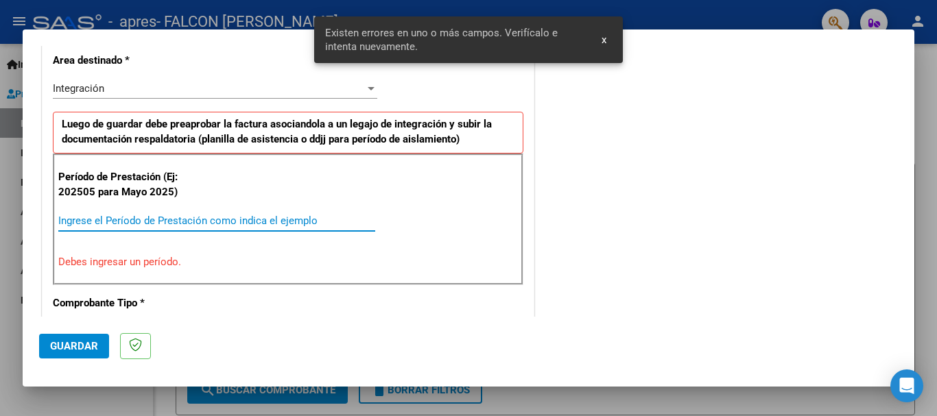
click at [197, 218] on input "Ingrese el Período de Prestación como indica el ejemplo" at bounding box center [216, 221] width 317 height 12
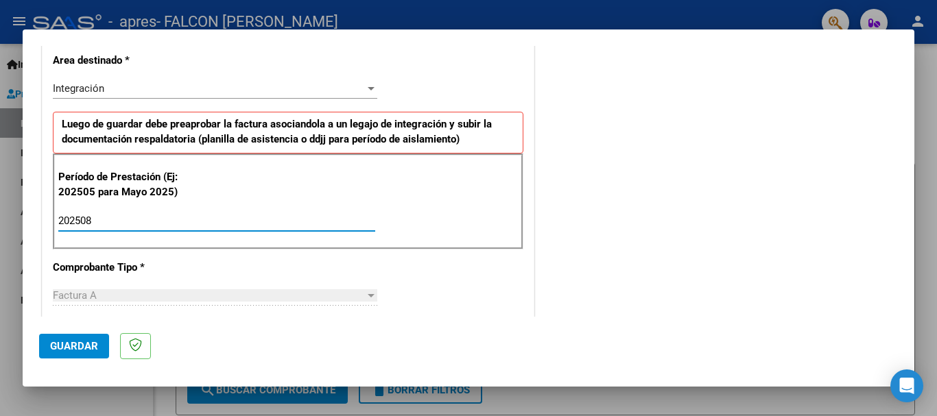
type input "202508"
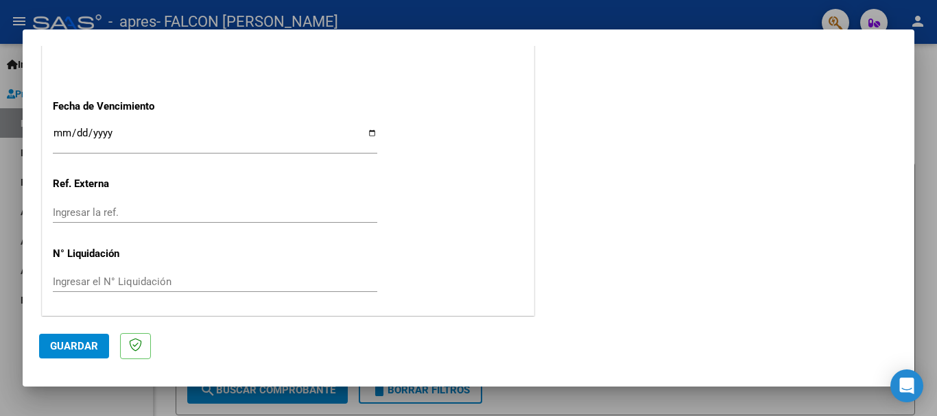
scroll to position [936, 0]
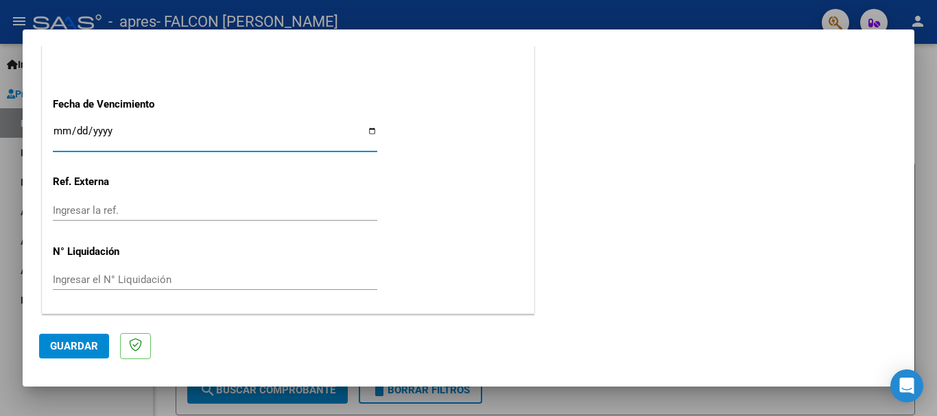
click at [362, 130] on input "Ingresar la fecha" at bounding box center [215, 136] width 324 height 22
click at [372, 131] on input "Ingresar la fecha" at bounding box center [215, 136] width 324 height 22
type input "[DATE]"
click at [84, 337] on button "Guardar" at bounding box center [74, 346] width 70 height 25
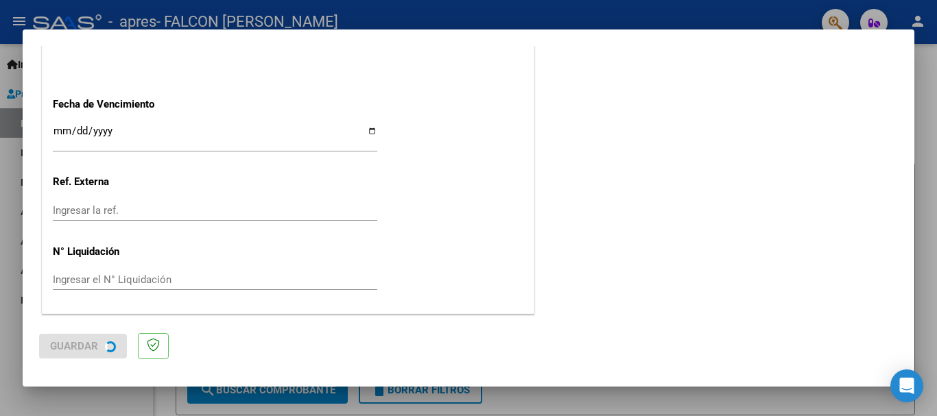
scroll to position [0, 0]
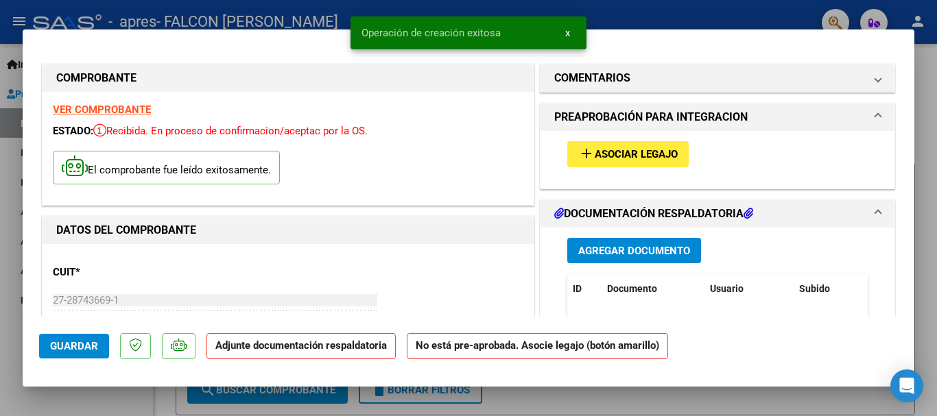
click at [586, 151] on mat-icon "add" at bounding box center [586, 153] width 16 height 16
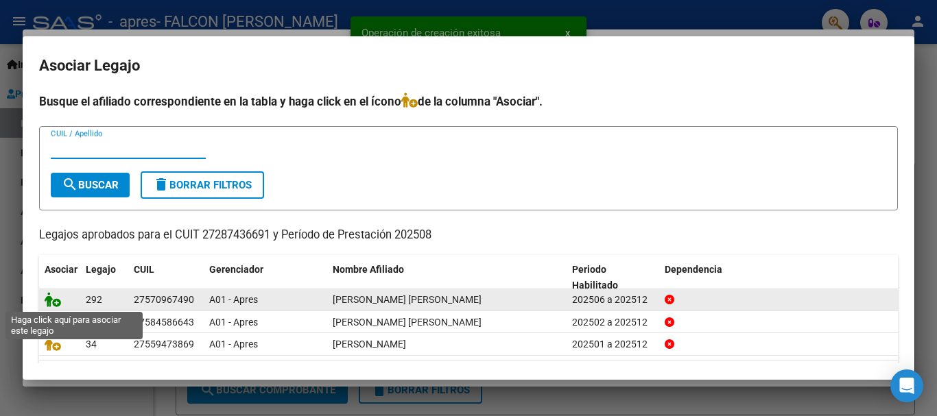
click at [51, 301] on icon at bounding box center [53, 299] width 16 height 15
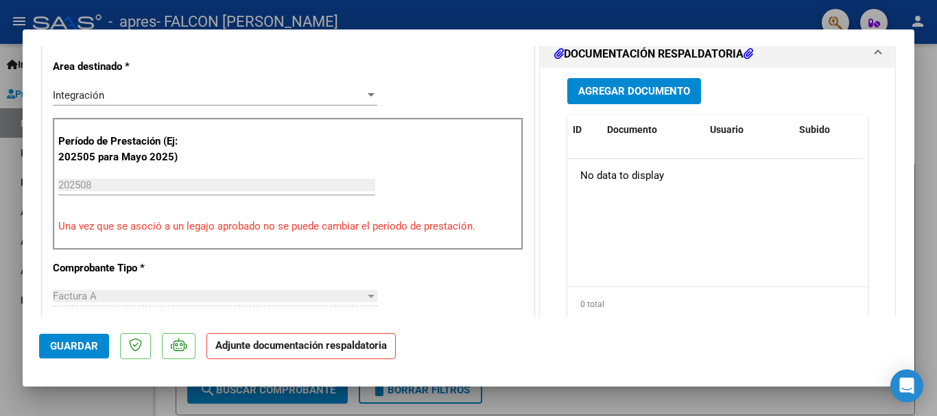
scroll to position [343, 0]
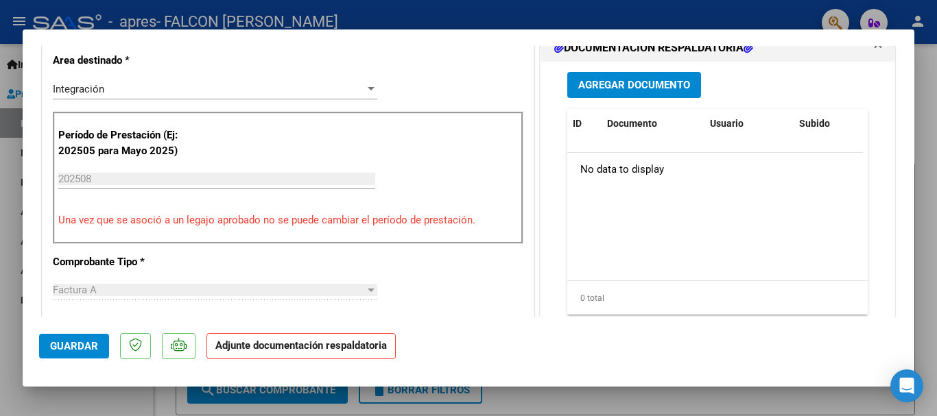
click at [647, 84] on span "Agregar Documento" at bounding box center [634, 86] width 112 height 12
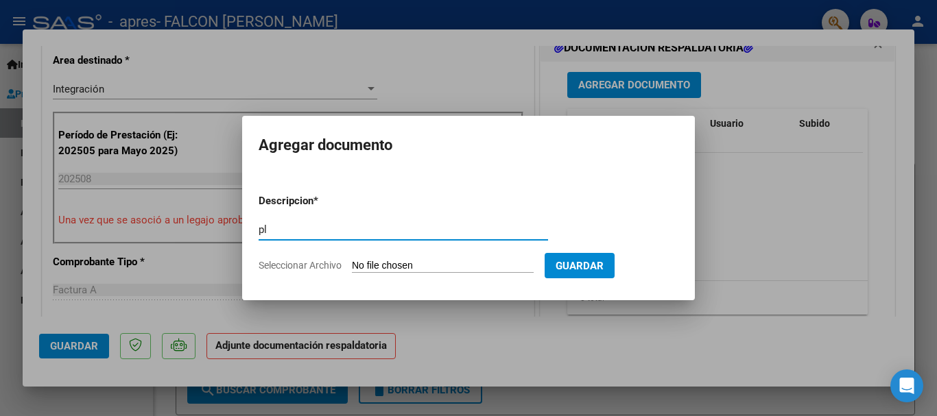
type input "p"
type input "PLANILLA DE ASISTENCIA"
click at [421, 261] on input "Seleccionar Archivo" at bounding box center [443, 266] width 182 height 13
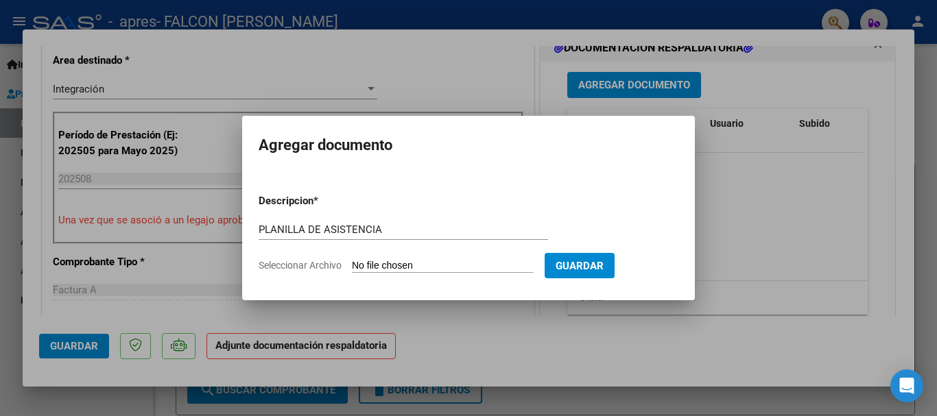
type input "C:\fakepath\PA [PERSON_NAME] (1) (1).pdf"
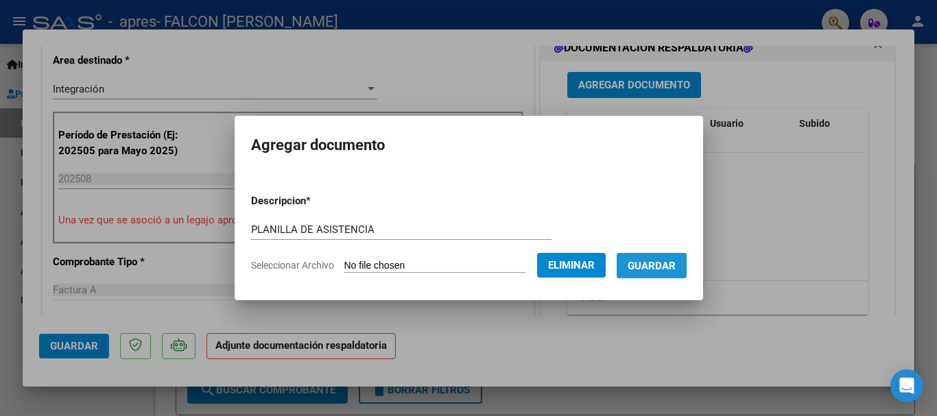
drag, startPoint x: 661, startPoint y: 266, endPoint x: 496, endPoint y: 265, distance: 165.3
click at [659, 265] on span "Guardar" at bounding box center [651, 266] width 48 height 12
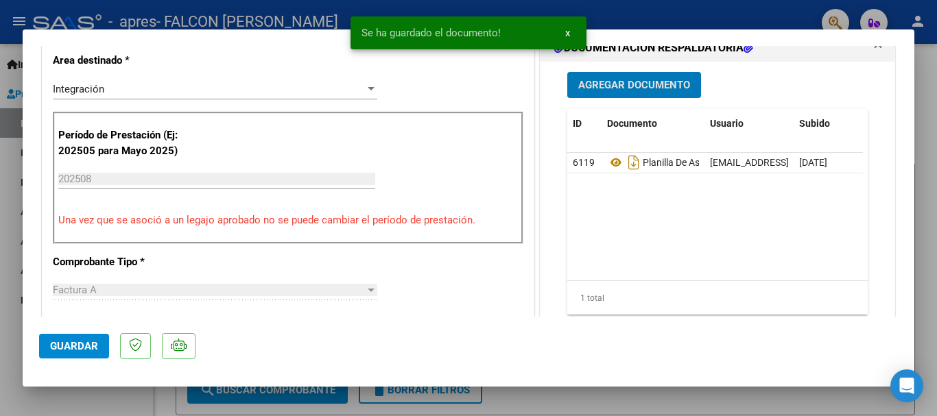
click at [645, 86] on span "Agregar Documento" at bounding box center [634, 86] width 112 height 12
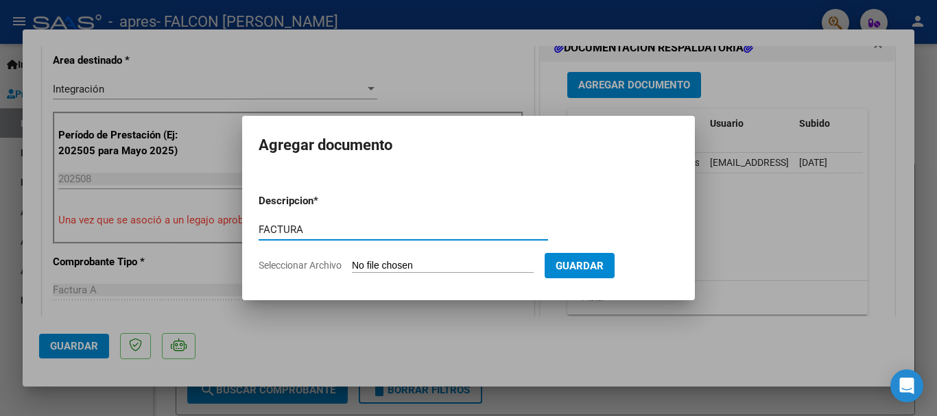
type input "FACTURA"
click at [441, 267] on input "Seleccionar Archivo" at bounding box center [443, 266] width 182 height 13
type input "C:\fakepath\27287436691_001_00003_00000752.pdf"
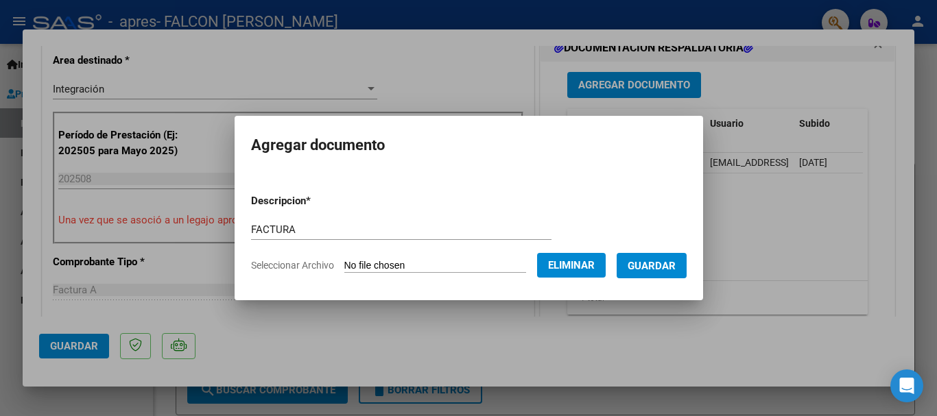
drag, startPoint x: 667, startPoint y: 268, endPoint x: 634, endPoint y: 252, distance: 37.1
click at [664, 265] on span "Guardar" at bounding box center [651, 266] width 48 height 12
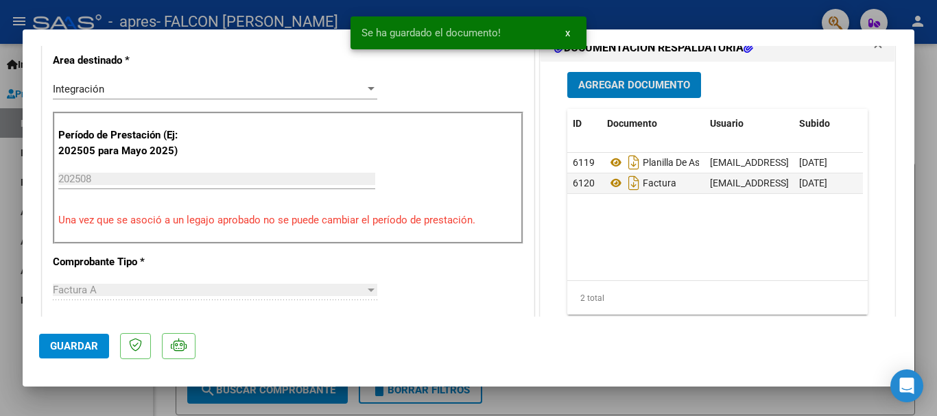
scroll to position [0, 0]
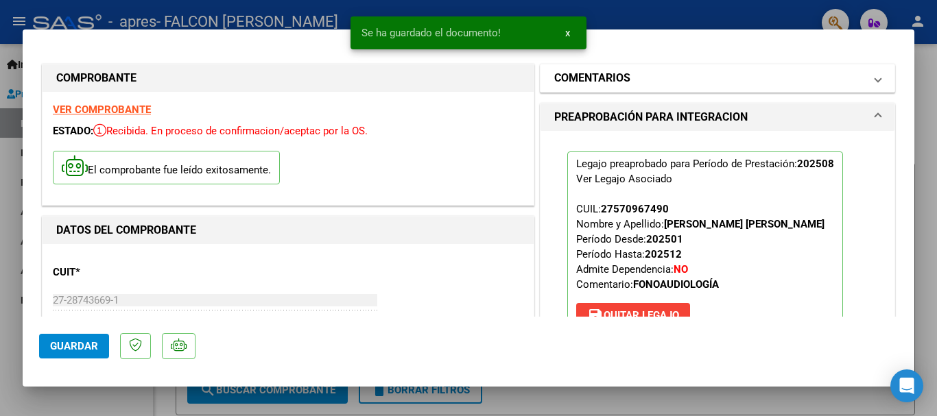
click at [618, 84] on h1 "COMENTARIOS" at bounding box center [592, 78] width 76 height 16
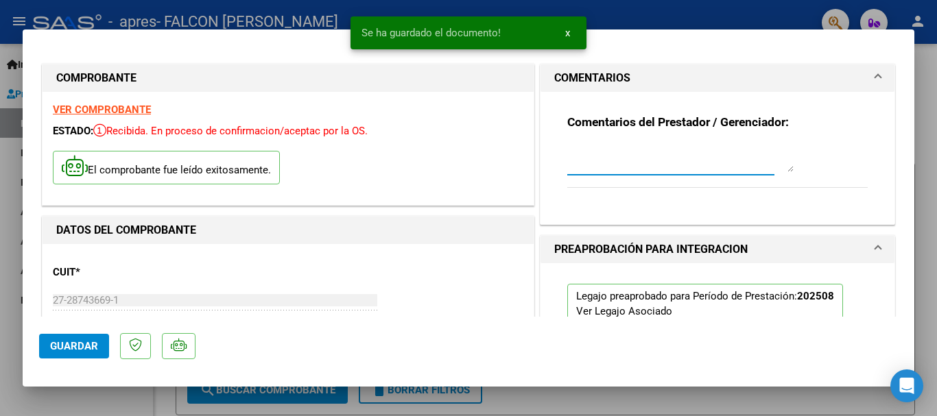
click at [578, 165] on textarea at bounding box center [680, 158] width 226 height 27
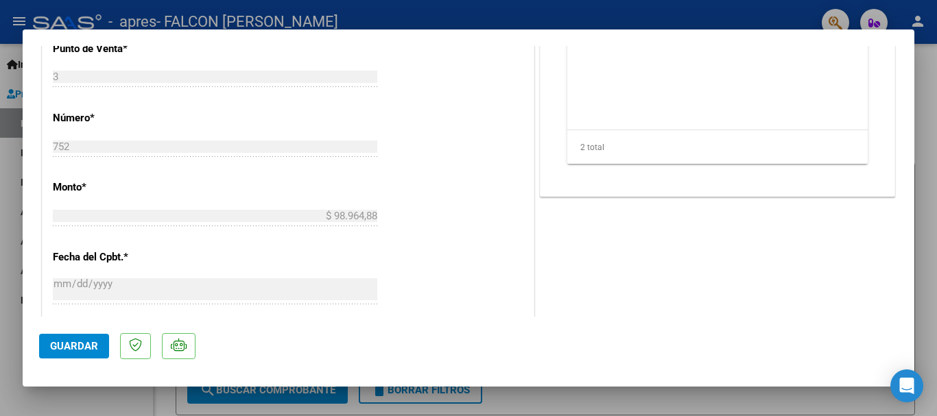
scroll to position [686, 0]
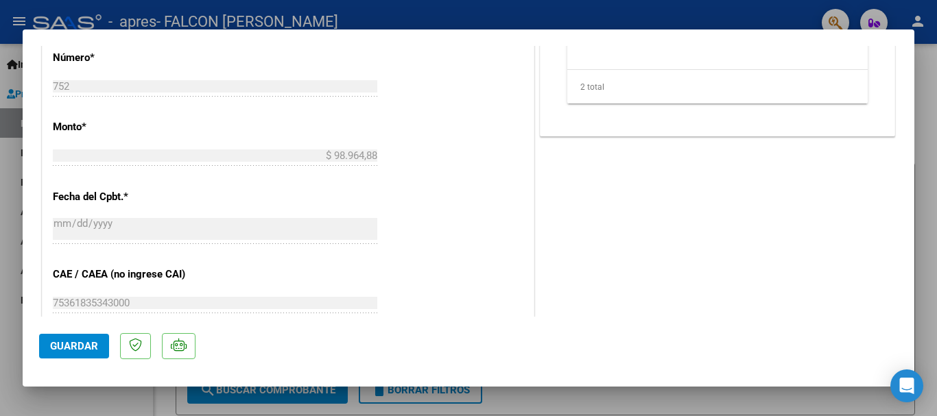
type textarea "SE ENVIA FACTURACION [PERSON_NAME][DATE] JUNTO CON LA PLANILLA DE ASISTENCIA, S…"
click at [93, 348] on span "Guardar" at bounding box center [74, 346] width 48 height 12
